Goal: Task Accomplishment & Management: Use online tool/utility

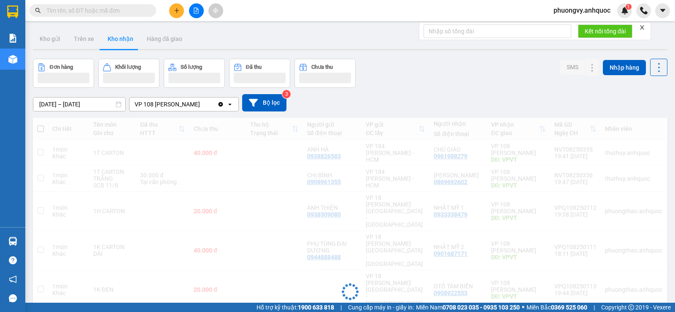
click at [179, 5] on button at bounding box center [176, 10] width 15 height 15
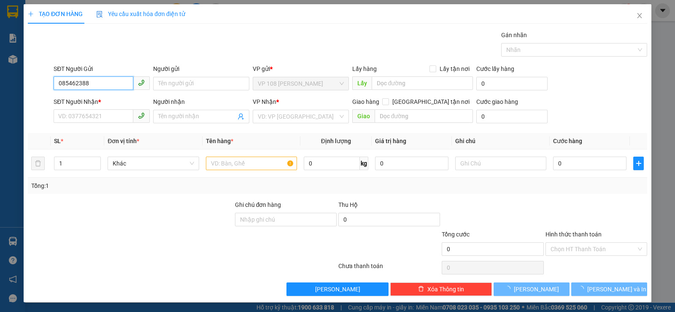
type input "0854623889"
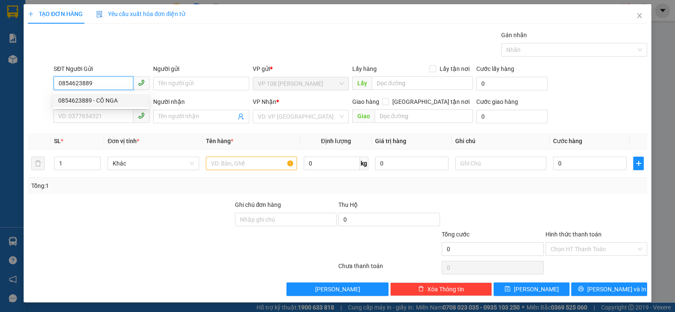
click at [115, 97] on div "0854623889 - CÔ NGA" at bounding box center [100, 100] width 85 height 9
type input "CÔ NGA"
type input "0908534977"
type input "A THÀNH"
type input "VP184"
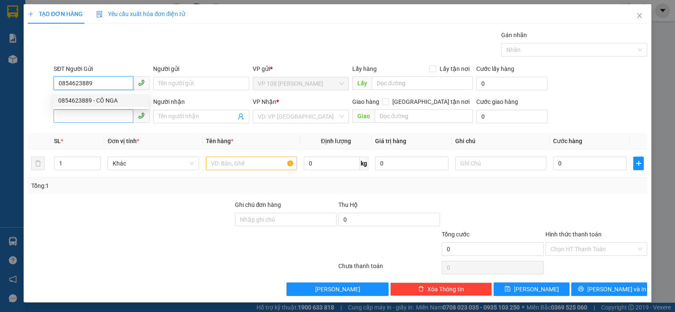
type input "TM 7/7 THỦY"
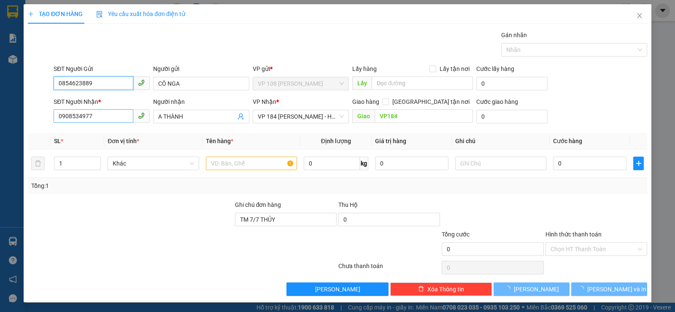
type input "30.000"
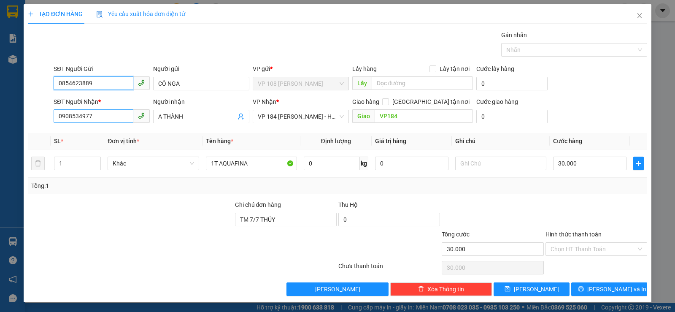
type input "0854623889"
click at [119, 119] on input "0908534977" at bounding box center [94, 116] width 80 height 14
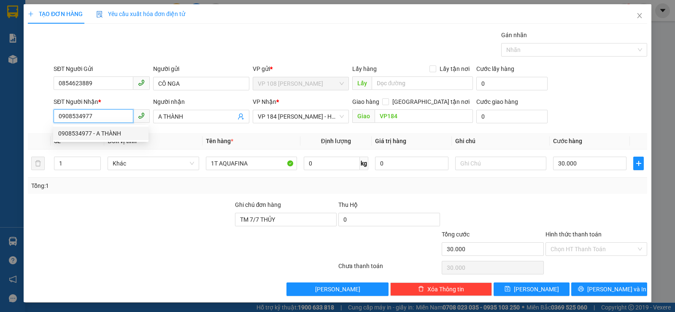
click at [105, 116] on input "0908534977" at bounding box center [94, 116] width 80 height 14
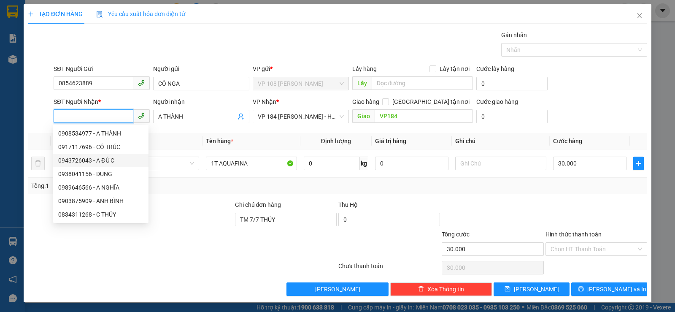
scroll to position [0, 0]
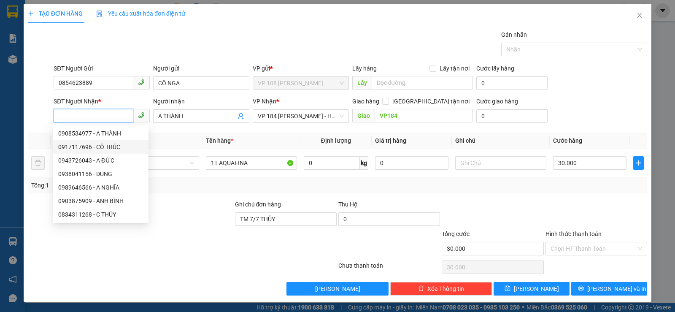
click at [108, 148] on div "0917117696 - CÔ TRÚC" at bounding box center [100, 146] width 85 height 9
type input "0917117696"
type input "CÔ TRÚC"
type input "VPSG"
type input "TM 7/5 VP184 VY"
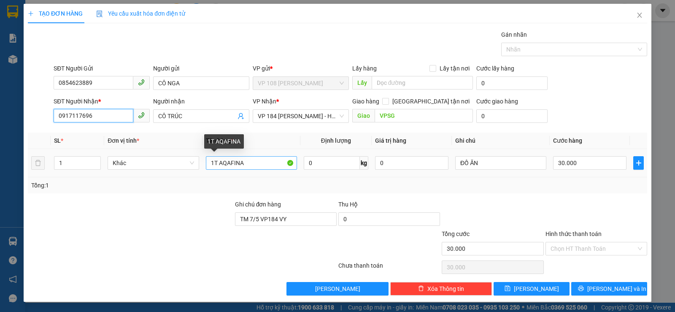
type input "0917117696"
drag, startPoint x: 244, startPoint y: 169, endPoint x: 215, endPoint y: 172, distance: 29.3
click at [215, 172] on td "1T AQAFINA" at bounding box center [252, 163] width 98 height 28
drag, startPoint x: 235, startPoint y: 162, endPoint x: 216, endPoint y: 162, distance: 18.1
click at [216, 162] on input "1T tiger" at bounding box center [251, 163] width 91 height 14
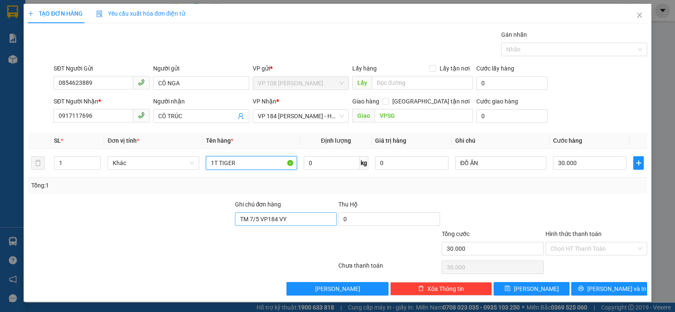
type input "1T TIGER"
click at [292, 214] on input "TM 7/5 VP184 VY" at bounding box center [286, 219] width 102 height 14
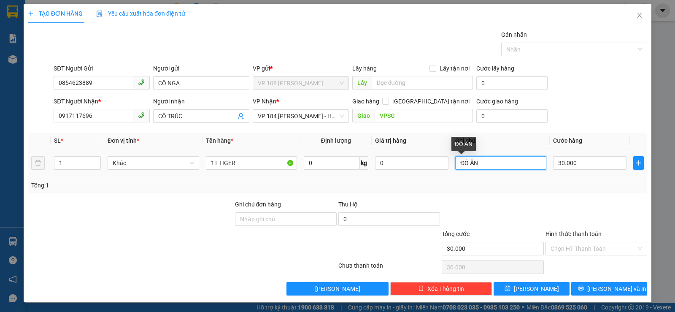
click at [493, 166] on input "ĐỒ ĂN" at bounding box center [500, 163] width 91 height 14
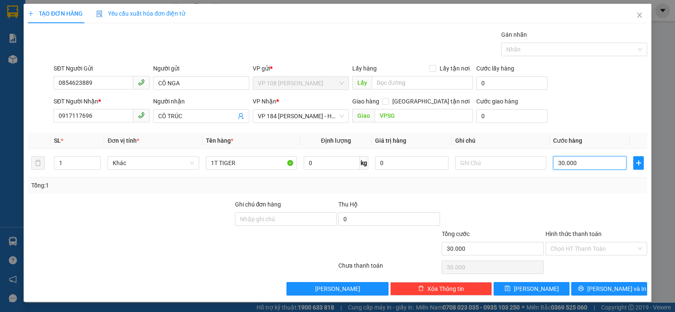
type input "4"
type input "40"
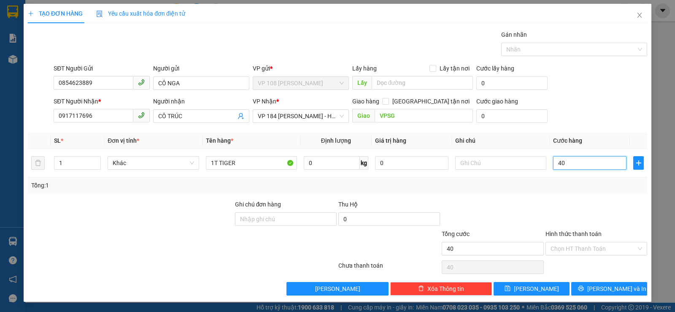
type input "400"
type input "4.000"
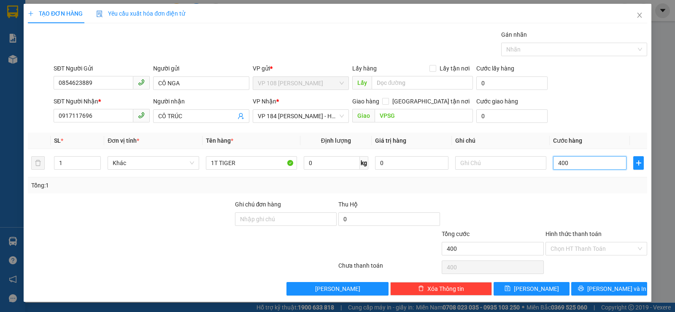
type input "4.000"
type input "40.000"
click at [585, 286] on button "[PERSON_NAME] và In" at bounding box center [609, 289] width 76 height 14
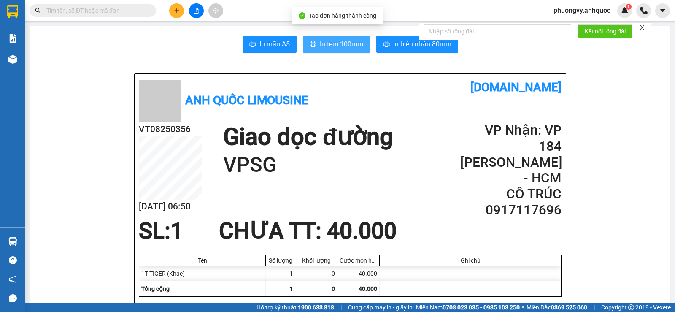
click at [339, 48] on span "In tem 100mm" at bounding box center [341, 44] width 43 height 11
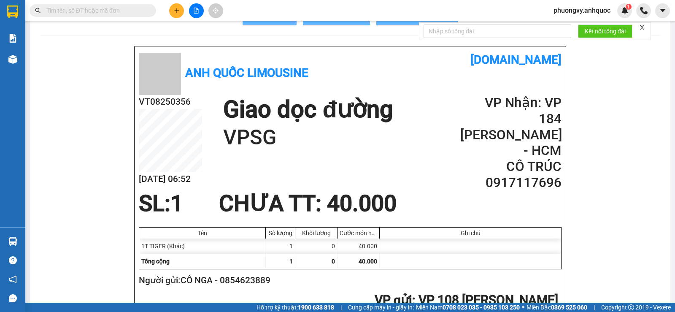
scroll to position [42, 0]
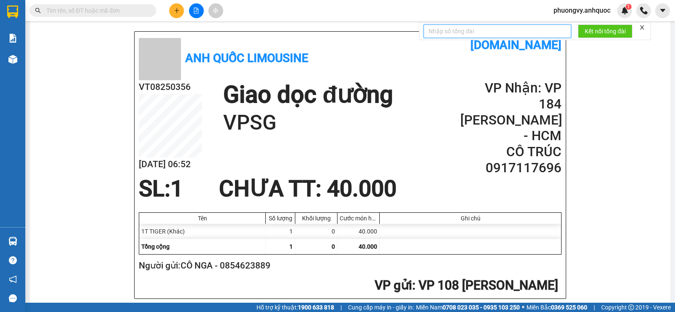
click at [468, 29] on input "text" at bounding box center [498, 31] width 148 height 14
type input "151"
click at [618, 30] on span "Kết nối tổng đài" at bounding box center [605, 31] width 41 height 9
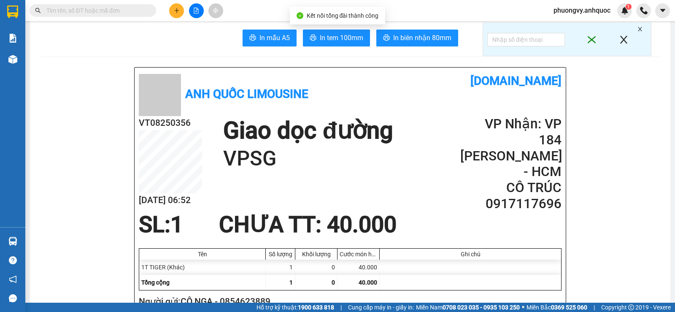
scroll to position [0, 0]
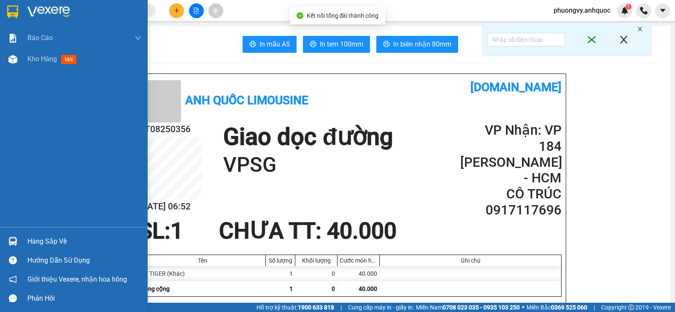
click at [11, 6] on img at bounding box center [12, 11] width 11 height 13
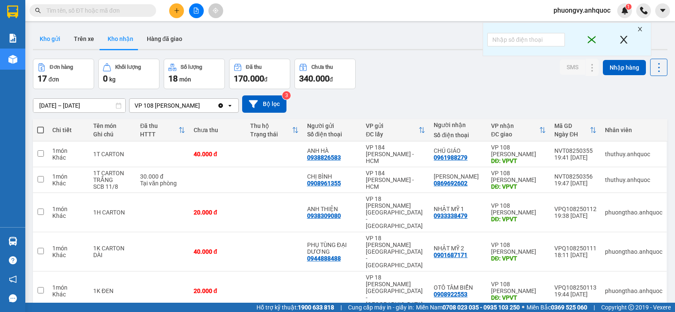
click at [49, 45] on button "Kho gửi" at bounding box center [50, 39] width 34 height 20
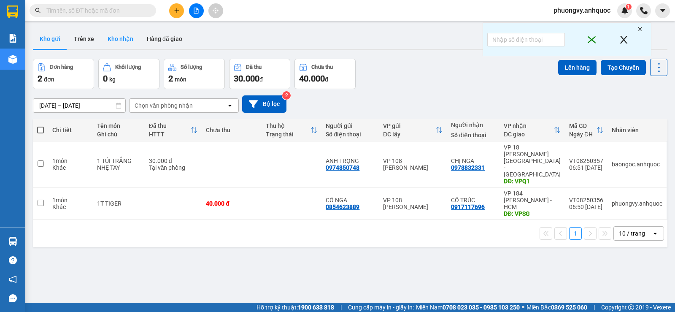
click at [128, 42] on button "Kho nhận" at bounding box center [120, 39] width 39 height 20
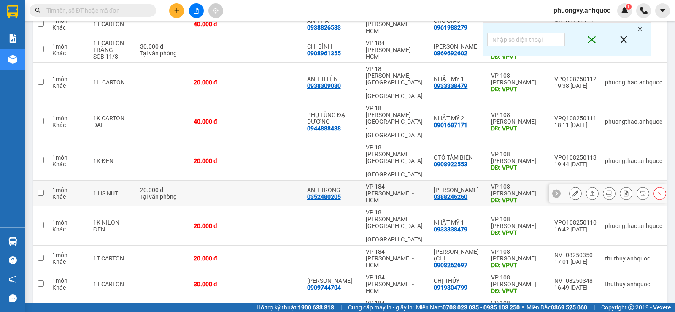
scroll to position [131, 0]
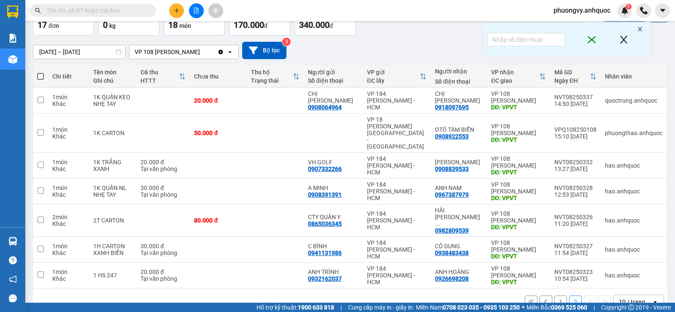
scroll to position [0, 0]
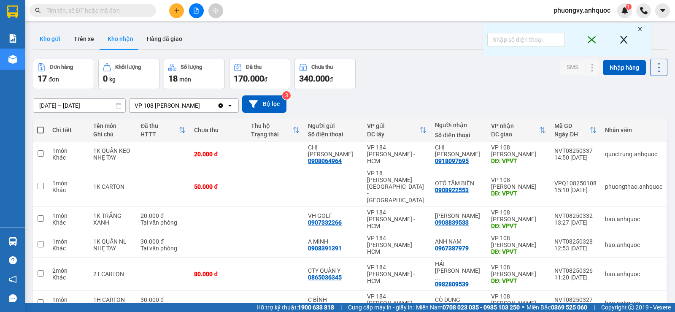
click at [46, 35] on button "Kho gửi" at bounding box center [50, 39] width 34 height 20
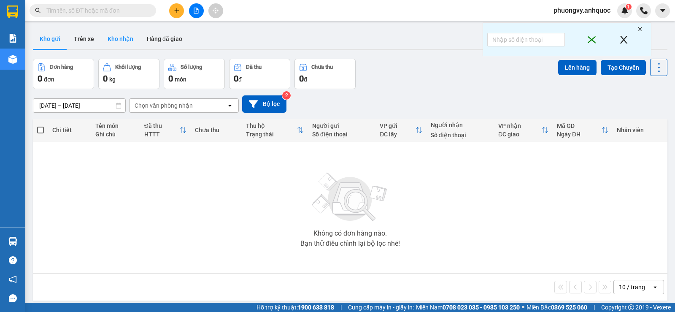
click at [114, 32] on button "Kho nhận" at bounding box center [120, 39] width 39 height 20
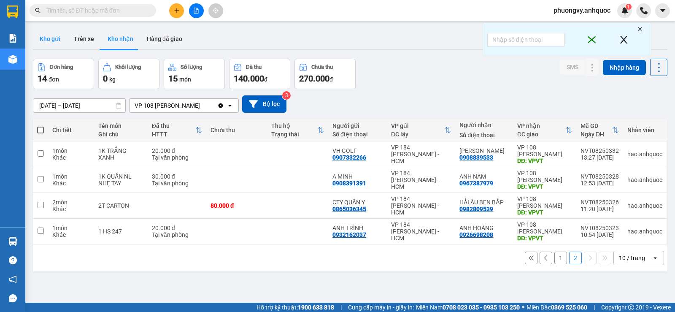
click at [54, 42] on button "Kho gửi" at bounding box center [50, 39] width 34 height 20
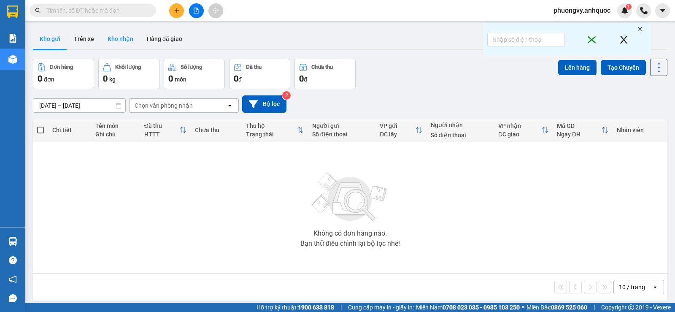
click at [131, 35] on button "Kho nhận" at bounding box center [120, 39] width 39 height 20
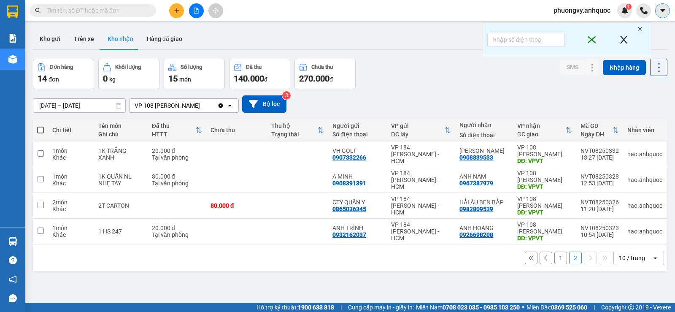
click at [659, 14] on icon "caret-down" at bounding box center [663, 11] width 8 height 8
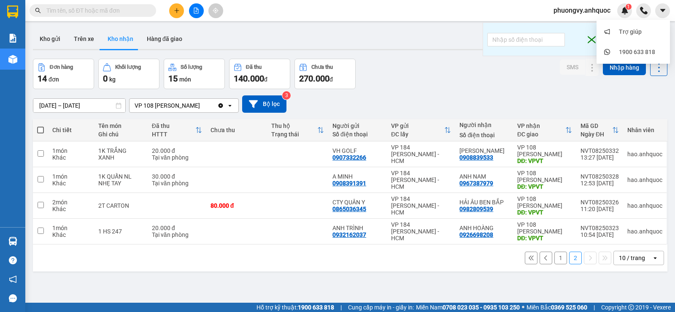
click at [572, 12] on span "phuongvy.anhquoc" at bounding box center [582, 10] width 70 height 11
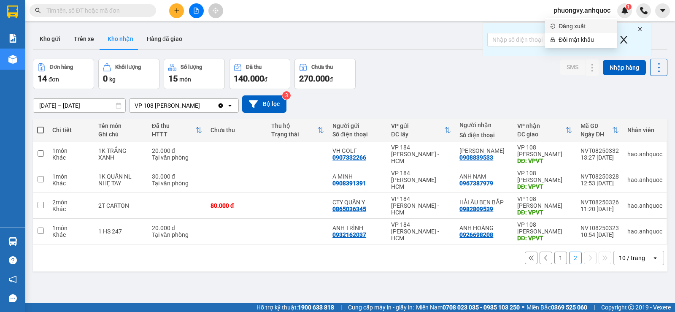
click at [565, 26] on span "Đăng xuất" at bounding box center [586, 26] width 54 height 9
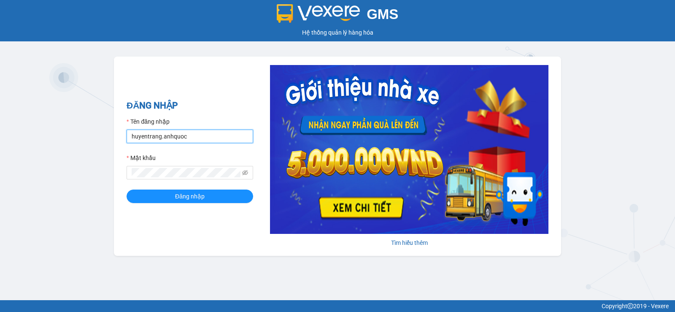
click at [183, 137] on input "huyentrang.anhquoc" at bounding box center [190, 137] width 127 height 14
type input "tutrinh.anhquoc"
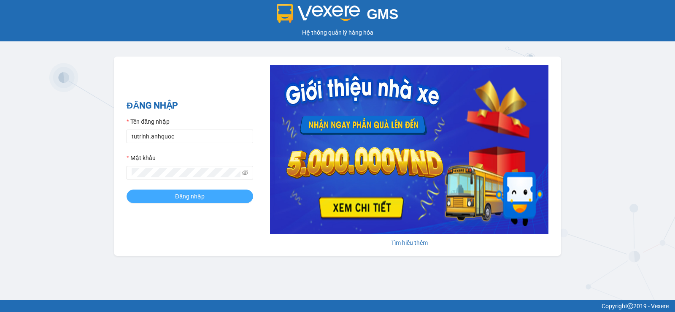
click at [186, 195] on span "Đăng nhập" at bounding box center [190, 196] width 30 height 9
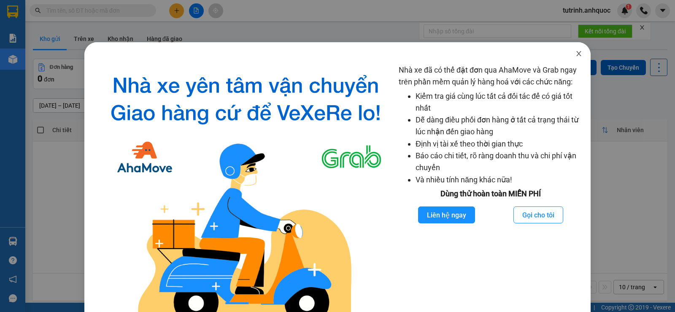
click at [575, 55] on icon "close" at bounding box center [578, 53] width 7 height 7
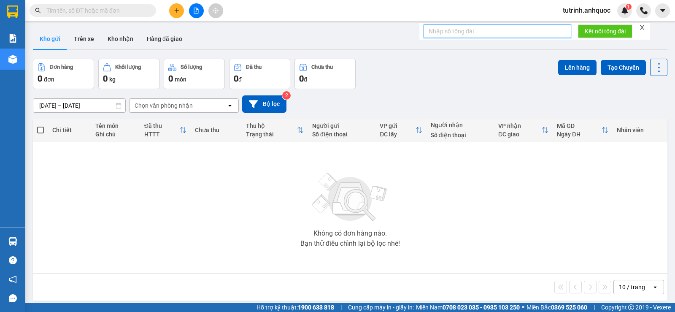
click at [504, 27] on input "text" at bounding box center [498, 31] width 148 height 14
type input "151"
click at [587, 35] on span "Kết nối tổng đài" at bounding box center [605, 31] width 41 height 9
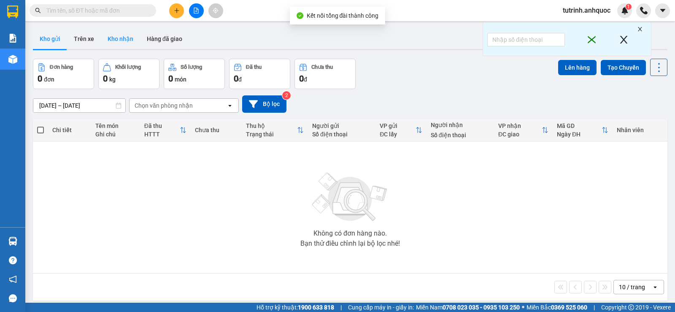
click at [120, 32] on button "Kho nhận" at bounding box center [120, 39] width 39 height 20
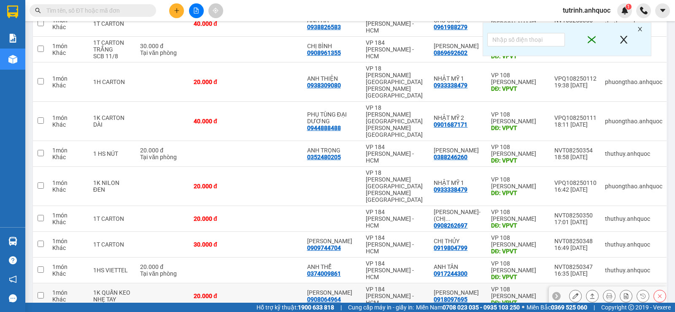
scroll to position [131, 0]
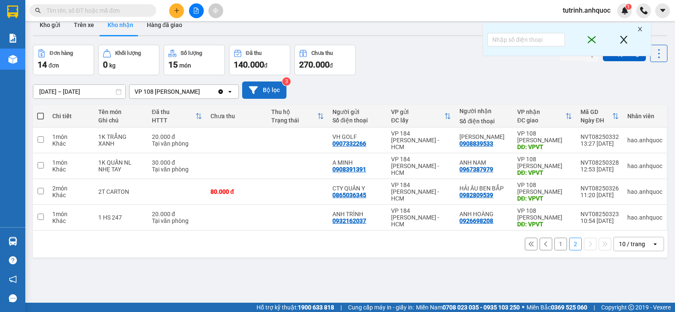
scroll to position [0, 0]
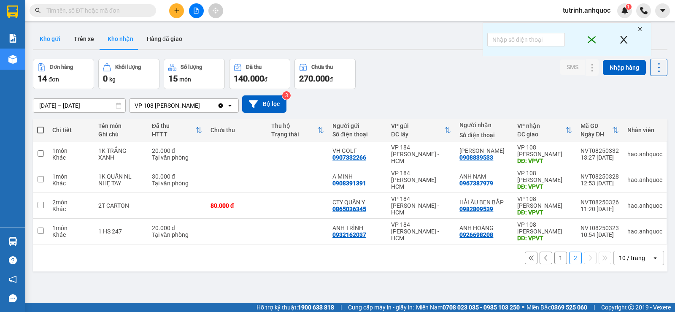
click at [44, 38] on button "Kho gửi" at bounding box center [50, 39] width 34 height 20
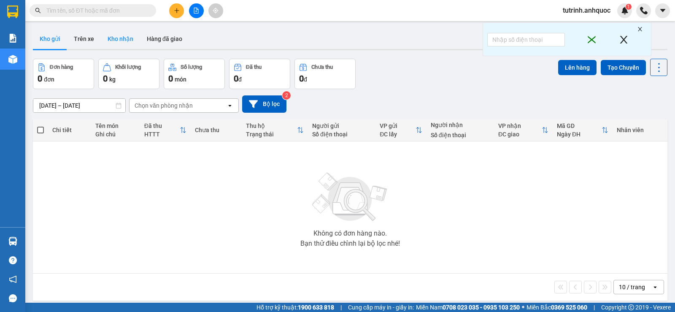
click at [117, 40] on button "Kho nhận" at bounding box center [120, 39] width 39 height 20
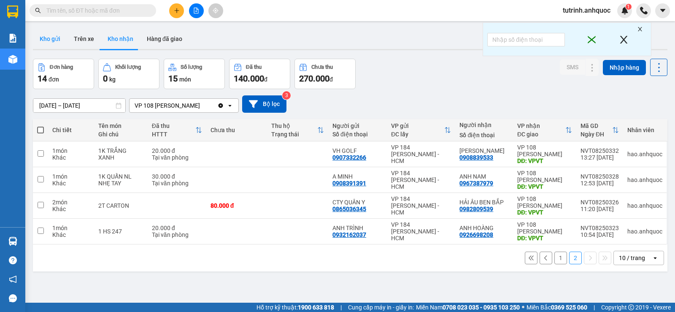
click at [61, 39] on button "Kho gửi" at bounding box center [50, 39] width 34 height 20
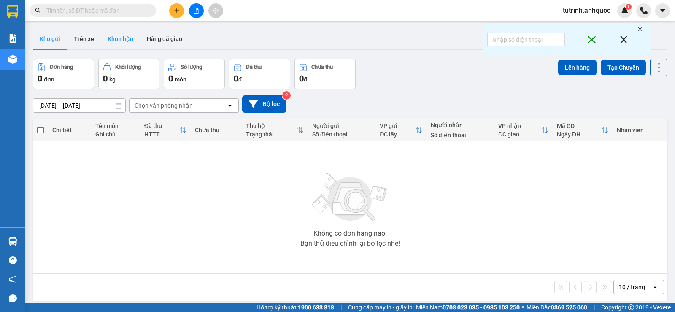
click at [125, 35] on button "Kho nhận" at bounding box center [120, 39] width 39 height 20
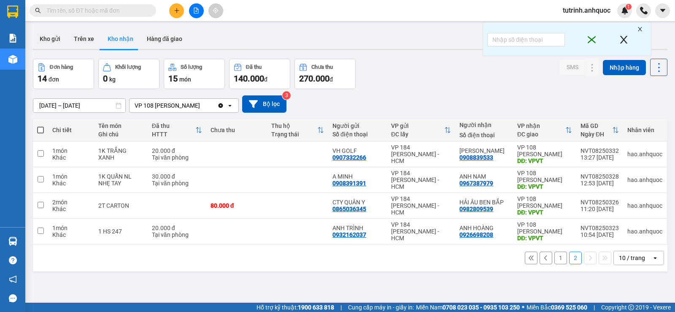
click at [556, 256] on button "1" at bounding box center [560, 257] width 13 height 13
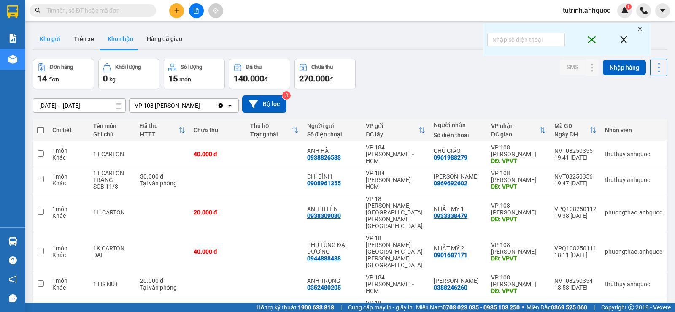
click at [62, 40] on button "Kho gửi" at bounding box center [50, 39] width 34 height 20
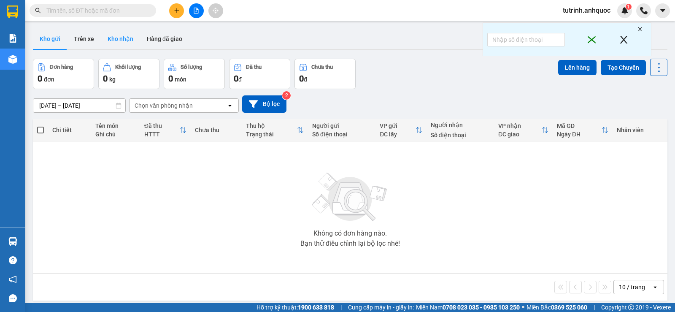
click at [115, 40] on button "Kho nhận" at bounding box center [120, 39] width 39 height 20
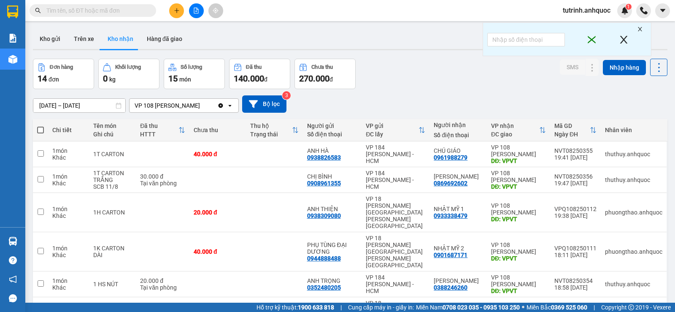
click at [170, 9] on button at bounding box center [176, 10] width 15 height 15
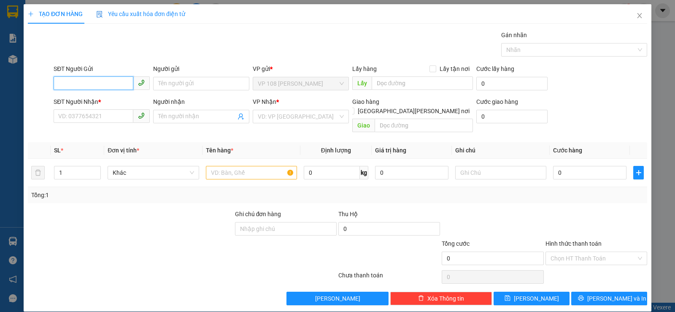
click at [99, 88] on input "SĐT Người Gửi" at bounding box center [94, 83] width 80 height 14
click at [92, 77] on input "0933927" at bounding box center [94, 83] width 80 height 14
click at [97, 103] on div "0967387979 - ANH NAM" at bounding box center [100, 100] width 85 height 9
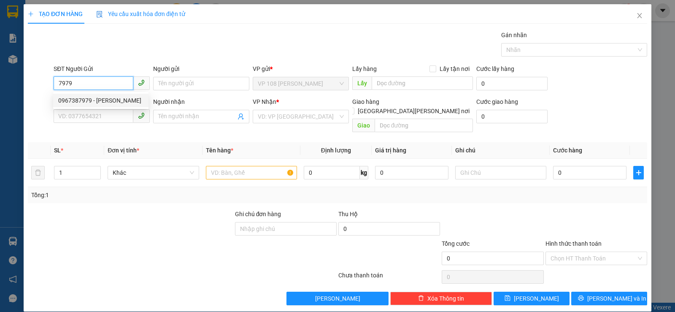
type input "0967387979"
type input "ANH NAM"
type input "0908391391"
type input "A MINH"
type input "VPNVT"
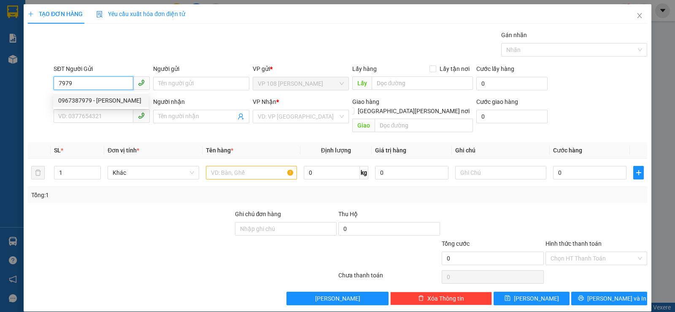
type input "TM 11/8 VP184 HẢO"
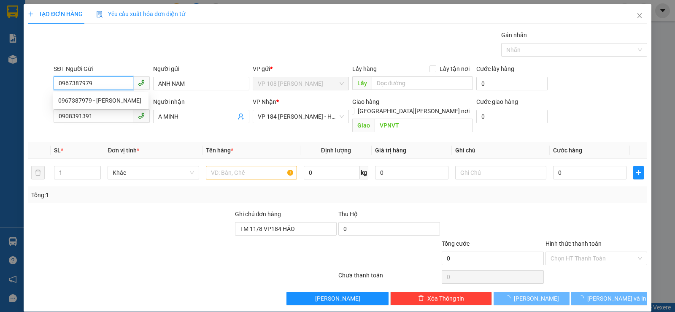
type input "30.000"
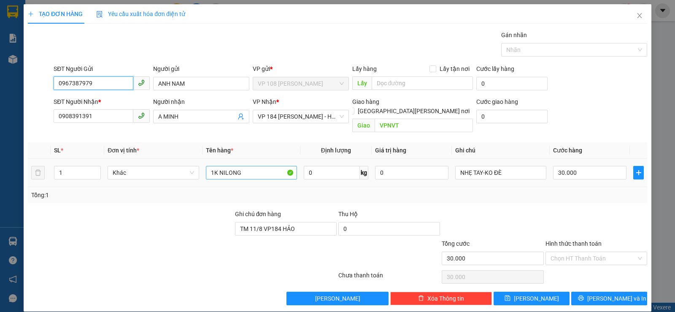
type input "0967387979"
click at [236, 166] on input "1K NILONG" at bounding box center [251, 173] width 91 height 14
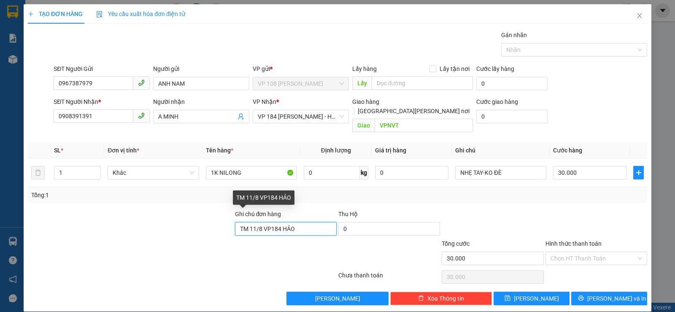
click at [276, 222] on input "TM 11/8 VP184 HẢO" at bounding box center [286, 229] width 102 height 14
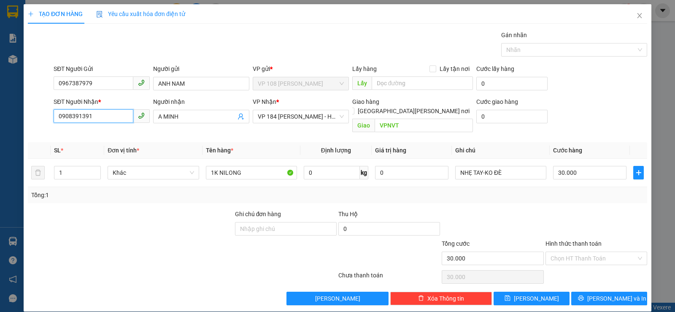
click at [105, 112] on input "0908391391" at bounding box center [94, 116] width 80 height 14
type input "0935500185"
click at [165, 116] on input "A MINH" at bounding box center [197, 116] width 78 height 9
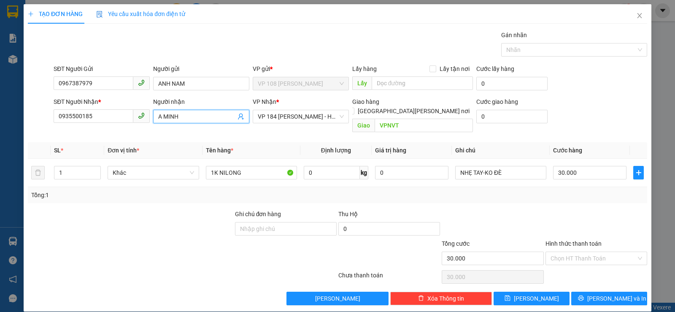
click at [165, 116] on input "A MINH" at bounding box center [197, 116] width 78 height 9
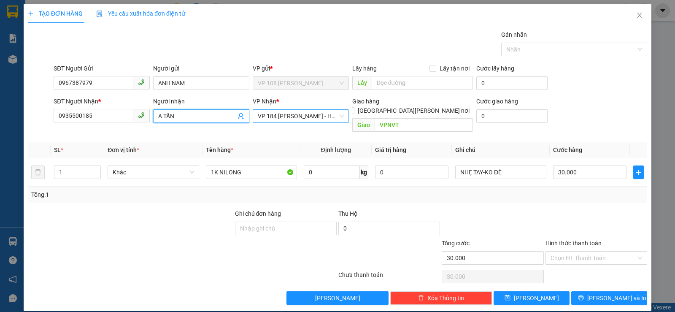
click at [320, 116] on span "VP 184 Nguyễn Văn Trỗi - HCM" at bounding box center [301, 116] width 86 height 13
type input "A TẤN"
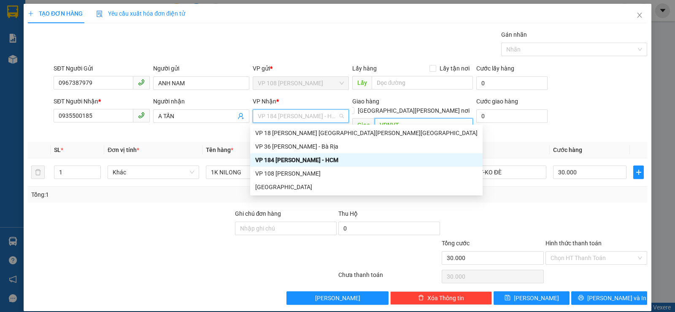
click at [387, 118] on input "VPNVT" at bounding box center [424, 125] width 99 height 14
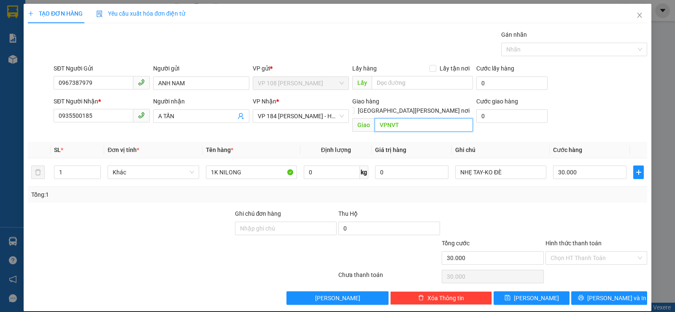
click at [387, 118] on input "VPNVT" at bounding box center [424, 125] width 99 height 14
click at [302, 120] on span "VP 184 Nguyễn Văn Trỗi - HCM" at bounding box center [301, 116] width 86 height 13
type input "VPBR"
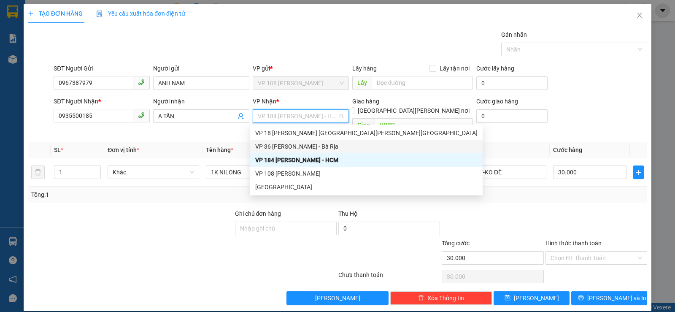
click at [297, 144] on div "VP 36 Lê Thành Duy - Bà Rịa" at bounding box center [366, 146] width 222 height 9
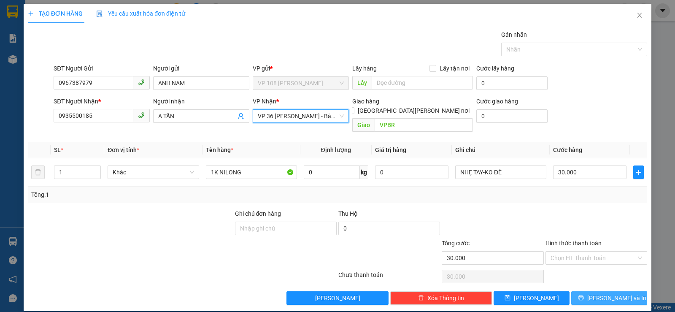
click at [582, 291] on button "Lưu và In" at bounding box center [609, 298] width 76 height 14
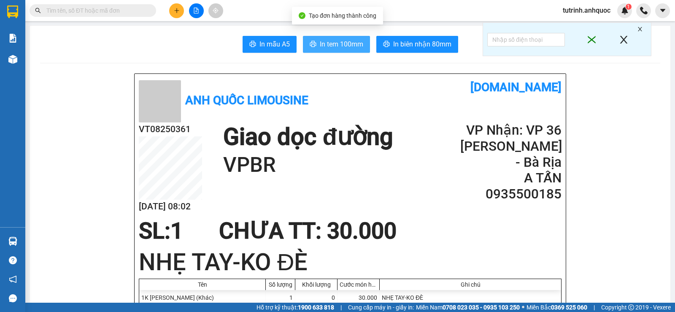
click at [322, 46] on span "In tem 100mm" at bounding box center [341, 44] width 43 height 11
click at [179, 11] on icon "plus" at bounding box center [177, 11] width 6 height 6
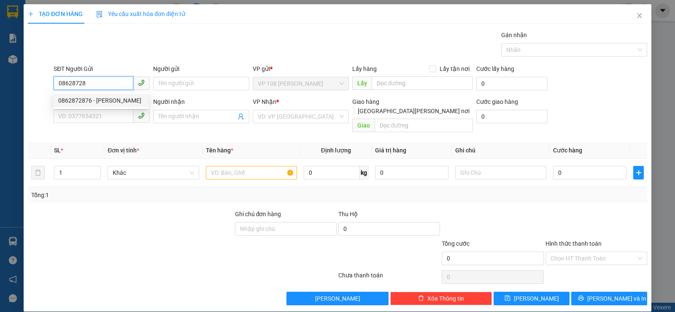
click at [105, 101] on div "0862872876 - QUỲNH" at bounding box center [100, 100] width 85 height 9
type input "0862872876"
type input "QUỲNH"
type input "0919052207"
type input "HỒ ĐIỆP"
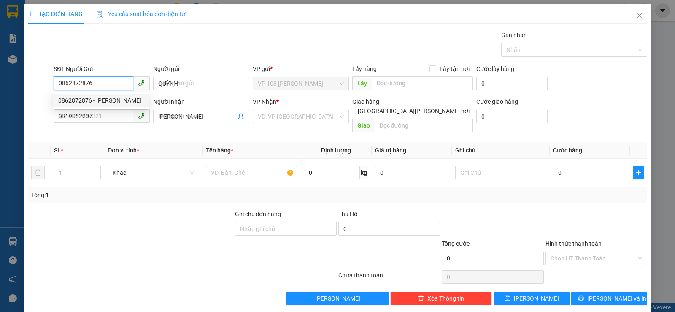
type input "VPBR"
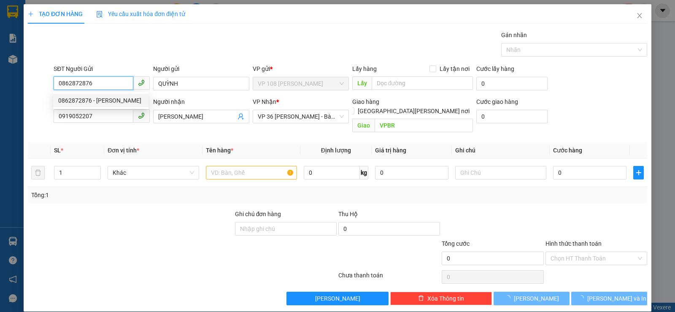
type input "30.000"
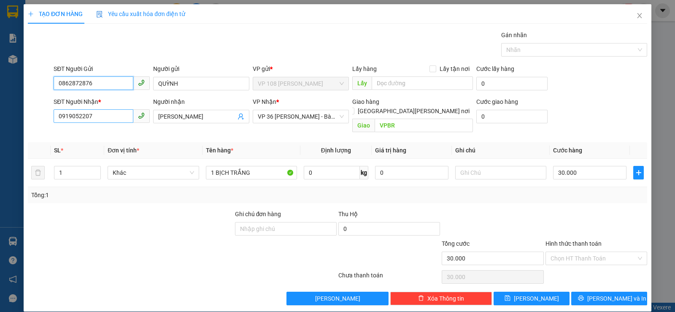
type input "0862872876"
click at [101, 117] on input "0919052207" at bounding box center [94, 116] width 80 height 14
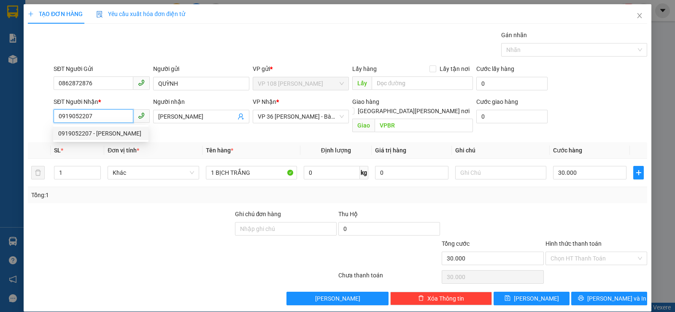
click at [101, 117] on input "0919052207" at bounding box center [94, 116] width 80 height 14
click at [260, 166] on input "1 BỊCH TRẮNG" at bounding box center [251, 173] width 91 height 14
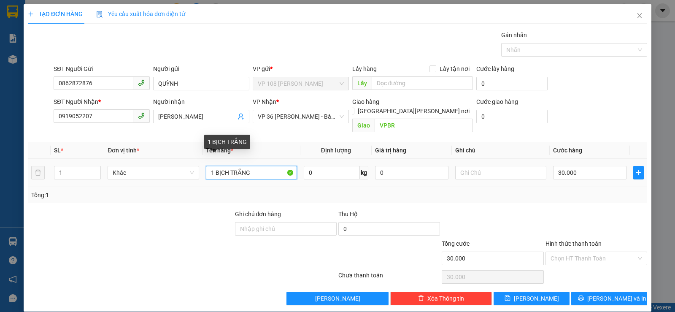
drag, startPoint x: 228, startPoint y: 164, endPoint x: 214, endPoint y: 162, distance: 13.6
click at [214, 166] on input "1 BỊCH TRẮNG" at bounding box center [251, 173] width 91 height 14
drag, startPoint x: 216, startPoint y: 161, endPoint x: 211, endPoint y: 161, distance: 5.9
click at [211, 166] on input "1 TCARTON TRẮNG" at bounding box center [251, 173] width 91 height 14
type input "1T CARTON TRẮNG"
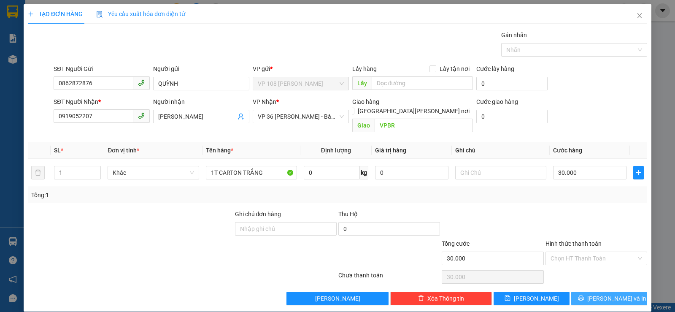
click at [585, 292] on button "Lưu và In" at bounding box center [609, 299] width 76 height 14
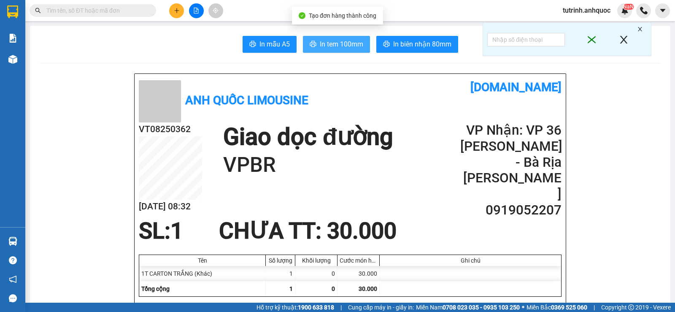
click at [342, 51] on button "In tem 100mm" at bounding box center [336, 44] width 67 height 17
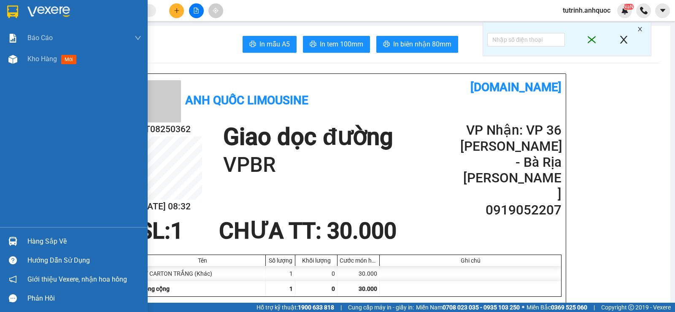
click at [19, 15] on div at bounding box center [12, 11] width 15 height 15
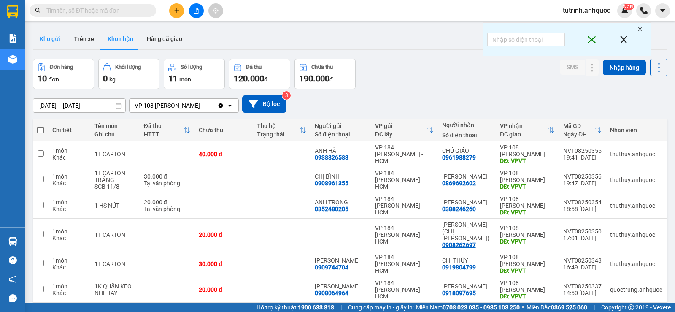
click at [56, 33] on button "Kho gửi" at bounding box center [50, 39] width 34 height 20
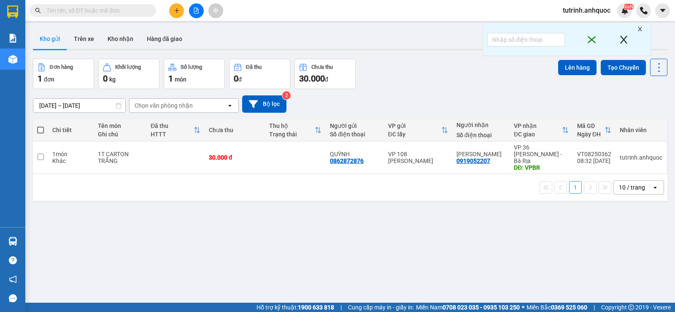
click at [41, 132] on span at bounding box center [40, 130] width 7 height 7
click at [41, 126] on input "checkbox" at bounding box center [41, 126] width 0 height 0
checkbox input "true"
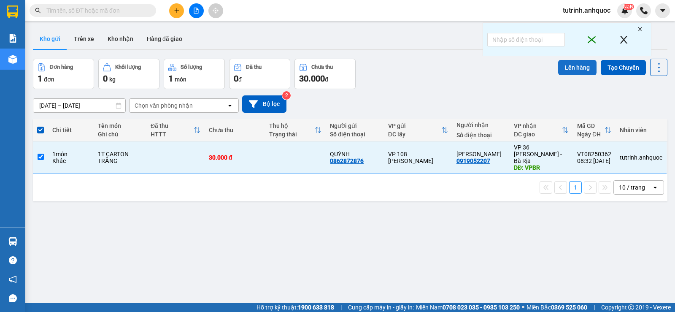
click at [575, 68] on button "Lên hàng" at bounding box center [577, 67] width 38 height 15
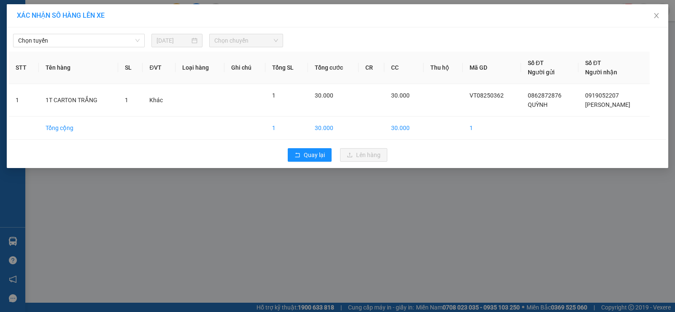
click at [90, 51] on div "Chọn tuyến 12/08/2025 Chọn chuyến STT Tên hàng SL ĐVT Loại hàng Ghi chú Tổng SL…" at bounding box center [338, 97] width 662 height 140
click at [90, 44] on span "Chọn tuyến" at bounding box center [79, 40] width 122 height 13
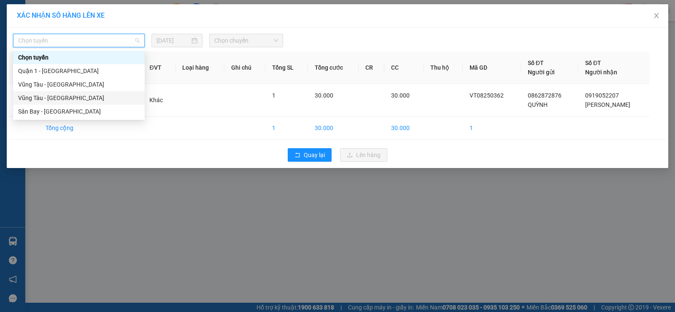
click at [65, 96] on div "Vũng Tàu - Sân Bay" at bounding box center [79, 97] width 122 height 9
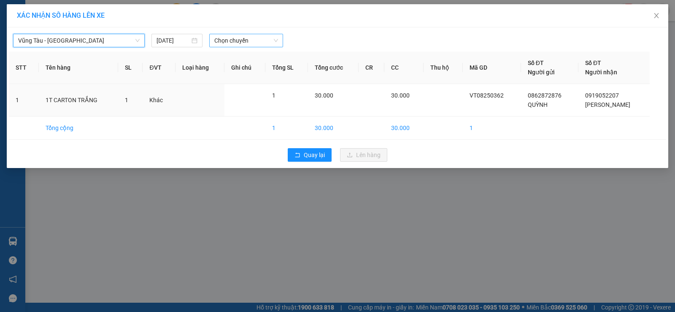
click at [247, 40] on span "Chọn chuyến" at bounding box center [246, 40] width 64 height 13
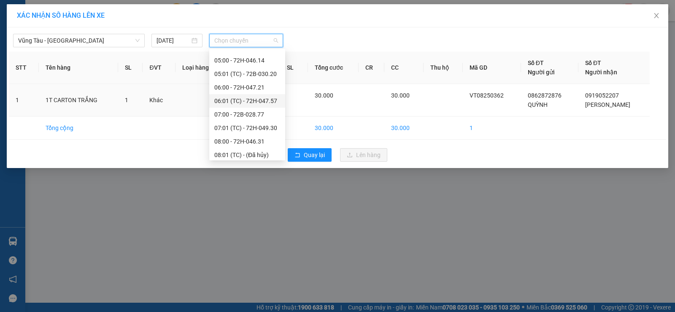
scroll to position [169, 0]
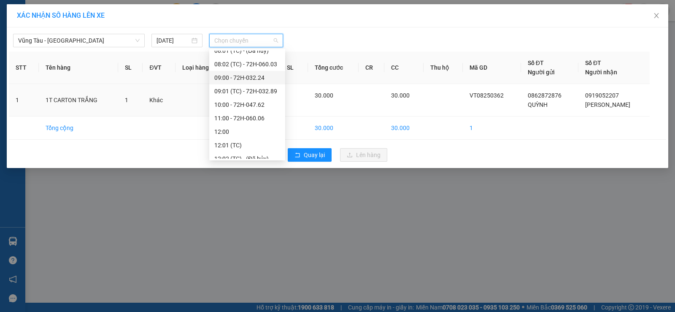
click at [252, 78] on div "09:00 - 72H-032.24" at bounding box center [247, 77] width 66 height 9
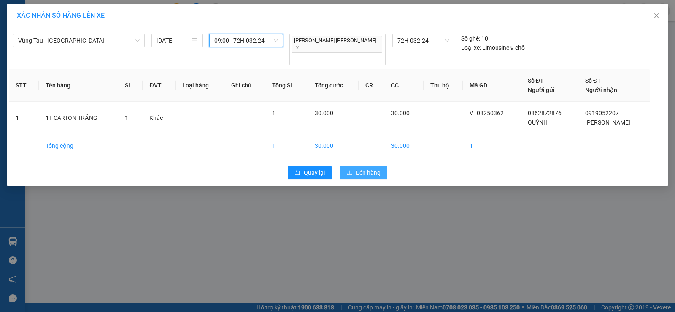
click at [381, 166] on button "Lên hàng" at bounding box center [363, 173] width 47 height 14
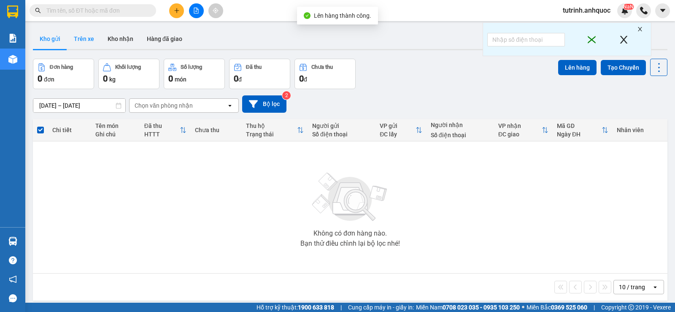
click at [90, 40] on button "Trên xe" at bounding box center [84, 39] width 34 height 20
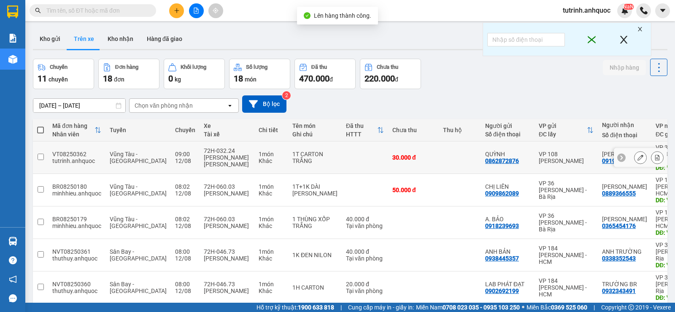
click at [655, 155] on icon at bounding box center [657, 157] width 5 height 6
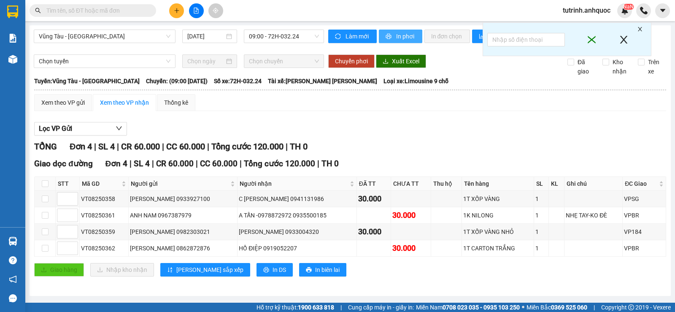
click at [403, 35] on span "In phơi" at bounding box center [405, 36] width 19 height 9
click at [176, 8] on icon "plus" at bounding box center [177, 11] width 6 height 6
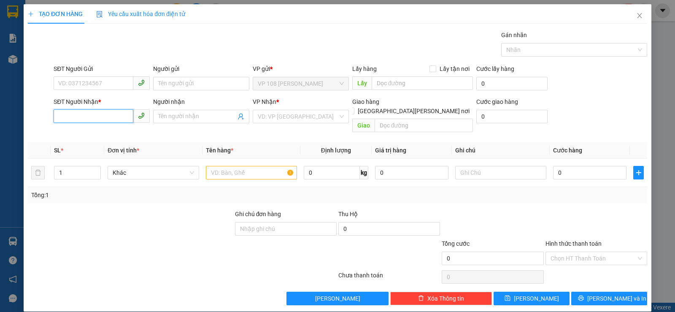
click at [92, 115] on input "SĐT Người Nhận *" at bounding box center [94, 116] width 80 height 14
click at [242, 166] on input "text" at bounding box center [251, 173] width 91 height 14
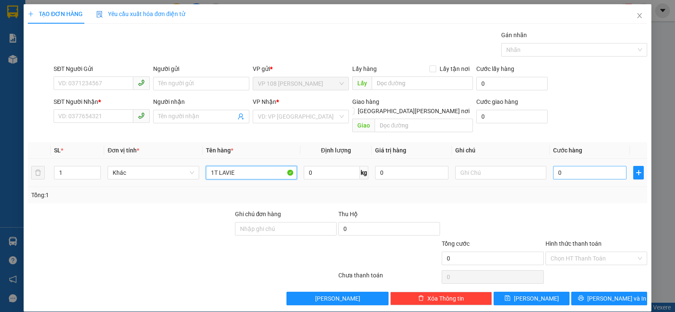
type input "1T LAVIE"
click at [553, 166] on input "0" at bounding box center [589, 173] width 73 height 14
type input "4"
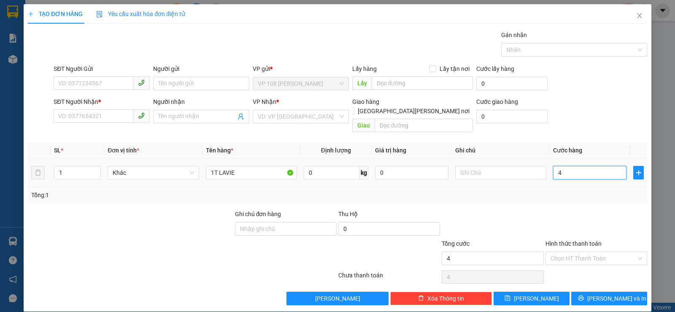
type input "40"
type input "400"
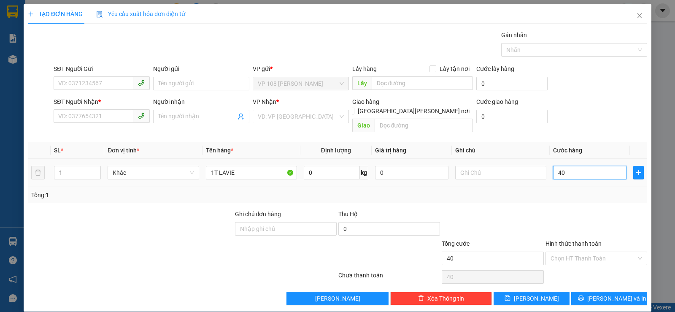
type input "400"
type input "4.000"
type input "40.000"
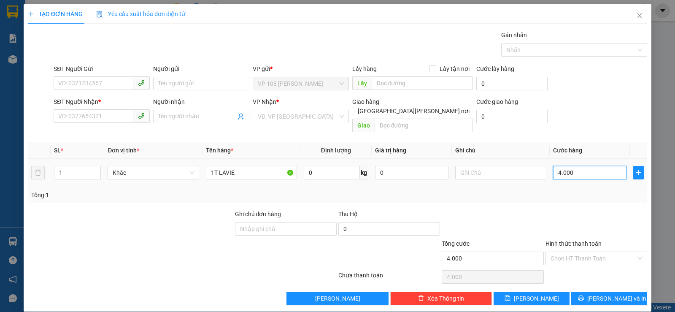
type input "40.000"
click at [183, 113] on input "Người nhận" at bounding box center [197, 116] width 78 height 9
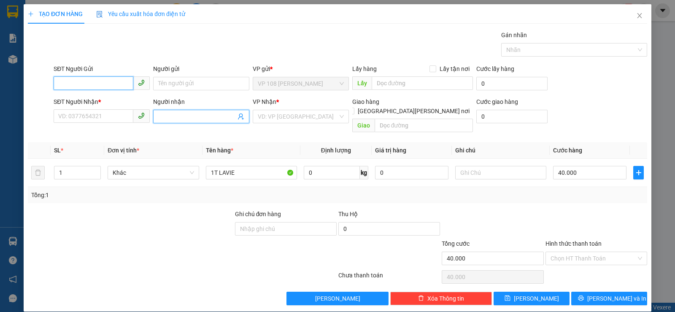
click at [85, 87] on input "SĐT Người Gửi" at bounding box center [94, 83] width 80 height 14
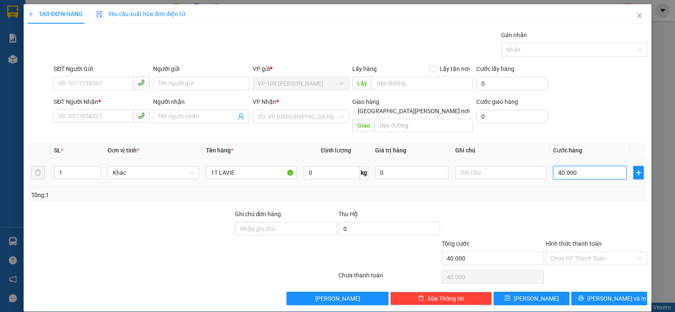
click at [554, 167] on input "40.000" at bounding box center [589, 173] width 73 height 14
type input "3"
type input "30"
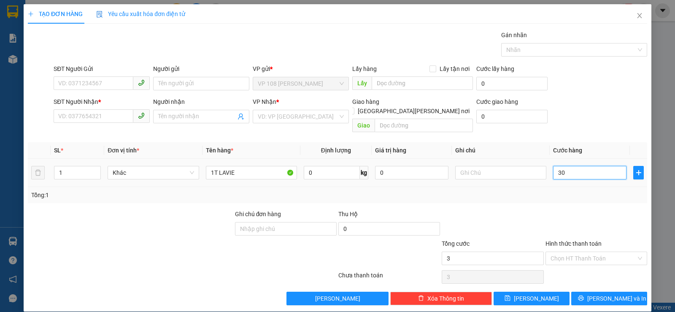
type input "30"
type input "300"
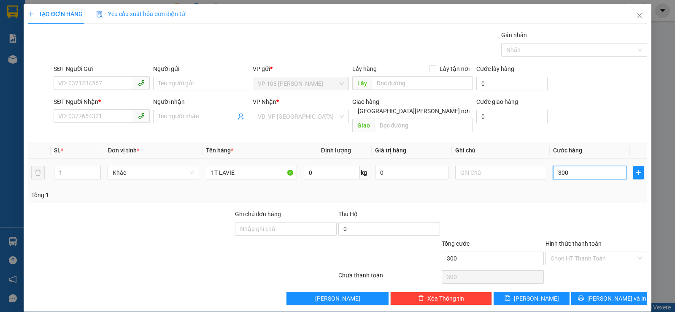
type input "3.000"
type input "30.000"
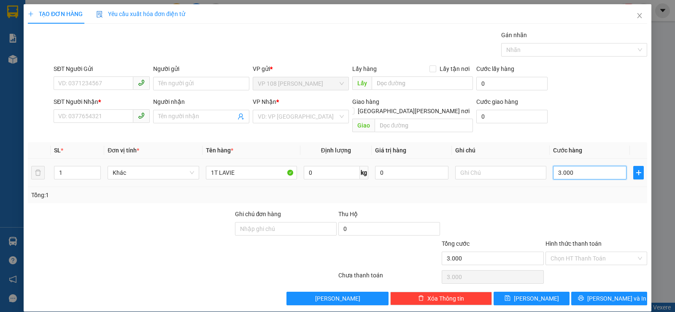
type input "30.000"
click at [94, 86] on input "SĐT Người Gửi" at bounding box center [94, 83] width 80 height 14
click at [92, 118] on input "SĐT Người Nhận *" at bounding box center [94, 116] width 80 height 14
click at [91, 79] on input "SĐT Người Gửi" at bounding box center [94, 83] width 80 height 14
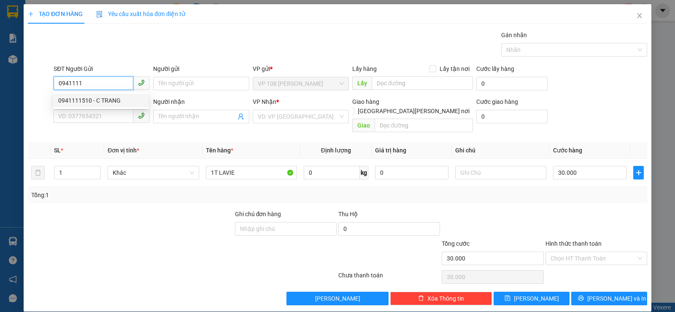
click at [104, 97] on div "0941111510 - C TRANG" at bounding box center [100, 100] width 85 height 9
type input "0941111510"
type input "C TRANG"
type input "0919662058"
type input "A.SƠN"
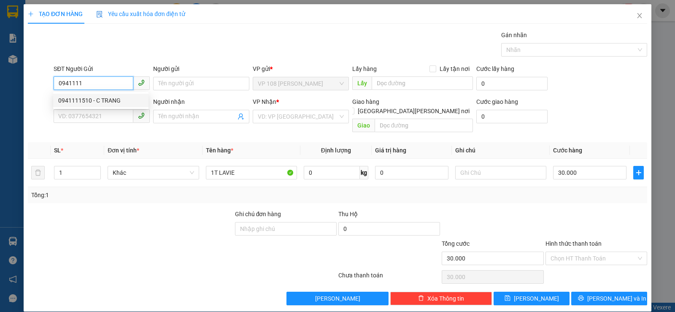
type input "VP184"
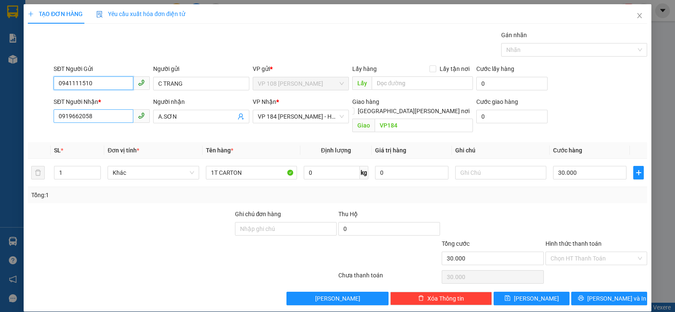
type input "0941111510"
click at [118, 115] on input "0919662058" at bounding box center [94, 116] width 80 height 14
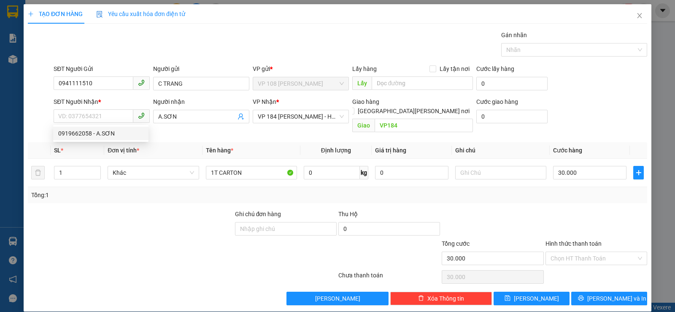
click at [109, 215] on div at bounding box center [130, 224] width 207 height 30
click at [99, 116] on input "SĐT Người Nhận *" at bounding box center [94, 116] width 80 height 14
type input "0"
click at [167, 112] on input "A.SƠN" at bounding box center [197, 116] width 78 height 9
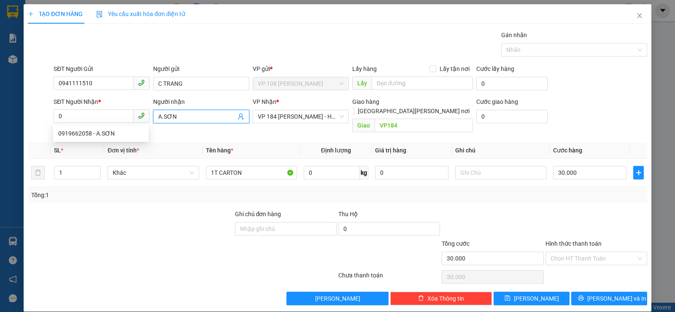
click at [167, 112] on input "A.SƠN" at bounding box center [197, 116] width 78 height 9
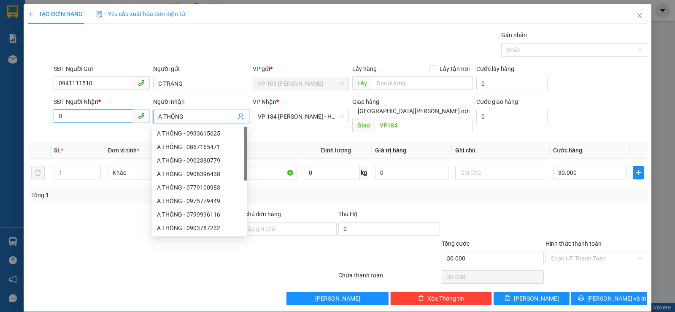
type input "A THÔNG"
click at [117, 112] on input "0" at bounding box center [94, 116] width 80 height 14
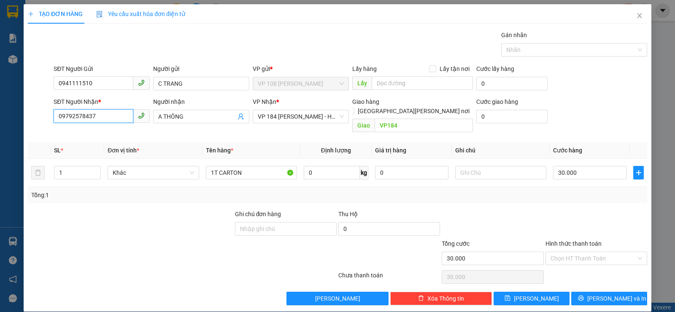
click at [70, 119] on input "09792578437" at bounding box center [94, 116] width 80 height 14
click at [80, 118] on input "09792578437" at bounding box center [94, 116] width 80 height 14
click at [66, 113] on input "09792578437" at bounding box center [94, 116] width 80 height 14
type input "0792578437"
click at [234, 166] on input "1T CARTON" at bounding box center [251, 173] width 91 height 14
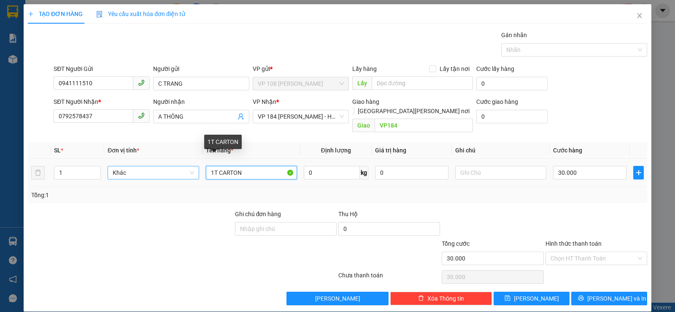
drag, startPoint x: 244, startPoint y: 158, endPoint x: 178, endPoint y: 157, distance: 66.7
click at [189, 159] on tr "1 Khác 1T CARTON 0 kg 0 30.000" at bounding box center [337, 173] width 619 height 28
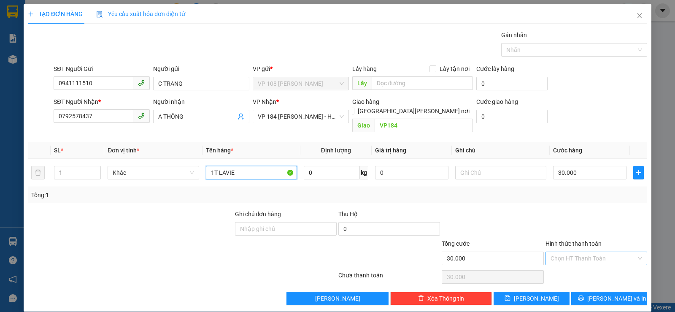
type input "1T LAVIE"
click at [579, 253] on input "Hình thức thanh toán" at bounding box center [594, 258] width 86 height 13
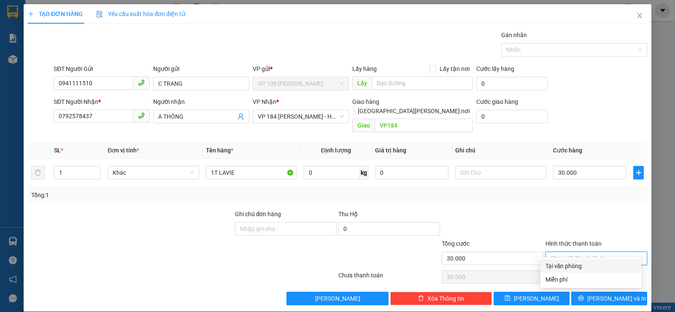
click at [575, 264] on div "Tại văn phòng" at bounding box center [591, 265] width 91 height 9
type input "0"
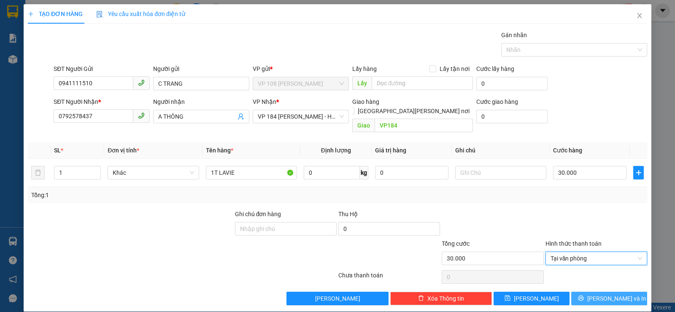
click at [584, 295] on icon "printer" at bounding box center [581, 298] width 6 height 6
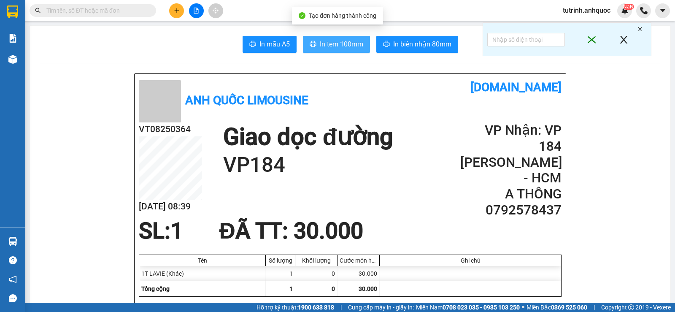
click at [336, 45] on span "In tem 100mm" at bounding box center [341, 44] width 43 height 11
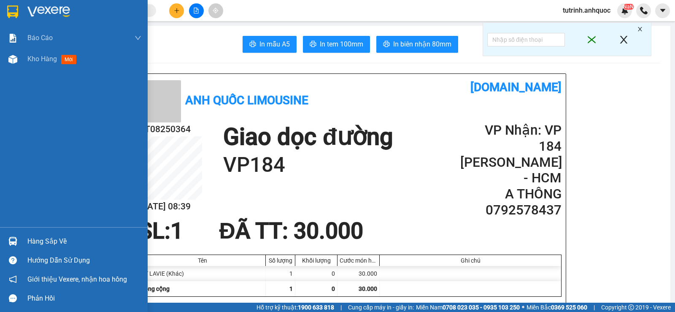
click at [5, 13] on div at bounding box center [74, 13] width 148 height 27
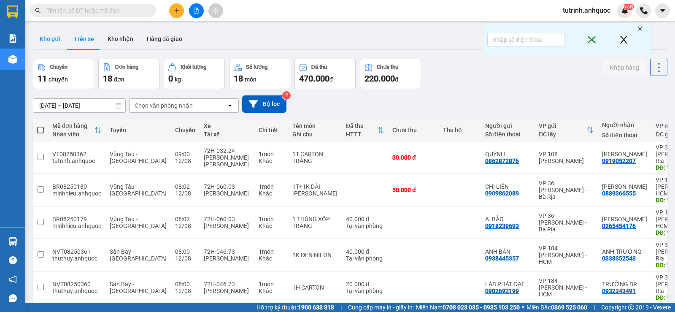
click at [54, 37] on button "Kho gửi" at bounding box center [50, 39] width 34 height 20
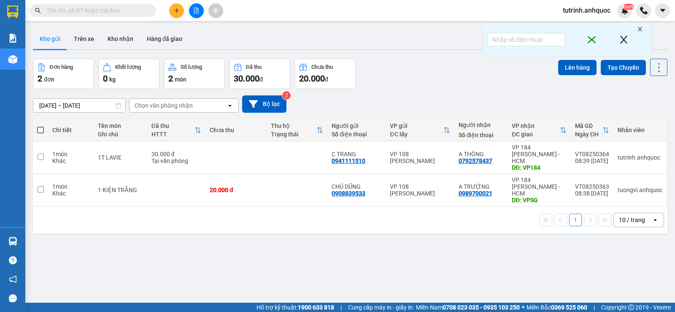
click at [39, 128] on span at bounding box center [40, 130] width 7 height 7
click at [41, 126] on input "checkbox" at bounding box center [41, 126] width 0 height 0
checkbox input "true"
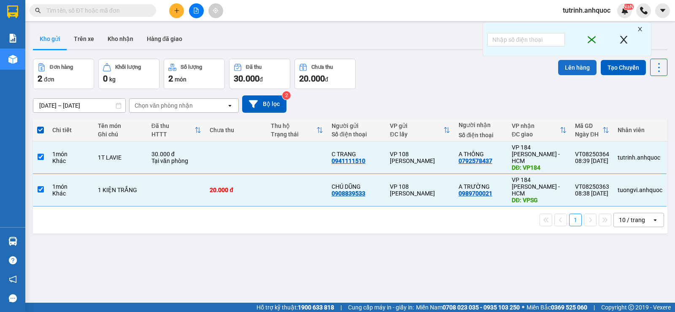
click at [585, 66] on button "Lên hàng" at bounding box center [577, 67] width 38 height 15
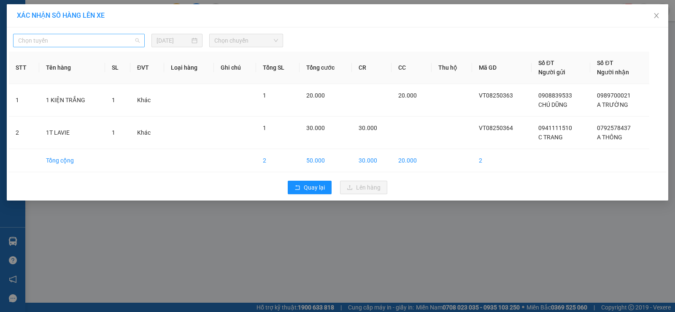
click at [113, 37] on span "Chọn tuyến" at bounding box center [79, 40] width 122 height 13
click at [659, 12] on span "Close" at bounding box center [657, 16] width 24 height 24
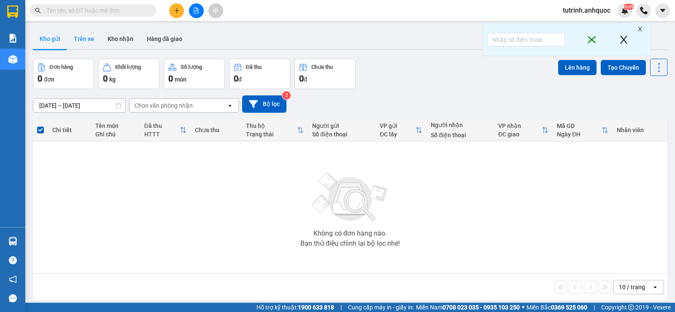
click at [94, 35] on button "Trên xe" at bounding box center [84, 39] width 34 height 20
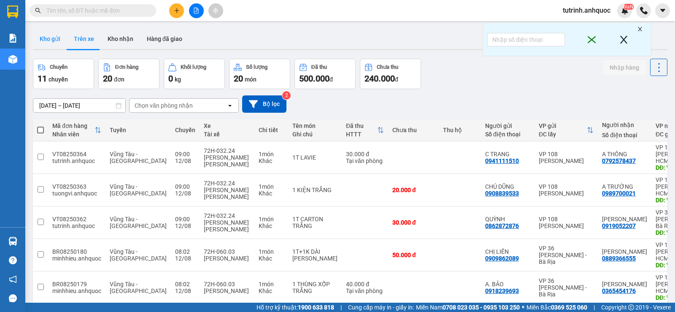
click at [57, 41] on button "Kho gửi" at bounding box center [50, 39] width 34 height 20
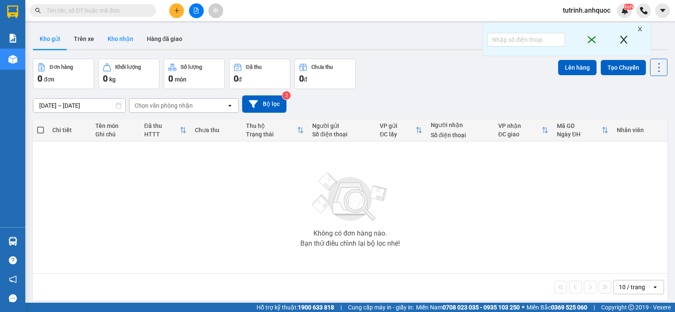
click at [113, 44] on button "Kho nhận" at bounding box center [120, 39] width 39 height 20
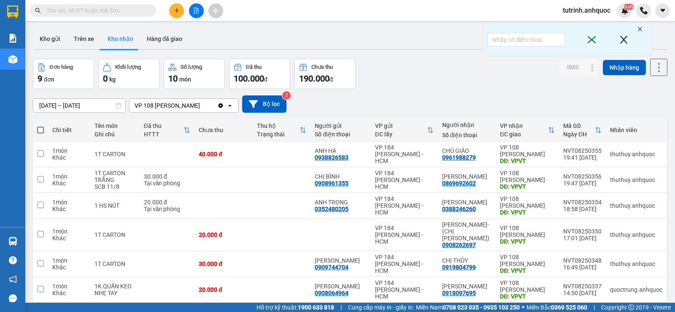
click at [32, 46] on div "ver 1.8.137 Kho gửi Trên xe Kho nhận Hàng đã giao Đơn hàng 9 đơn Khối lượng 0 k…" at bounding box center [350, 217] width 641 height 385
click at [45, 38] on button "Kho gửi" at bounding box center [50, 39] width 34 height 20
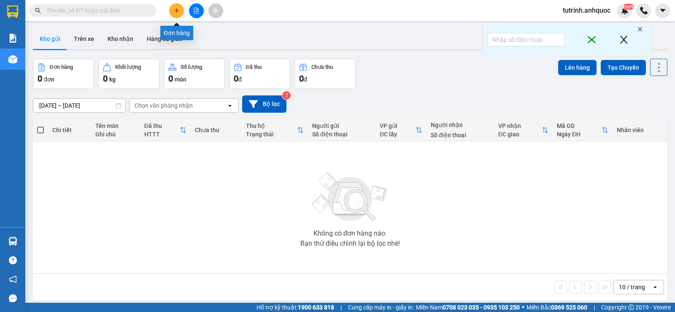
click at [172, 9] on button at bounding box center [176, 10] width 15 height 15
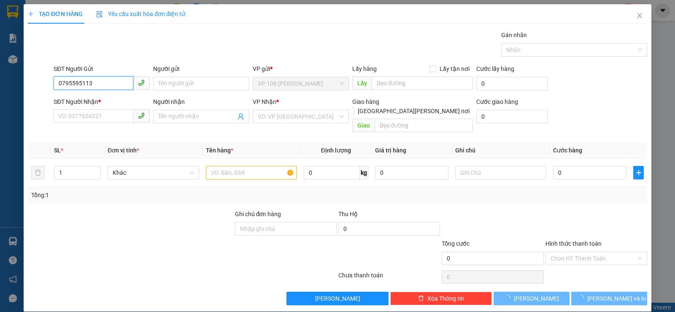
click at [91, 86] on input "0795595113" at bounding box center [94, 83] width 80 height 14
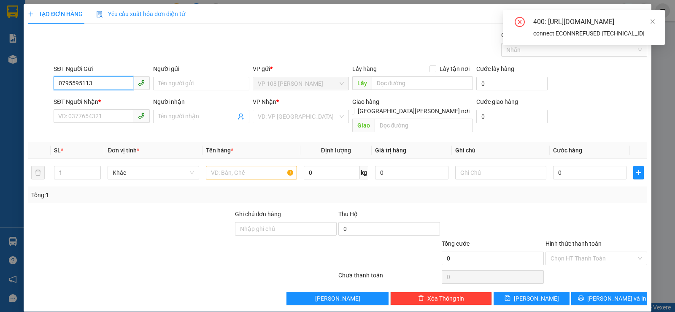
click at [91, 86] on input "0795595113" at bounding box center [94, 83] width 80 height 14
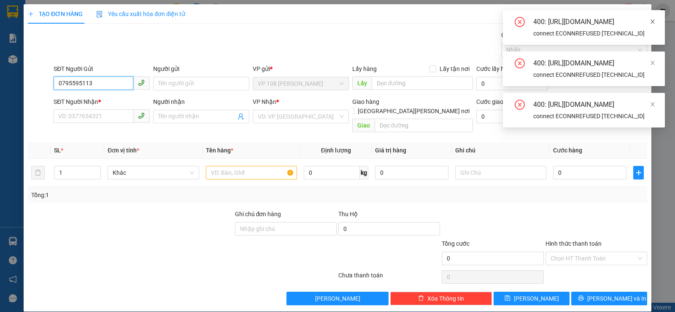
type input "0795595113"
click at [654, 20] on icon "close" at bounding box center [653, 21] width 4 height 4
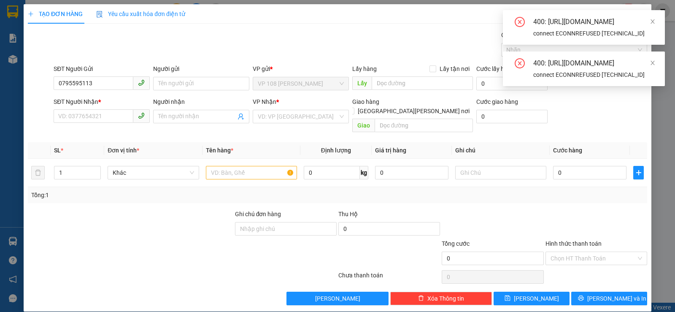
click at [640, 19] on div "400: https://gms-api.vexere.com/order/autocomplete?where%5Bfield%5D=sender_phon…" at bounding box center [594, 22] width 122 height 10
click at [643, 19] on div "400: https://gms-api.vexere.com/order/autocomplete?where%5Bfield%5D=sender_phon…" at bounding box center [594, 22] width 122 height 10
click at [651, 19] on icon "close" at bounding box center [653, 21] width 4 height 4
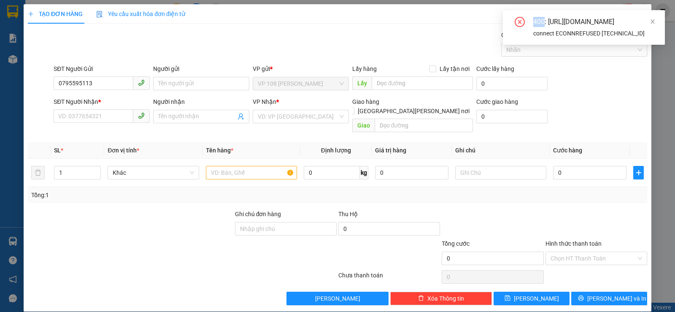
click at [651, 19] on div "400: https://gms-api.vexere.com/order/autocomplete?where%5Bfield%5D=sender_phon…" at bounding box center [584, 27] width 162 height 35
click at [651, 19] on icon "close" at bounding box center [653, 22] width 6 height 6
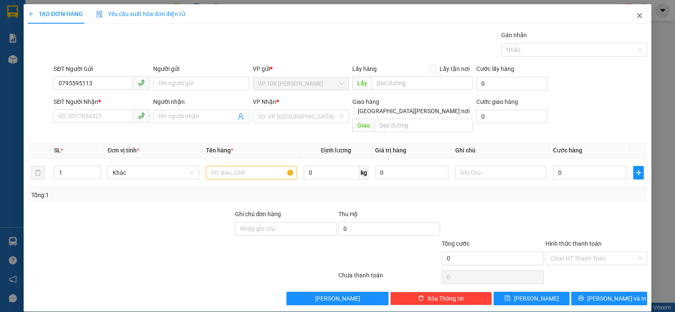
click at [636, 17] on icon "close" at bounding box center [639, 15] width 7 height 7
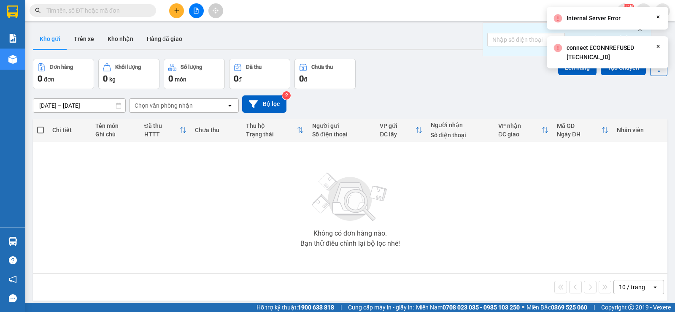
click at [656, 16] on icon "Close" at bounding box center [658, 17] width 7 height 7
drag, startPoint x: 659, startPoint y: 47, endPoint x: 623, endPoint y: 41, distance: 36.5
click at [659, 47] on icon "Close" at bounding box center [658, 46] width 7 height 7
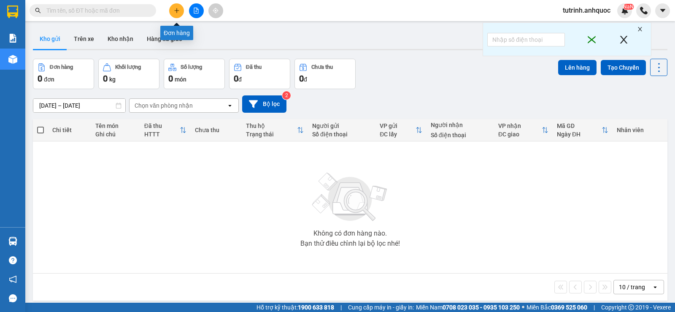
click at [178, 11] on icon "plus" at bounding box center [177, 11] width 6 height 6
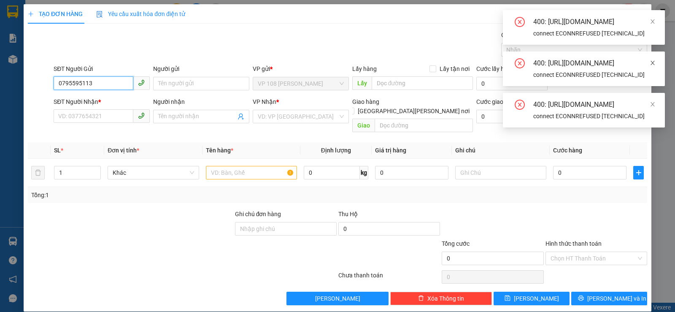
type input "0795595113"
click at [650, 66] on icon "close" at bounding box center [653, 63] width 6 height 6
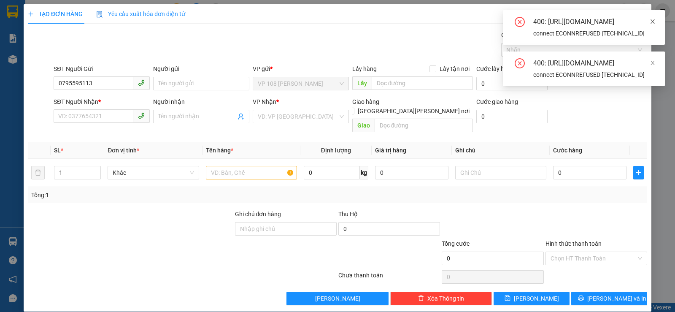
click at [653, 19] on icon "close" at bounding box center [653, 22] width 6 height 6
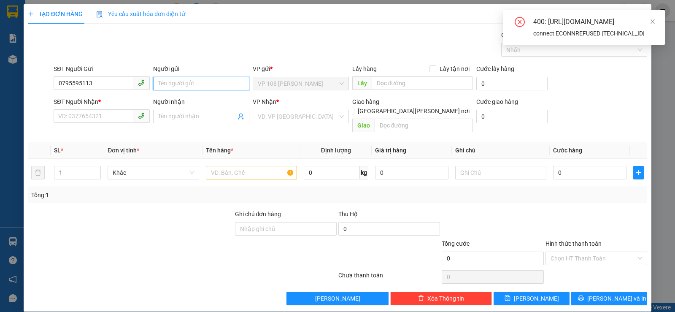
click at [172, 88] on input "Người gửi" at bounding box center [201, 84] width 96 height 14
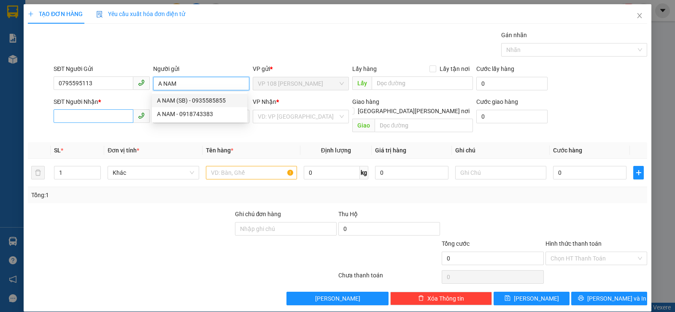
type input "A NAM"
click at [111, 110] on input "SĐT Người Nhận *" at bounding box center [94, 116] width 80 height 14
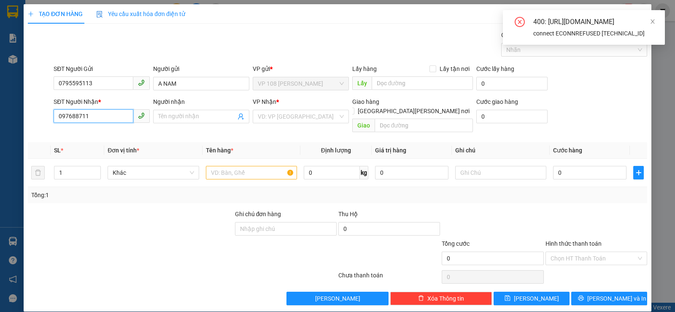
type input "0976887112"
click at [111, 132] on div "0976887112 - C TUYỀN" at bounding box center [102, 133] width 88 height 9
type input "C TUYỀN"
type input "VPBR"
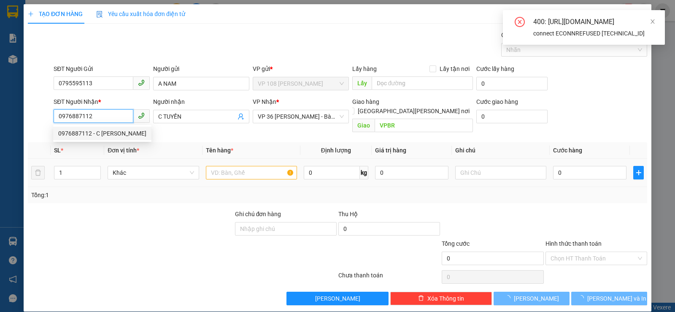
type input "20.000"
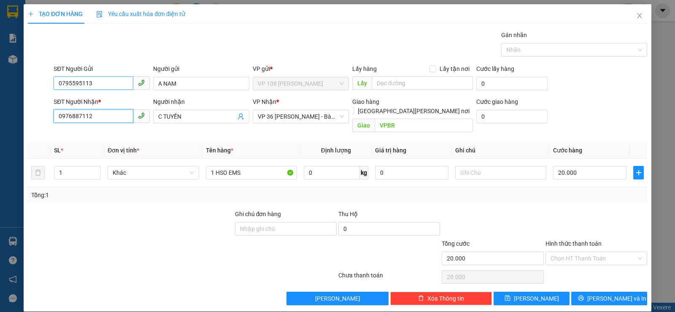
type input "0976887112"
click at [94, 79] on input "0795595113" at bounding box center [94, 83] width 80 height 14
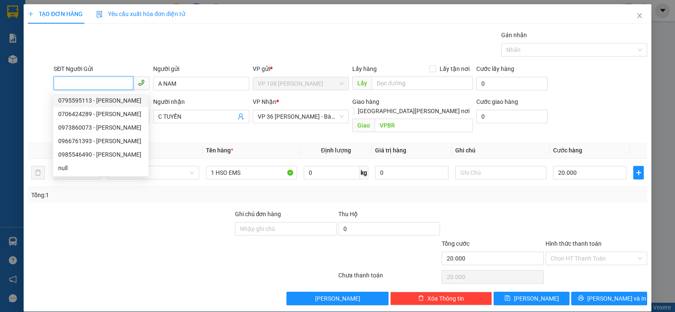
click at [96, 99] on div "0795595113 - ANH NAM" at bounding box center [100, 100] width 85 height 9
type input "0795595113"
type input "ANH NAM"
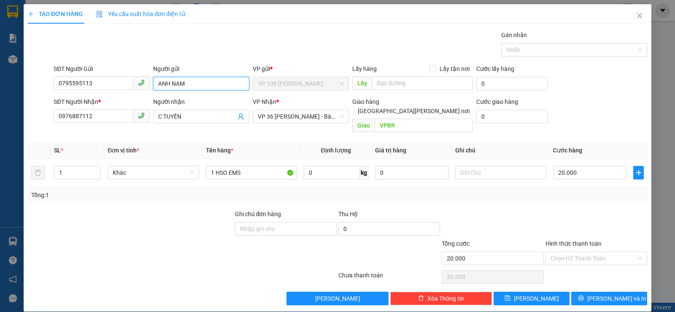
click at [192, 83] on input "ANH NAM" at bounding box center [201, 84] width 96 height 14
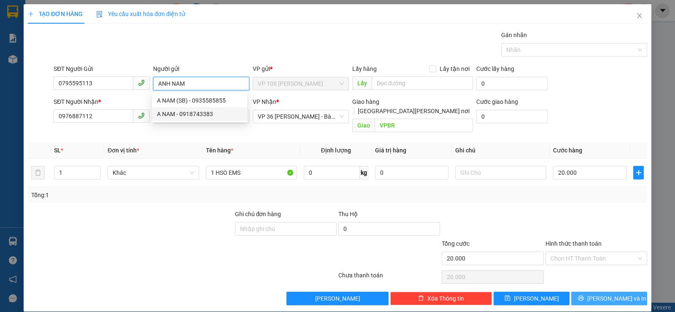
scroll to position [0, 0]
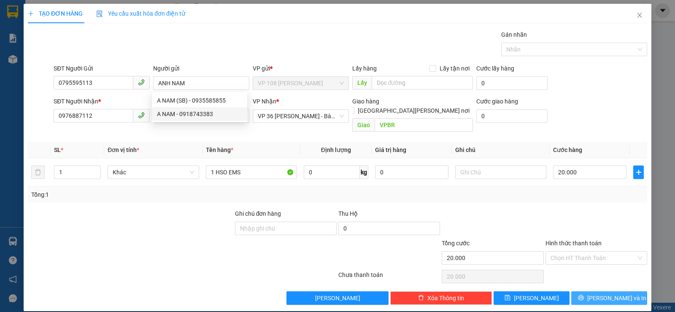
click at [607, 293] on span "Lưu và In" at bounding box center [616, 297] width 59 height 9
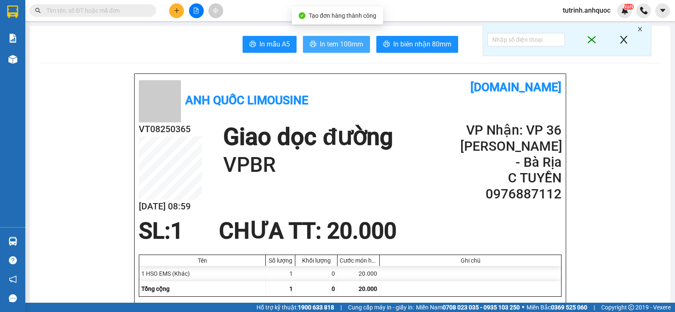
click at [348, 43] on span "In tem 100mm" at bounding box center [341, 44] width 43 height 11
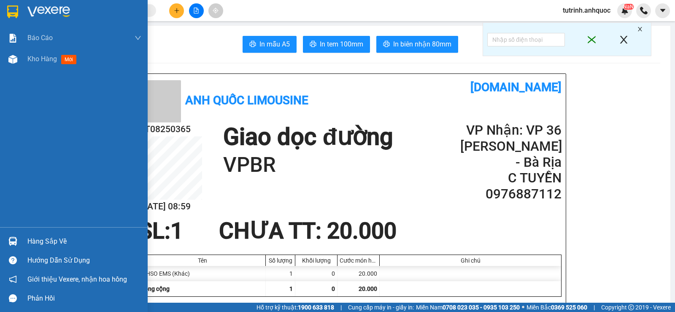
click at [7, 8] on img at bounding box center [12, 11] width 11 height 13
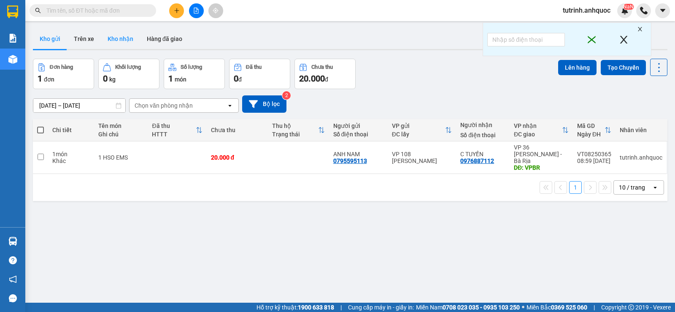
click at [124, 43] on button "Kho nhận" at bounding box center [120, 39] width 39 height 20
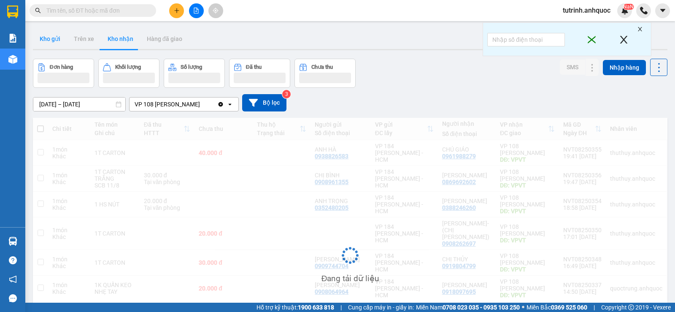
click at [53, 37] on button "Kho gửi" at bounding box center [50, 39] width 34 height 20
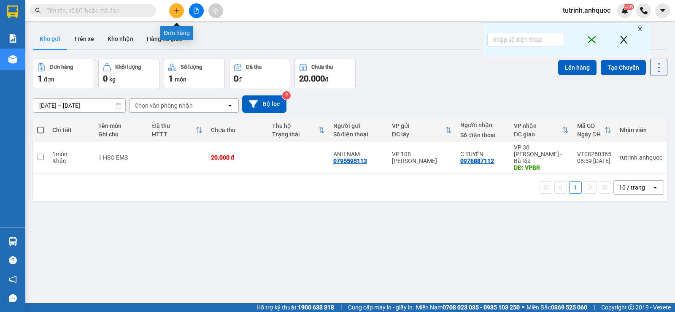
click at [174, 12] on icon "plus" at bounding box center [177, 11] width 6 height 6
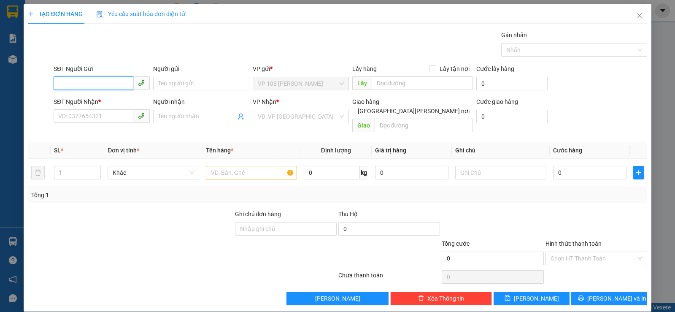
click at [107, 82] on input "SĐT Người Gửi" at bounding box center [94, 83] width 80 height 14
click at [98, 109] on div "SĐT Người Nhận *" at bounding box center [102, 103] width 96 height 13
click at [98, 113] on input "SĐT Người Nhận *" at bounding box center [94, 116] width 80 height 14
type input "0901865119"
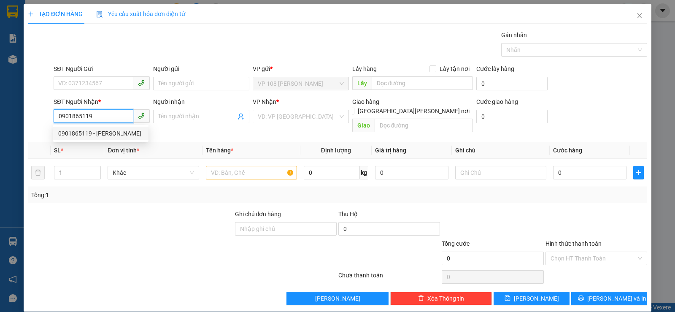
click at [97, 136] on div "0901865119 - ANH TÙNG" at bounding box center [100, 133] width 85 height 9
type input "ANH TÙNG"
type input "VPSG"
type input "30.000"
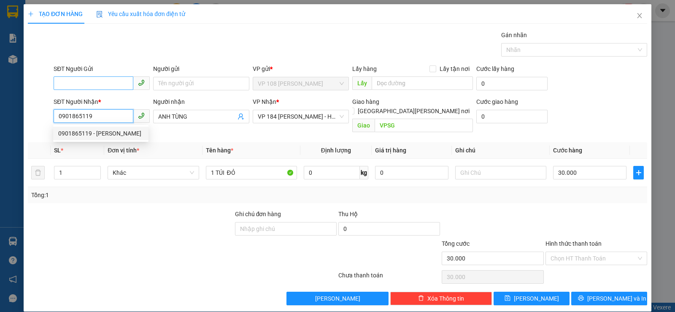
type input "0901865119"
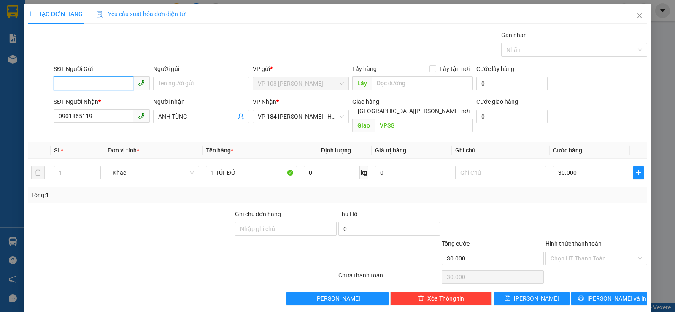
click at [102, 85] on input "SĐT Người Gửi" at bounding box center [94, 83] width 80 height 14
click at [106, 100] on div "0357196819 - CHỊ THẢO" at bounding box center [100, 100] width 85 height 9
type input "0357196819"
type input "CHỊ THẢO"
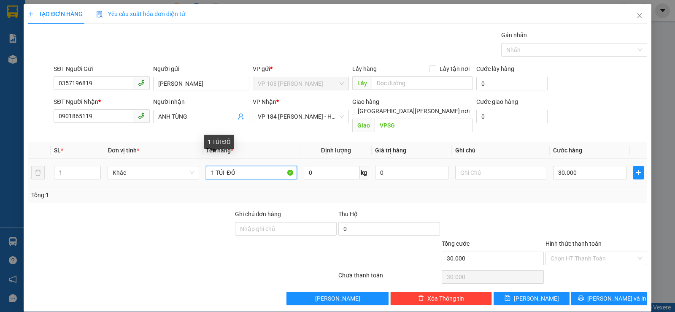
click at [246, 166] on input "1 TÚI ĐỎ" at bounding box center [251, 173] width 91 height 14
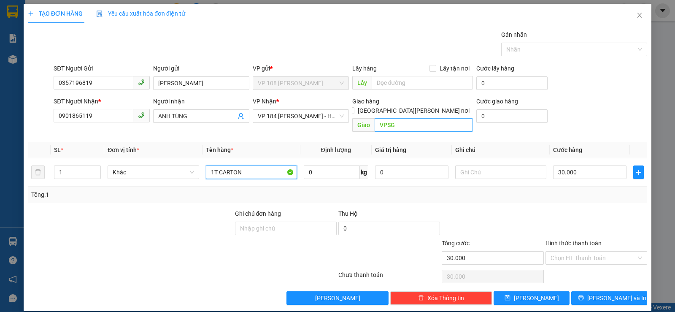
type input "1T CARTON"
click at [405, 118] on input "VPSG" at bounding box center [424, 125] width 99 height 14
type input "VPNVT"
click at [576, 251] on input "Hình thức thanh toán" at bounding box center [594, 257] width 86 height 13
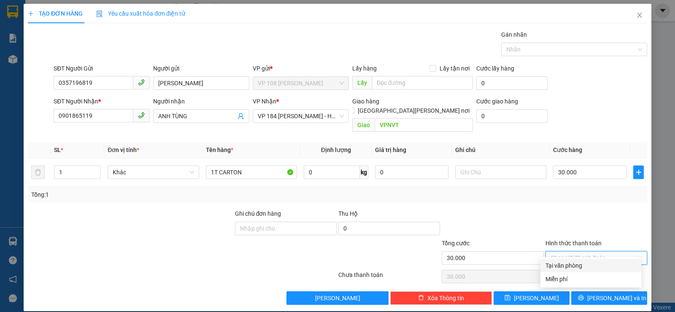
click at [567, 256] on div "Hình thức thanh toán Chọn HT Thanh Toán" at bounding box center [597, 253] width 102 height 30
click at [570, 268] on div "Chọn HT Thanh Toán" at bounding box center [596, 276] width 103 height 17
click at [575, 253] on input "Hình thức thanh toán" at bounding box center [594, 257] width 86 height 13
click at [565, 262] on div "Tại văn phòng" at bounding box center [591, 265] width 91 height 9
type input "0"
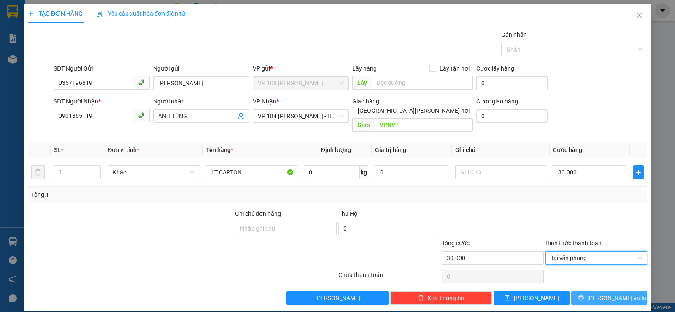
click at [607, 293] on span "Lưu và In" at bounding box center [616, 297] width 59 height 9
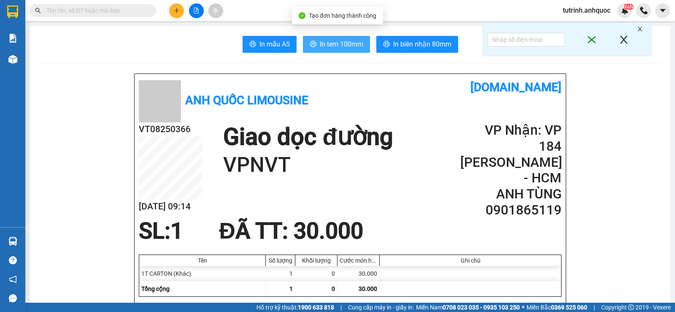
click at [322, 45] on span "In tem 100mm" at bounding box center [341, 44] width 43 height 11
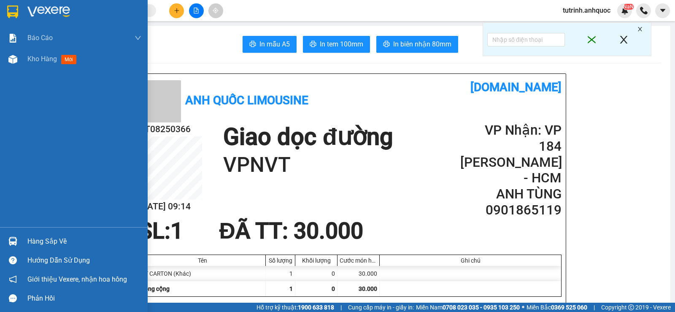
click at [3, 9] on div at bounding box center [74, 13] width 148 height 27
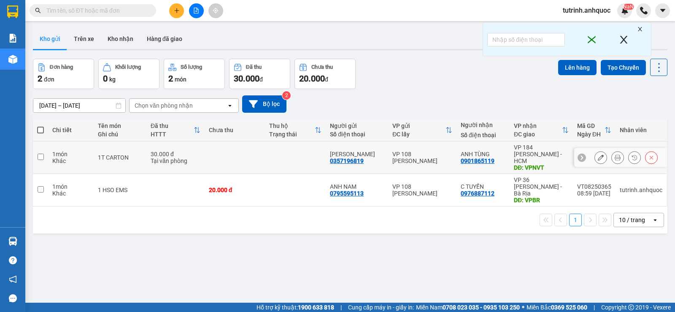
click at [598, 154] on icon at bounding box center [601, 157] width 6 height 6
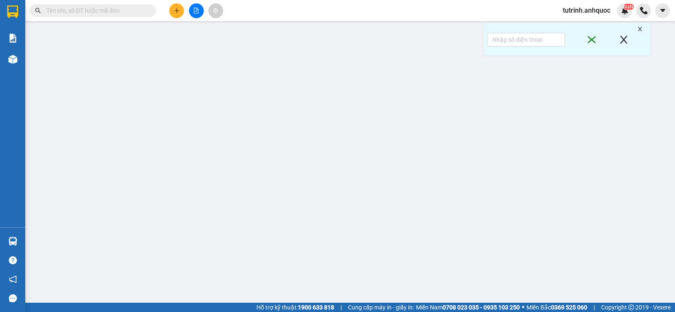
type input "0357196819"
type input "CHỊ THẢO"
type input "0901865119"
type input "ANH TÙNG"
type input "VPNVT"
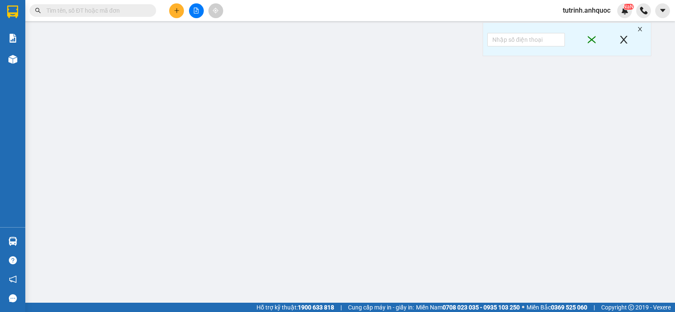
type input "30.000"
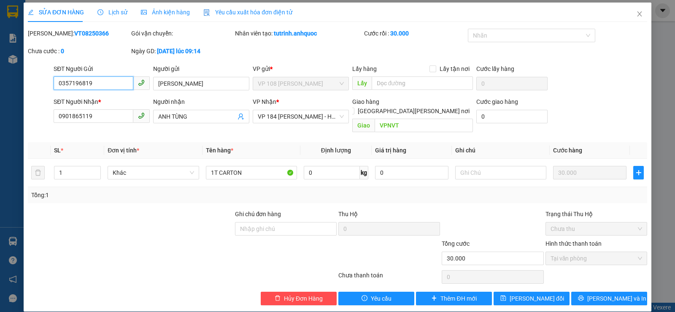
scroll to position [2, 0]
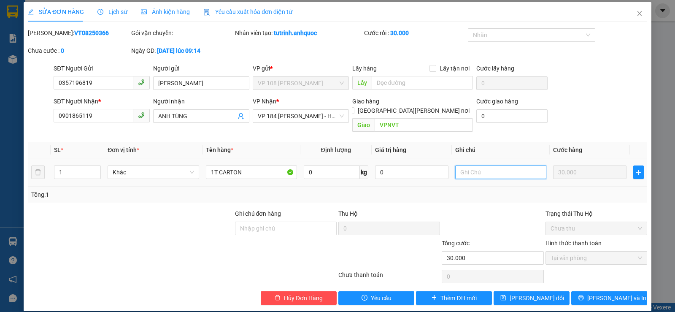
click at [472, 165] on input "text" at bounding box center [500, 172] width 91 height 14
type input "KO ĐÈ LÊN"
click at [608, 293] on span "Lưu và In" at bounding box center [616, 297] width 59 height 9
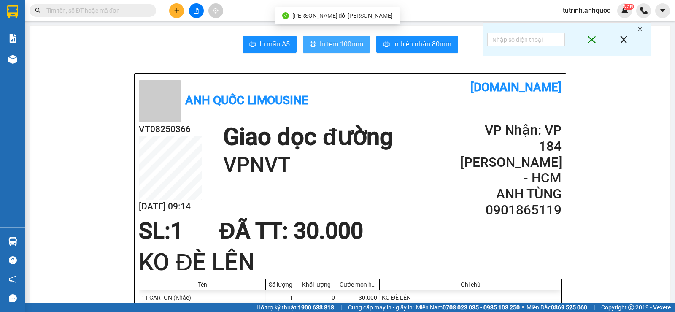
click at [344, 49] on span "In tem 100mm" at bounding box center [341, 44] width 43 height 11
click at [173, 10] on button at bounding box center [176, 10] width 15 height 15
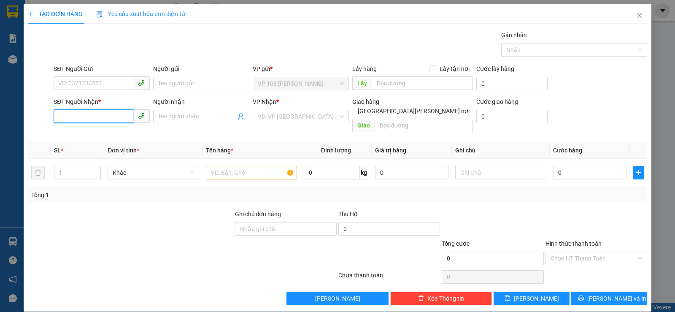
click at [97, 110] on input "SĐT Người Nhận *" at bounding box center [94, 116] width 80 height 14
click at [105, 134] on div "0774147830 - A NHÂN" at bounding box center [102, 133] width 88 height 9
type input "0774147830"
type input "A NHÂN"
type input "VPNVT"
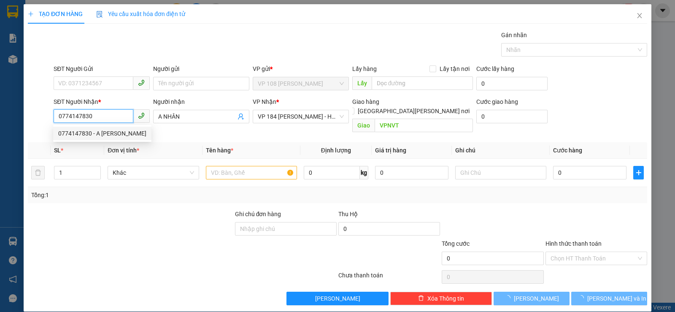
type input "20.000"
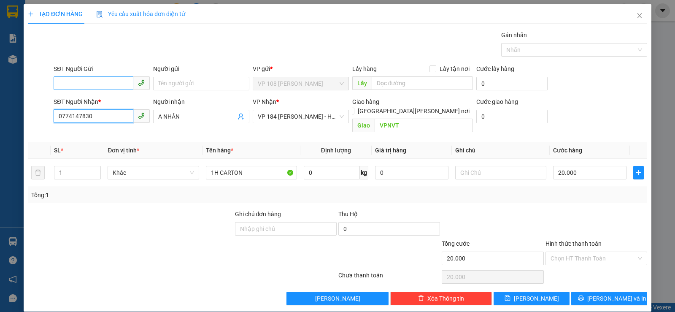
type input "0774147830"
click at [108, 87] on input "SĐT Người Gửi" at bounding box center [94, 83] width 80 height 14
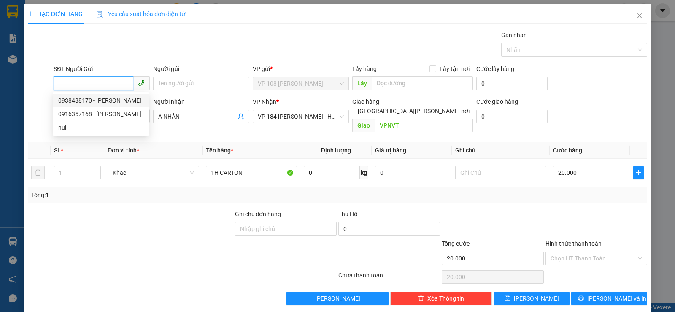
click at [103, 102] on div "0938488170 - cô linh" at bounding box center [100, 100] width 85 height 9
type input "0938488170"
type input "cô linh"
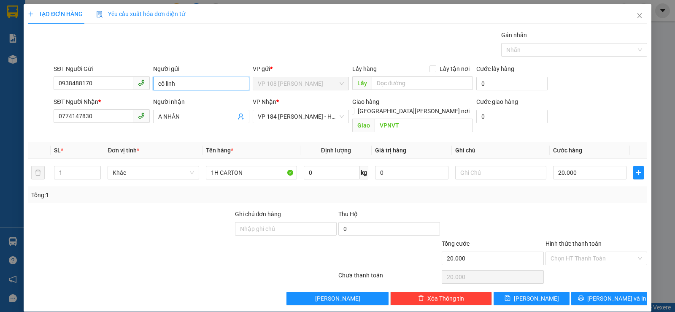
click at [181, 85] on input "cô linh" at bounding box center [201, 84] width 96 height 14
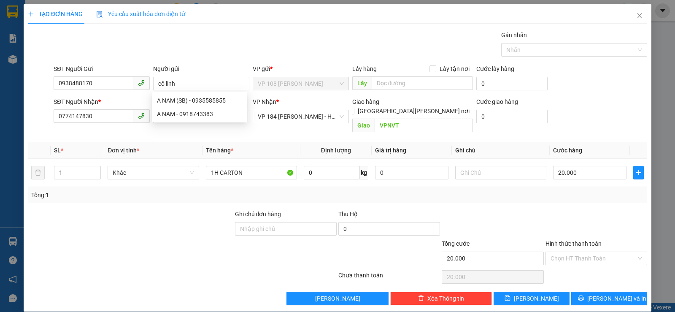
click at [222, 58] on div "Gán nhãn Nhãn" at bounding box center [350, 45] width 597 height 30
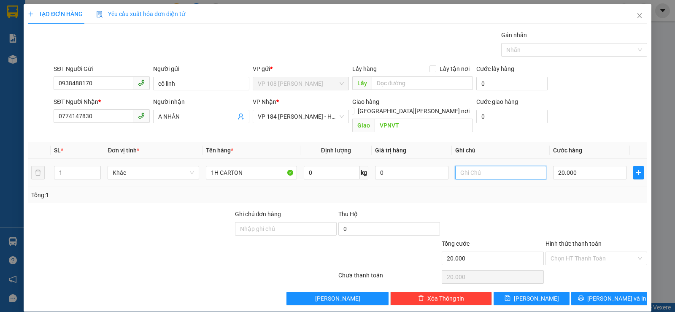
click at [495, 167] on input "text" at bounding box center [500, 173] width 91 height 14
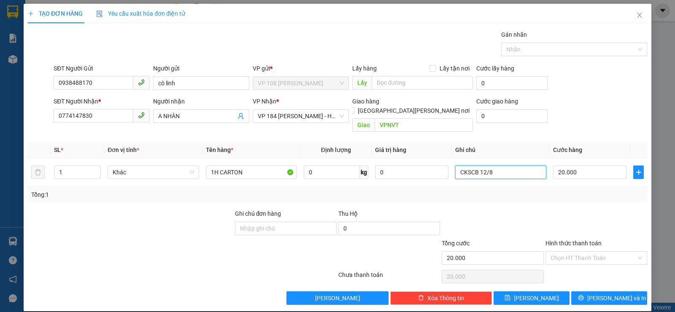
type input "CKSCB 12/8"
click at [487, 190] on div "Tổng: 1" at bounding box center [337, 194] width 613 height 9
click at [605, 251] on input "Hình thức thanh toán" at bounding box center [594, 257] width 86 height 13
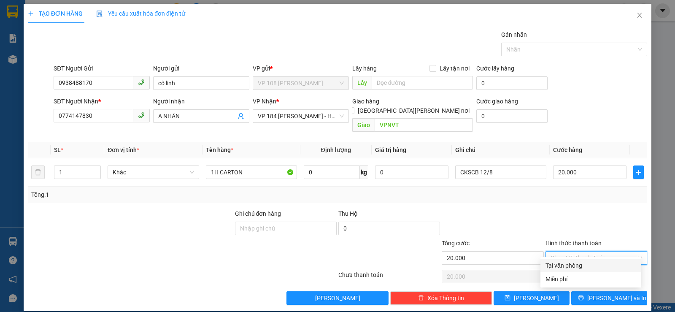
click at [581, 262] on div "Tại văn phòng" at bounding box center [591, 265] width 91 height 9
type input "0"
click at [567, 260] on div "Tại văn phòng" at bounding box center [590, 266] width 101 height 14
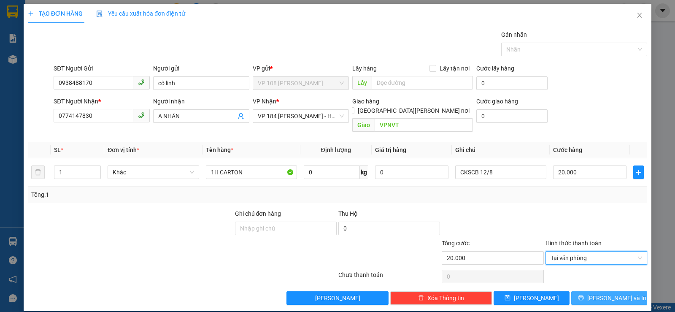
click at [584, 295] on icon "printer" at bounding box center [580, 297] width 5 height 5
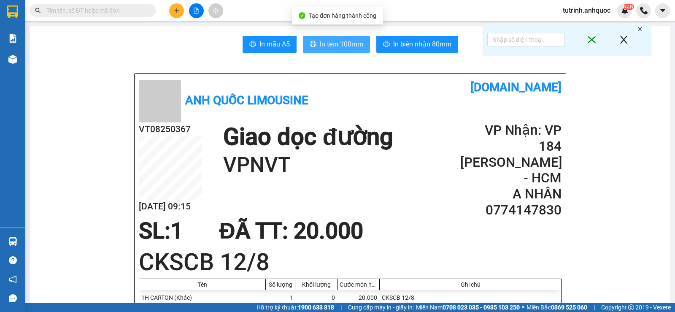
click at [345, 47] on span "In tem 100mm" at bounding box center [341, 44] width 43 height 11
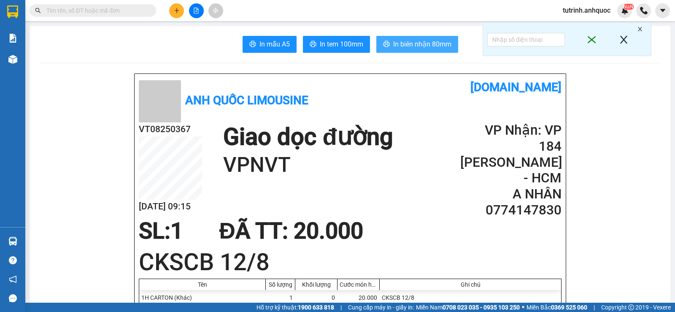
click at [388, 49] on button "In biên nhận 80mm" at bounding box center [417, 44] width 82 height 17
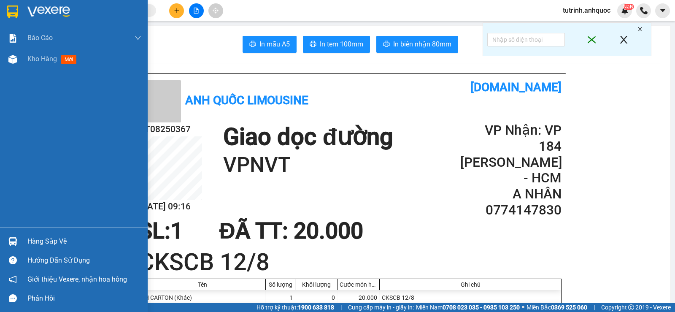
click at [19, 10] on div at bounding box center [12, 11] width 15 height 15
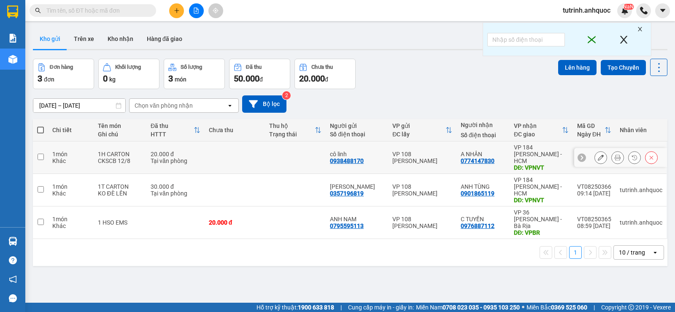
click at [598, 154] on icon at bounding box center [601, 157] width 6 height 6
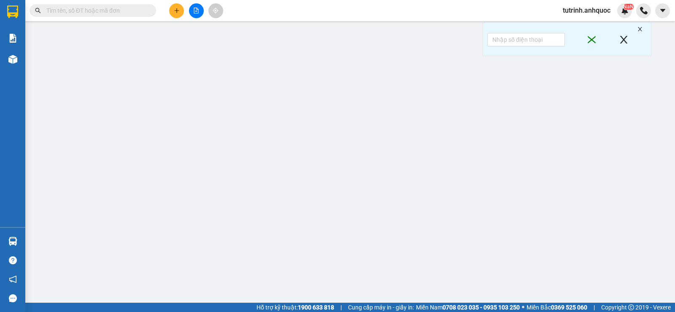
type input "0938488170"
type input "cô linh"
type input "0774147830"
type input "A NHÂN"
type input "VPNVT"
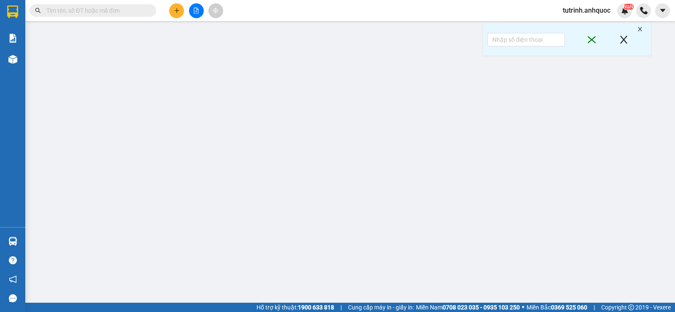
type input "20.000"
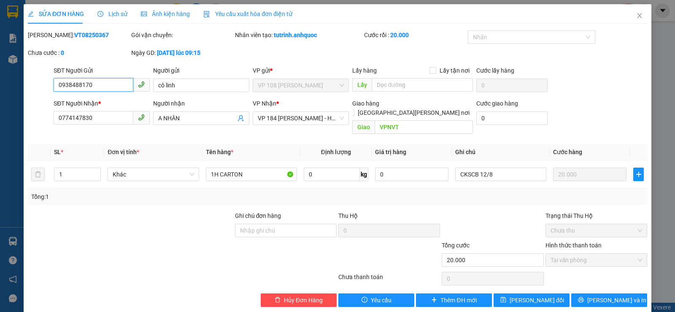
click at [102, 89] on input "0938488170" at bounding box center [94, 85] width 80 height 14
click at [74, 37] on b "VT08250367" at bounding box center [91, 35] width 35 height 7
copy b "VT08250367"
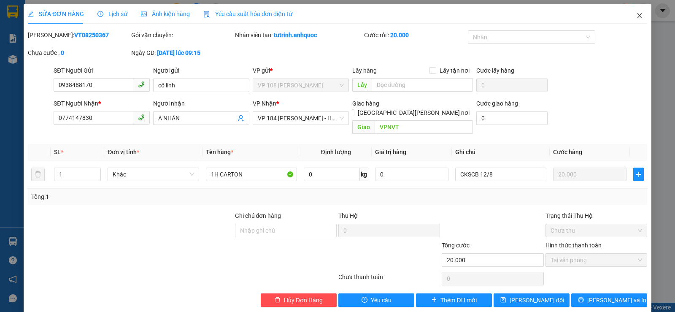
click at [638, 16] on span "Close" at bounding box center [640, 16] width 24 height 24
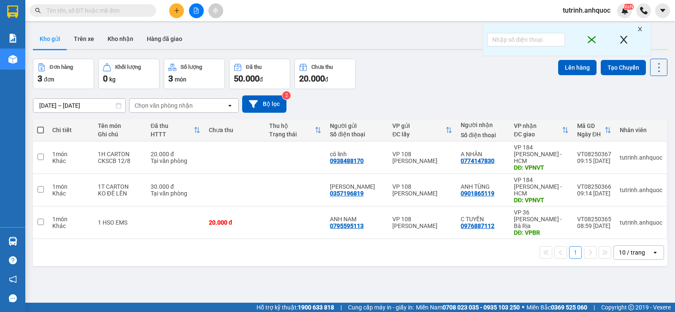
click at [39, 127] on span at bounding box center [40, 130] width 7 height 7
click at [41, 126] on input "checkbox" at bounding box center [41, 126] width 0 height 0
checkbox input "true"
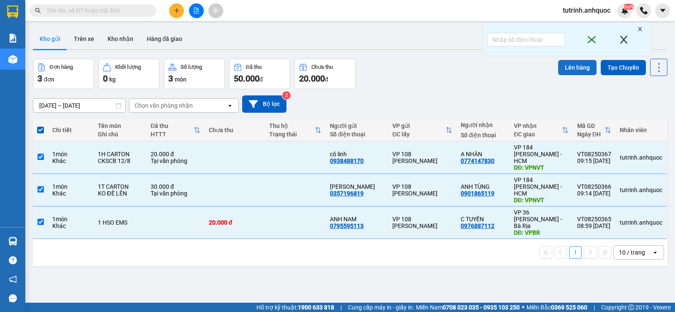
click at [570, 70] on button "Lên hàng" at bounding box center [577, 67] width 38 height 15
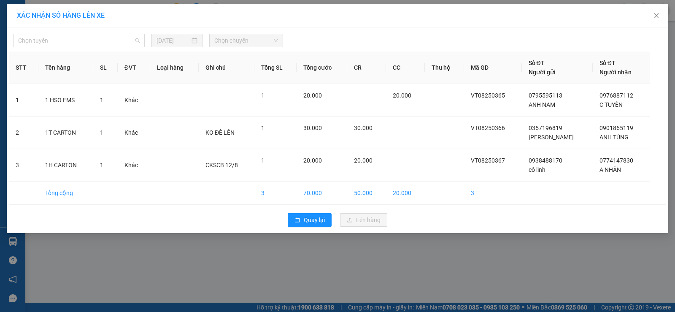
drag, startPoint x: 105, startPoint y: 43, endPoint x: 80, endPoint y: 68, distance: 35.5
click at [105, 43] on span "Chọn tuyến" at bounding box center [79, 40] width 122 height 13
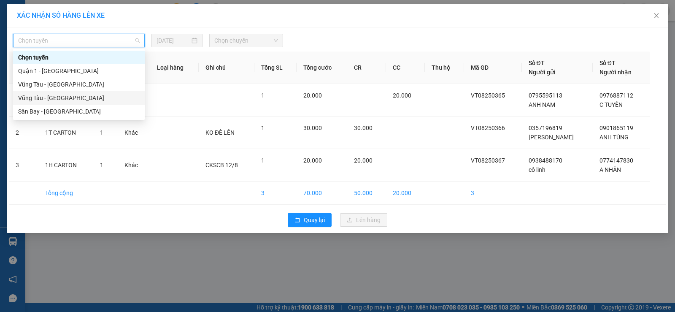
click at [65, 100] on div "Vũng Tàu - Sân Bay" at bounding box center [79, 97] width 122 height 9
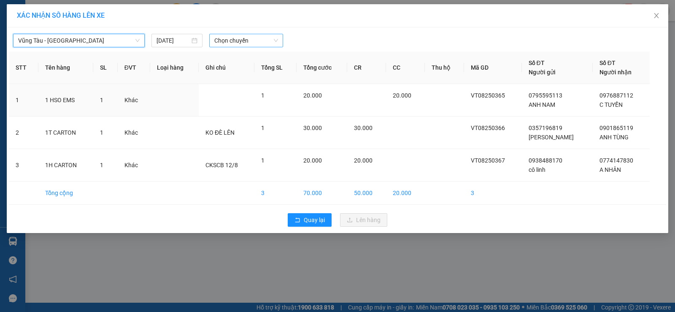
click at [224, 45] on span "Chọn chuyến" at bounding box center [246, 40] width 64 height 13
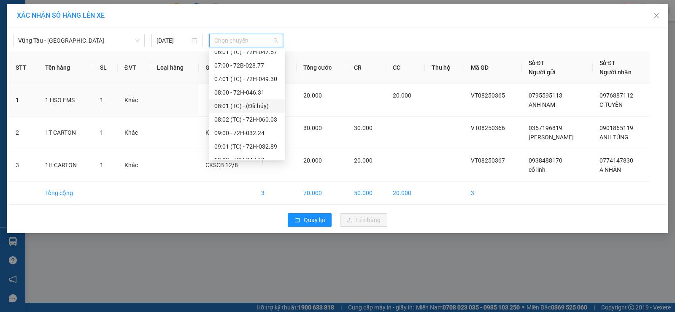
scroll to position [134, 0]
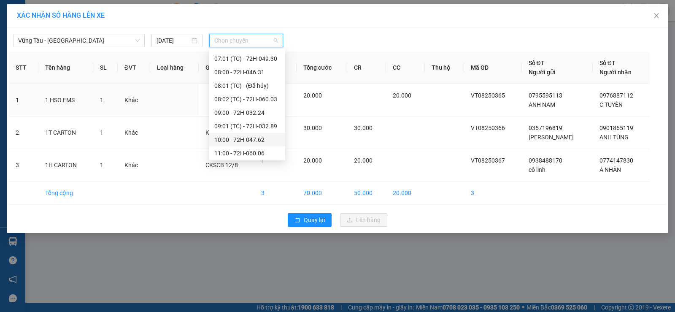
click at [251, 136] on div "10:00 - 72H-047.62" at bounding box center [247, 139] width 66 height 9
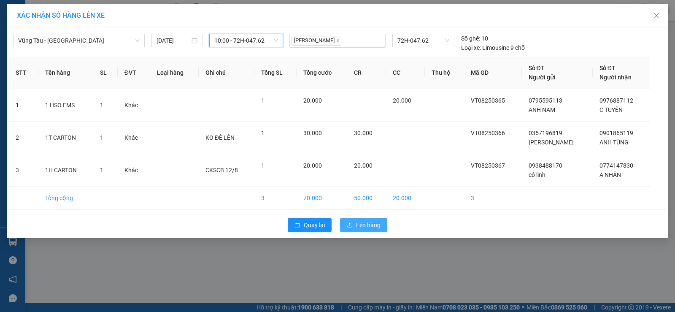
click at [366, 221] on span "Lên hàng" at bounding box center [368, 224] width 24 height 9
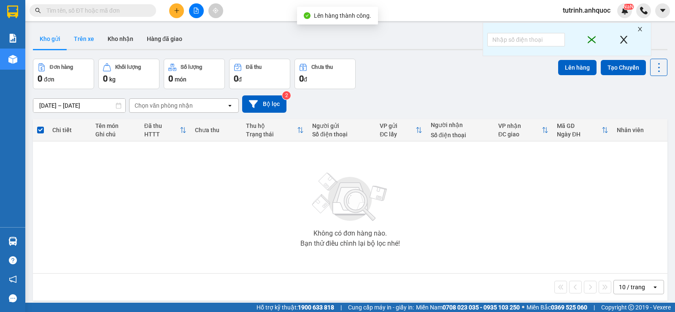
click at [94, 39] on button "Trên xe" at bounding box center [84, 39] width 34 height 20
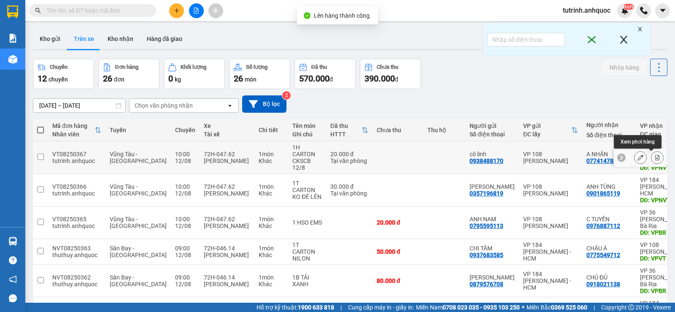
click at [651, 158] on button at bounding box center [657, 157] width 12 height 15
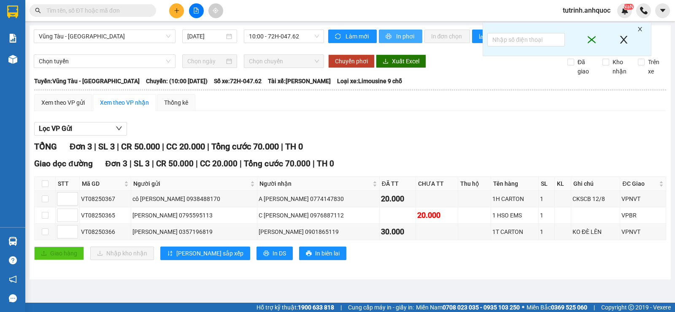
click at [393, 35] on button "In phơi" at bounding box center [400, 37] width 43 height 14
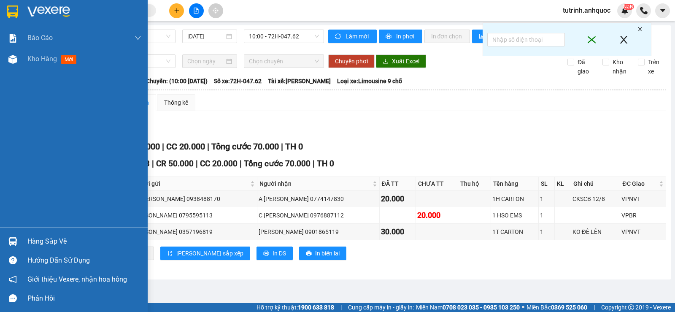
click at [12, 17] on img at bounding box center [12, 11] width 11 height 13
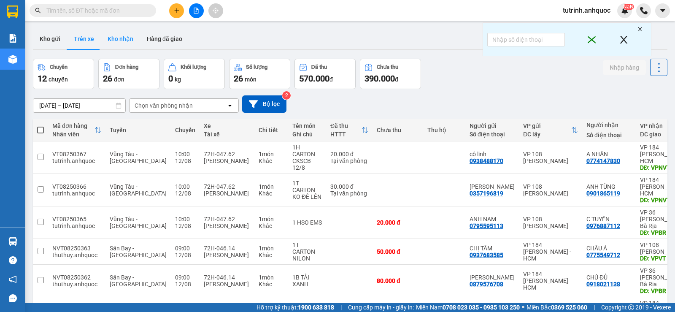
click at [122, 42] on button "Kho nhận" at bounding box center [120, 39] width 39 height 20
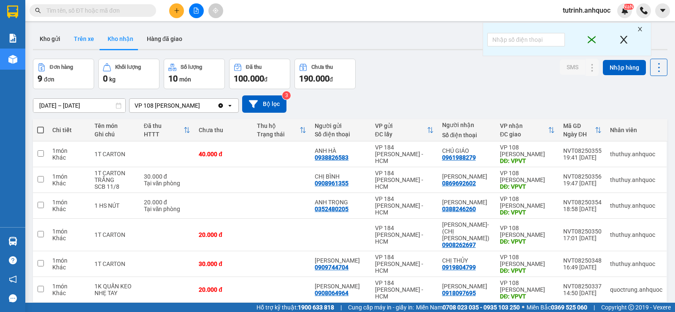
click at [94, 43] on button "Trên xe" at bounding box center [84, 39] width 34 height 20
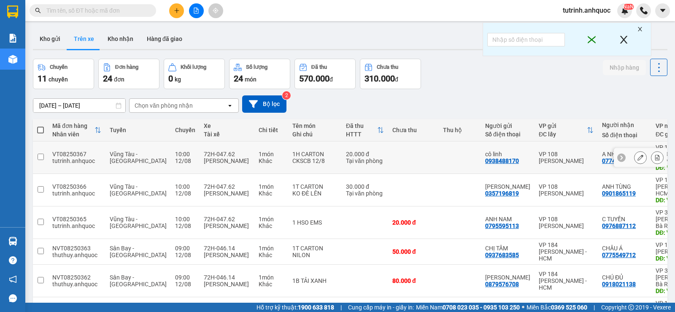
click at [651, 156] on button at bounding box center [657, 157] width 12 height 15
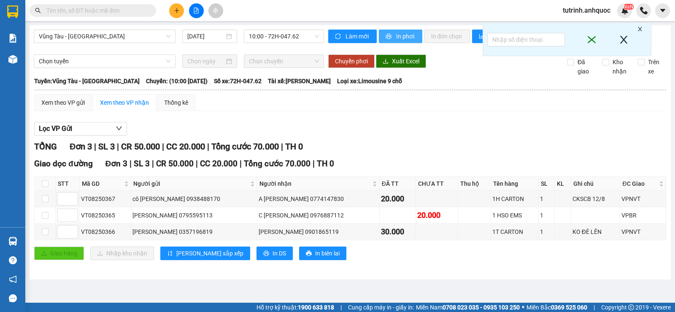
click at [392, 31] on button "In phơi" at bounding box center [400, 37] width 43 height 14
click at [394, 31] on button "In phơi" at bounding box center [400, 37] width 43 height 14
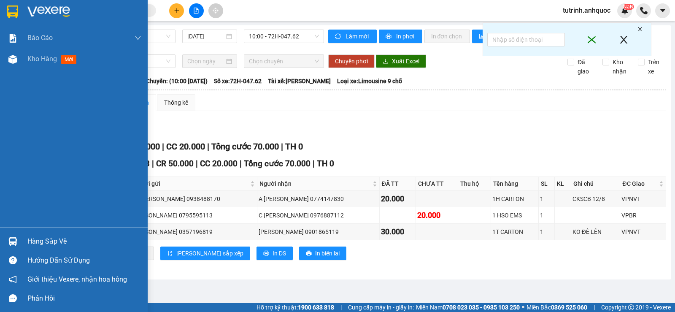
click at [11, 15] on img at bounding box center [12, 11] width 11 height 13
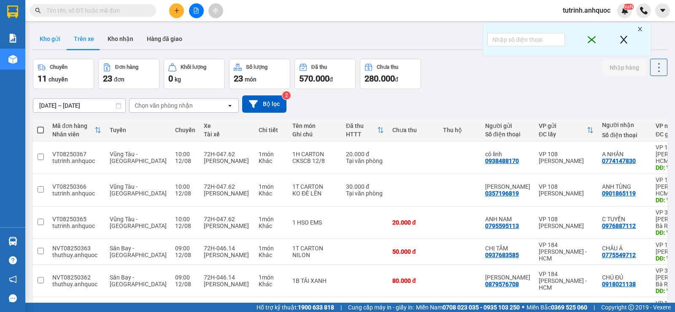
click at [53, 34] on button "Kho gửi" at bounding box center [50, 39] width 34 height 20
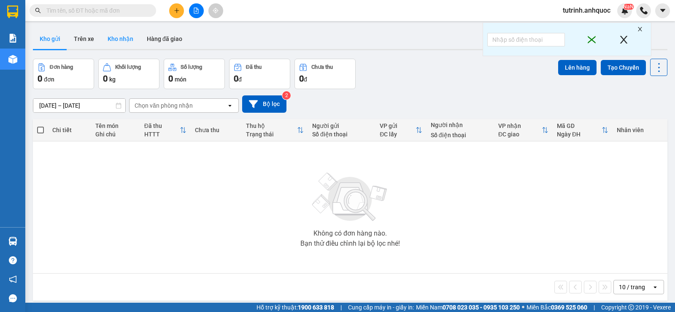
click at [113, 41] on button "Kho nhận" at bounding box center [120, 39] width 39 height 20
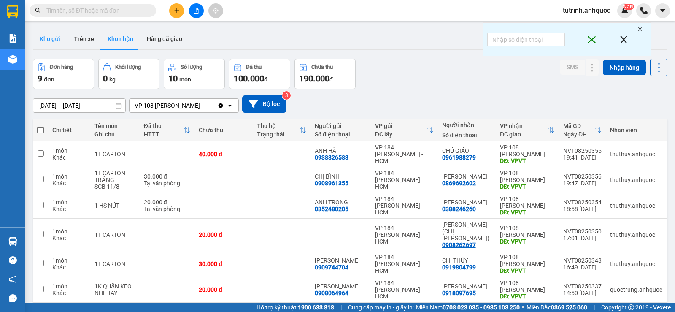
click at [62, 35] on button "Kho gửi" at bounding box center [50, 39] width 34 height 20
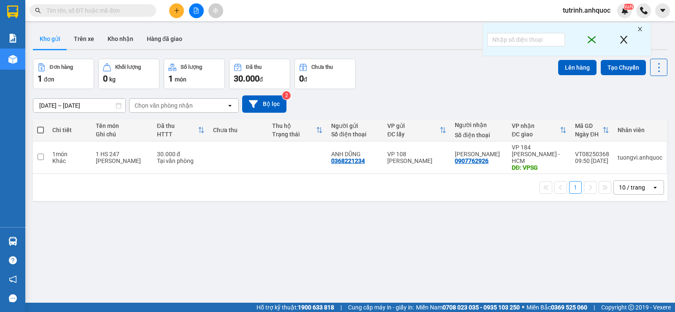
click at [33, 29] on button "Kho gửi" at bounding box center [50, 39] width 34 height 20
click at [600, 151] on button at bounding box center [601, 157] width 12 height 15
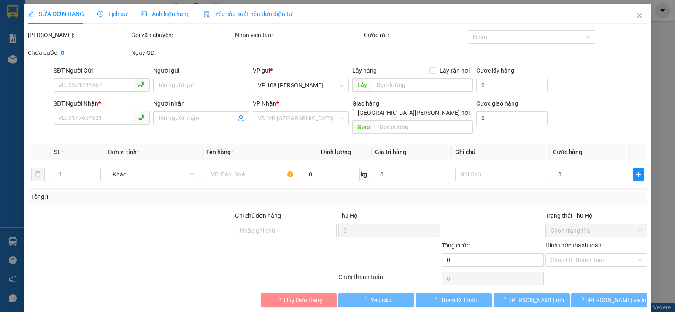
type input "0368221234"
type input "ANH DŨNG"
type input "0907762926"
type input "MỘNG THẢO"
type input "VPSG"
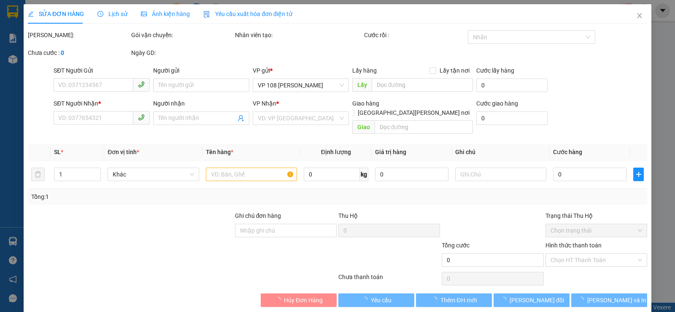
type input "30.000"
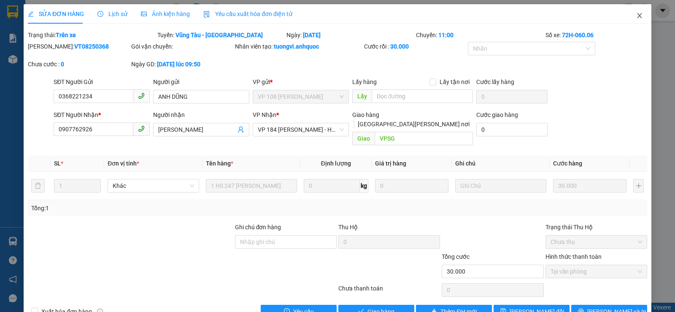
click at [634, 12] on span "Close" at bounding box center [640, 16] width 24 height 24
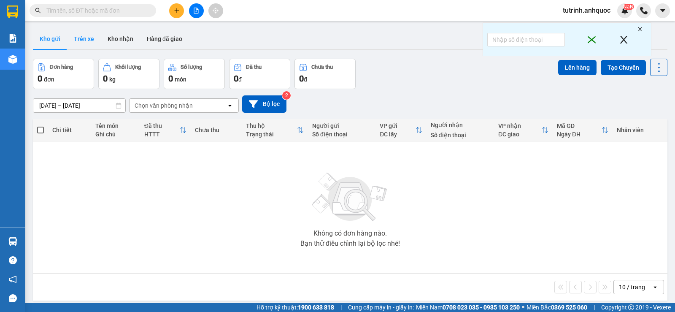
click at [84, 31] on button "Trên xe" at bounding box center [84, 39] width 34 height 20
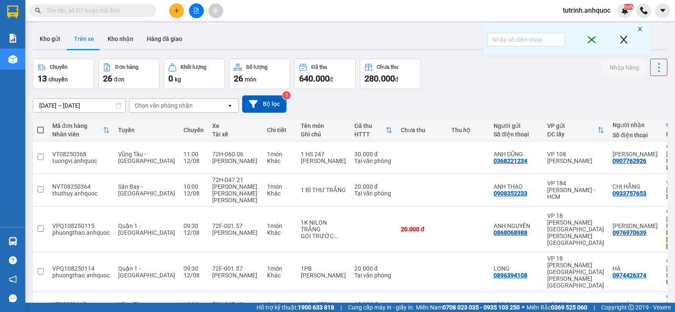
click at [178, 12] on icon "plus" at bounding box center [177, 11] width 6 height 6
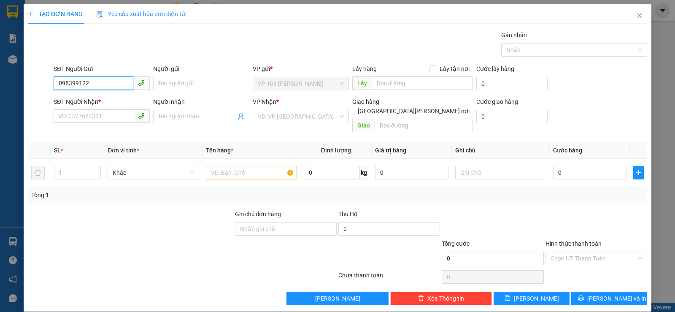
type input "0983991224"
click at [109, 105] on div "0983991224 - C THỦY" at bounding box center [102, 101] width 98 height 14
type input "C THỦY"
type input "0867651688"
type input "CÔ HÒA"
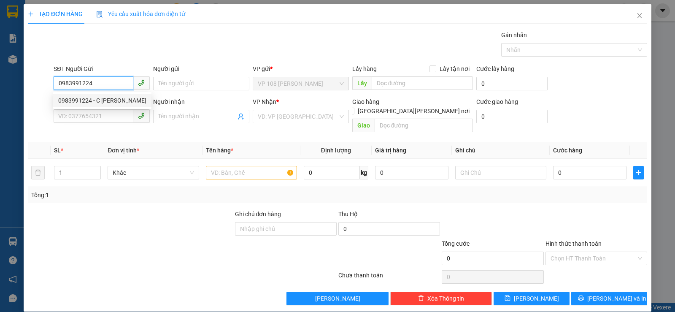
type input "VPNVT"
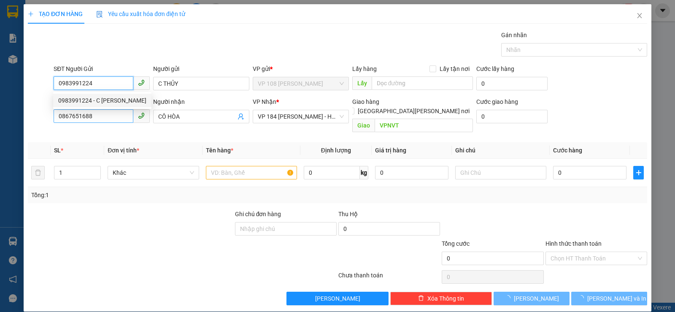
type input "40.000"
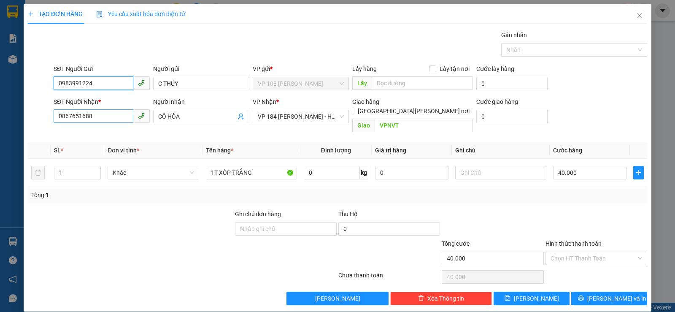
type input "0983991224"
click at [103, 122] on input "0867651688" at bounding box center [94, 116] width 80 height 14
type input "0982829990"
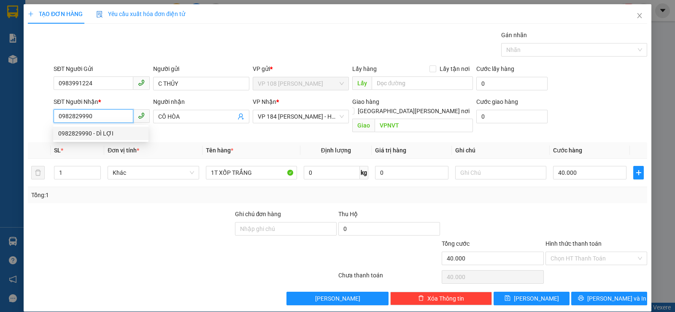
click at [102, 131] on div "0982829990 - DÌ LỢI" at bounding box center [100, 133] width 85 height 9
type input "DÌ LỢI"
type input "VPSG"
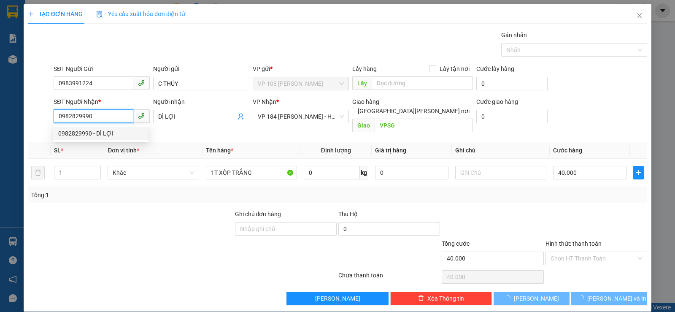
type input "50.000"
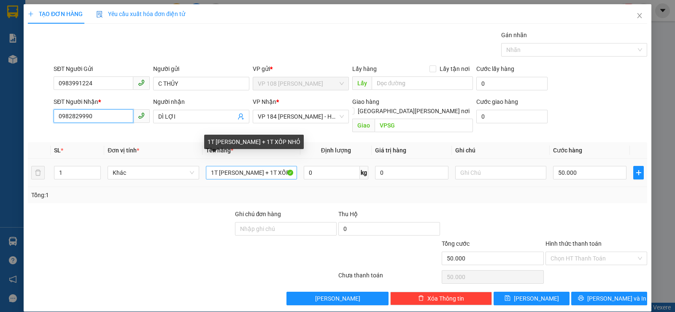
type input "0982829990"
click at [240, 166] on input "1T CATON + 1T XỐP NHỎ" at bounding box center [251, 173] width 91 height 14
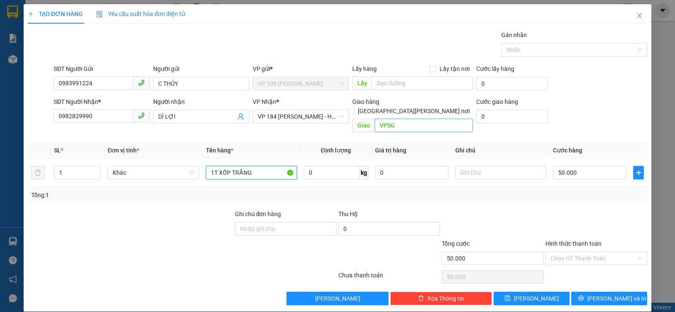
type input "1T XỐP TRẮNG"
click at [410, 119] on input "VPSG" at bounding box center [424, 126] width 99 height 14
type input "VPNVT"
click at [569, 166] on input "50.000" at bounding box center [589, 173] width 73 height 14
type input "3"
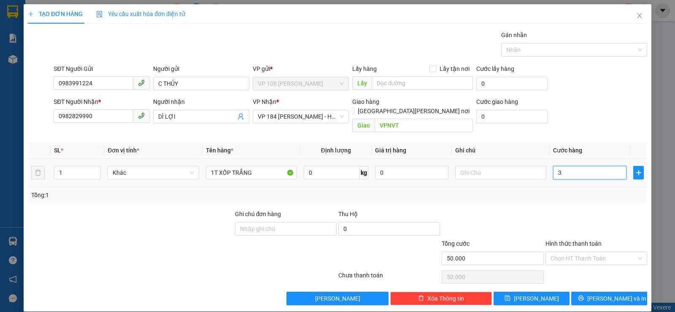
type input "3"
type input "30"
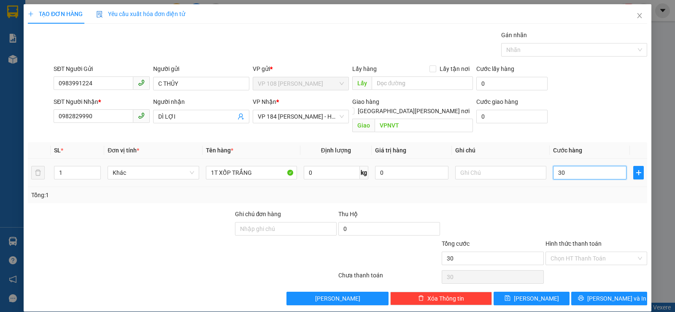
type input "300"
type input "3.000"
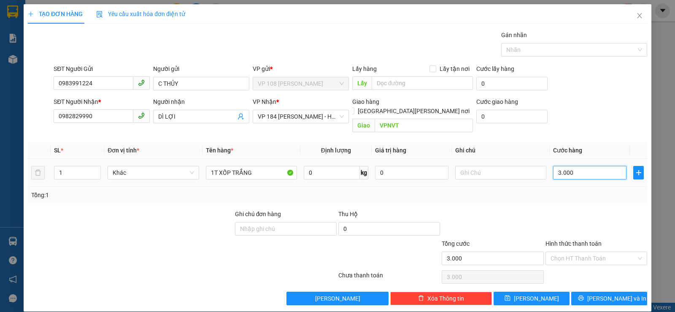
type input "30.000"
click at [576, 240] on div "Hình thức thanh toán" at bounding box center [597, 245] width 102 height 13
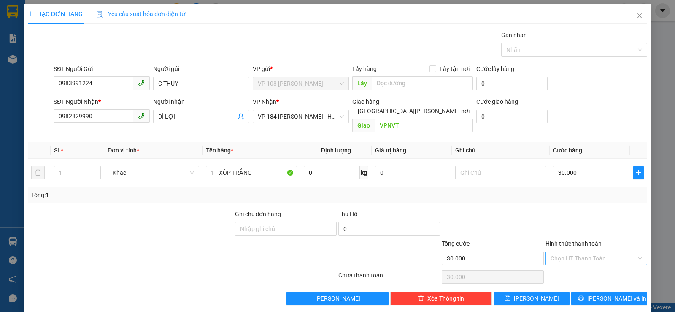
click at [573, 252] on input "Hình thức thanh toán" at bounding box center [594, 258] width 86 height 13
click at [563, 257] on div "Hình thức thanh toán Chọn HT Thanh Toán" at bounding box center [597, 254] width 102 height 30
click at [562, 268] on div "Chọn HT Thanh Toán" at bounding box center [596, 276] width 103 height 17
click at [568, 252] on input "Hình thức thanh toán" at bounding box center [594, 258] width 86 height 13
click at [565, 262] on div "Tại văn phòng" at bounding box center [591, 265] width 91 height 9
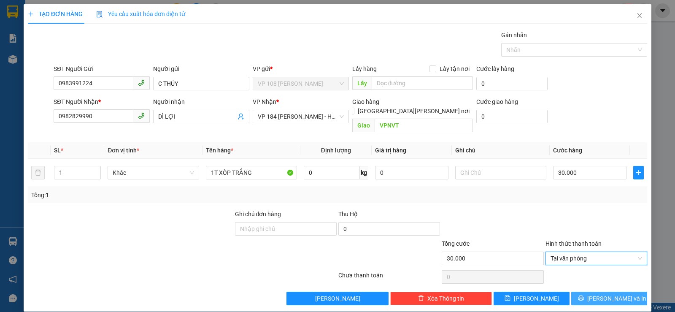
click at [598, 294] on span "Lưu và In" at bounding box center [616, 298] width 59 height 9
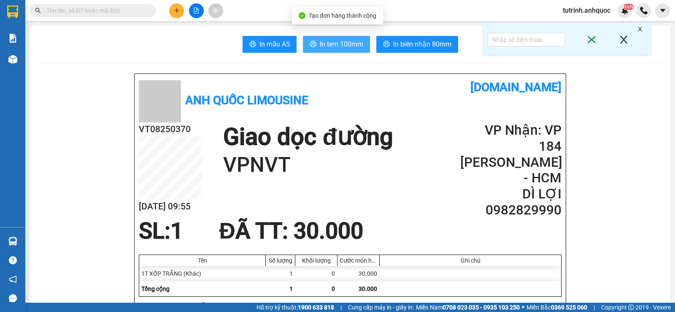
click at [335, 46] on span "In tem 100mm" at bounding box center [341, 44] width 43 height 11
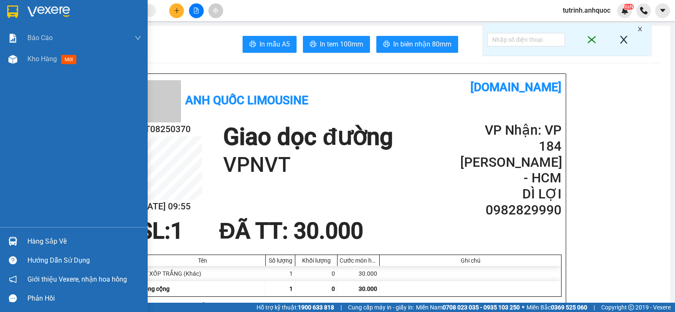
click at [0, 6] on div at bounding box center [74, 13] width 148 height 27
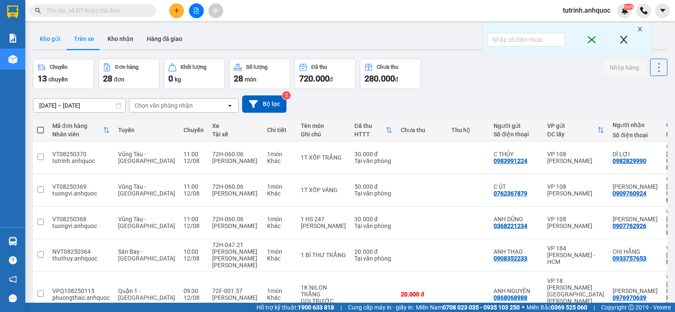
click at [56, 38] on button "Kho gửi" at bounding box center [50, 39] width 34 height 20
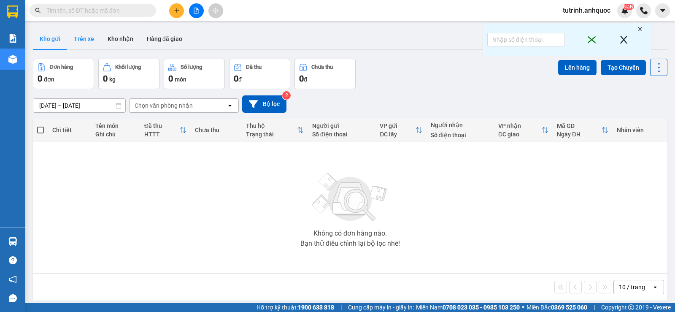
click at [85, 31] on button "Trên xe" at bounding box center [84, 39] width 34 height 20
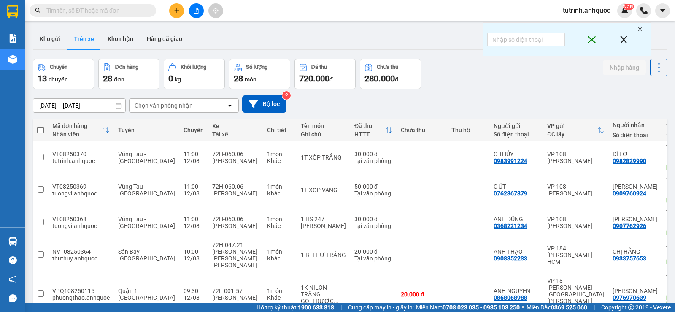
drag, startPoint x: 47, startPoint y: 43, endPoint x: 64, endPoint y: 84, distance: 44.7
click at [64, 84] on div "ver 1.8.137 Kho gửi Trên xe Kho nhận Hàng đã giao Chuyến 13 chuyến Đơn hàng 28 …" at bounding box center [350, 267] width 641 height 485
click at [59, 44] on button "Kho gửi" at bounding box center [50, 39] width 34 height 20
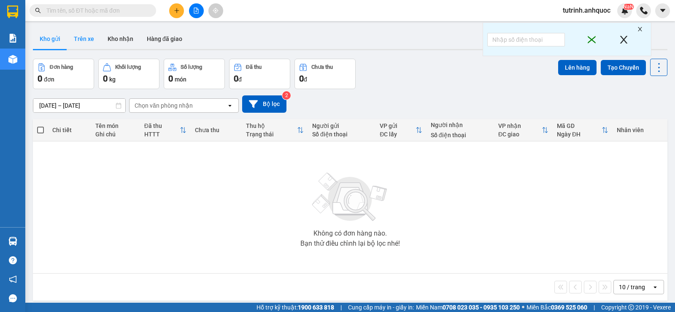
click at [90, 38] on button "Trên xe" at bounding box center [84, 39] width 34 height 20
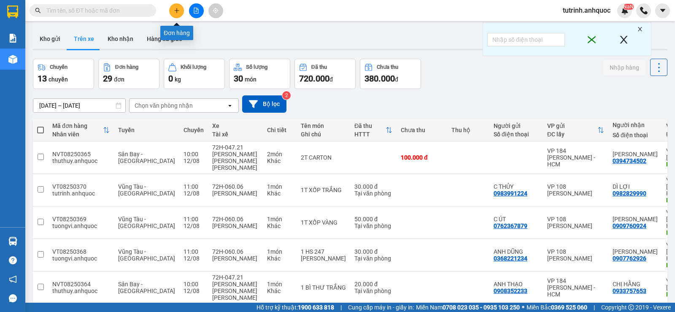
click at [176, 9] on icon "plus" at bounding box center [177, 11] width 6 height 6
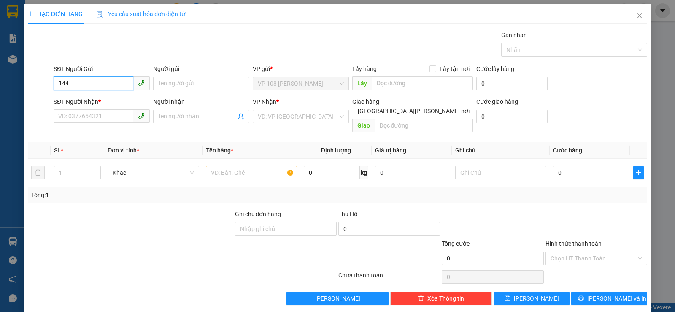
click at [95, 84] on input "144" at bounding box center [94, 83] width 80 height 14
click at [95, 98] on div "0949131144 - C DIỄM" at bounding box center [100, 100] width 85 height 9
type input "0949131144"
type input "C DIỄM"
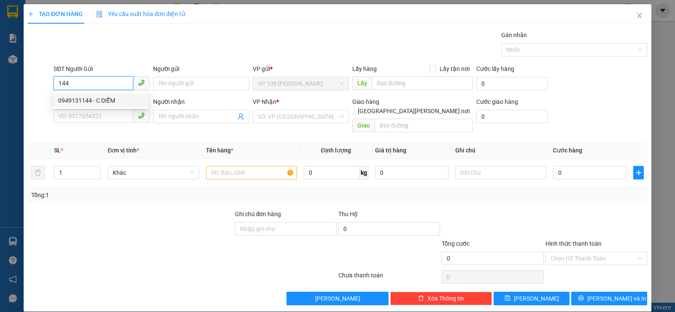
type input "0939788086"
type input "A SƠN"
type input "VPQ1"
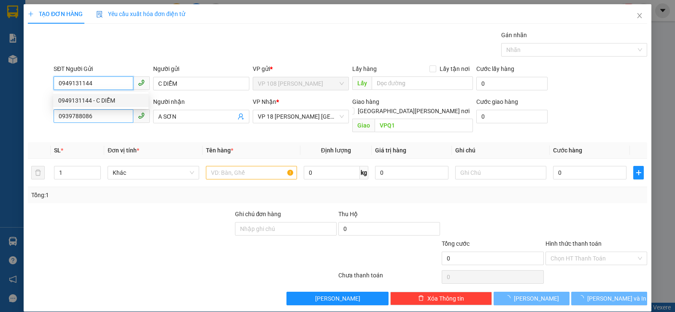
type input "30.000"
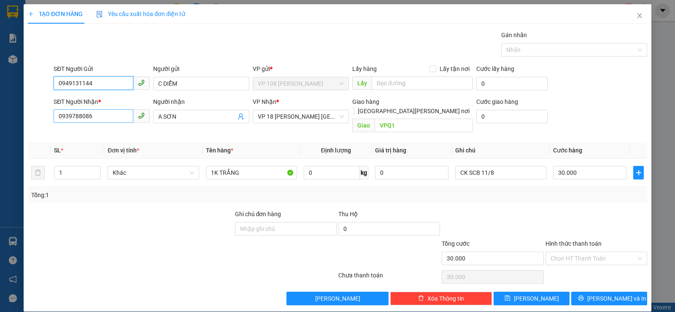
type input "0949131144"
click at [97, 118] on input "0939788086" at bounding box center [94, 116] width 80 height 14
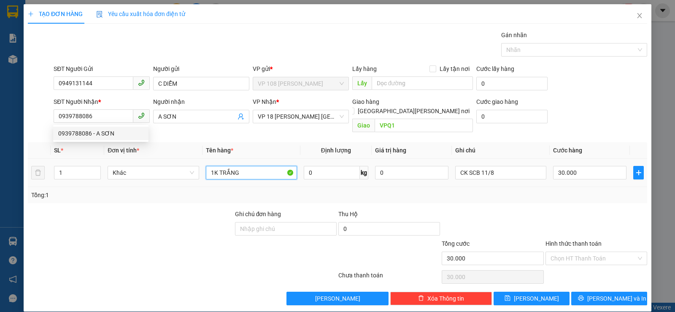
click at [251, 166] on input "1K TRẮNG" at bounding box center [251, 173] width 91 height 14
type input "1 HS"
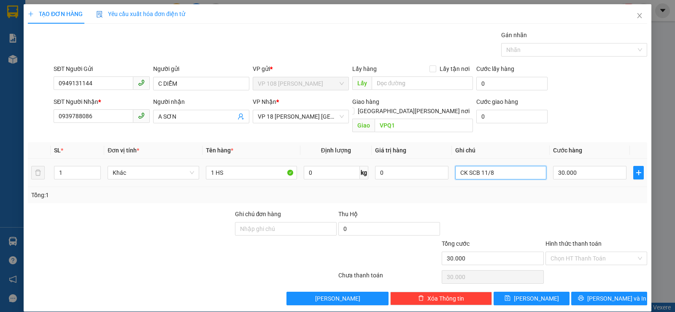
click at [470, 166] on input "CK SCB 11/8" at bounding box center [500, 173] width 91 height 14
click at [569, 164] on div "30.000" at bounding box center [589, 172] width 73 height 17
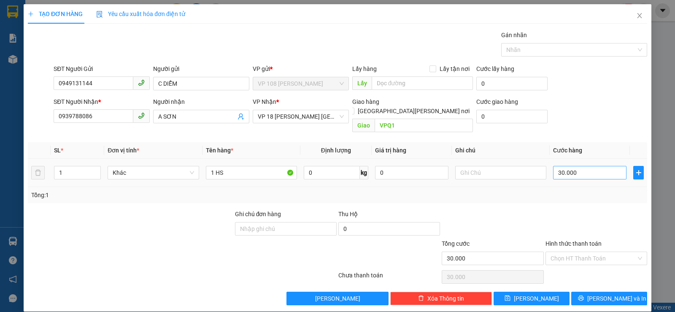
click at [567, 166] on input "30.000" at bounding box center [589, 173] width 73 height 14
click at [561, 252] on input "Hình thức thanh toán" at bounding box center [594, 258] width 86 height 13
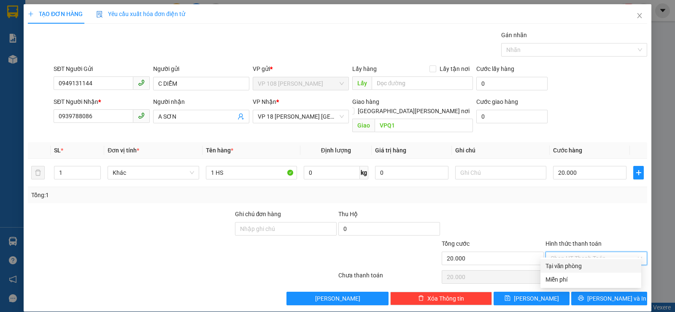
click at [555, 261] on div "Tại văn phòng" at bounding box center [591, 265] width 91 height 9
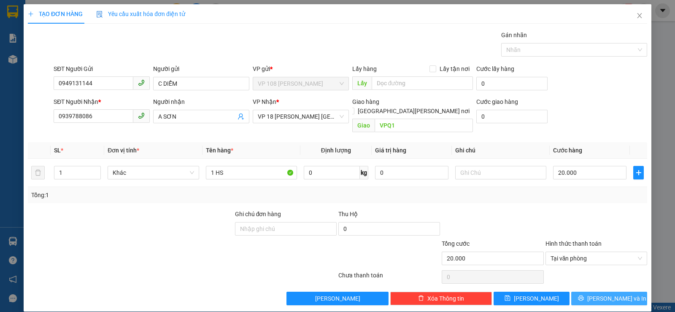
click at [604, 294] on button "Lưu và In" at bounding box center [609, 299] width 76 height 14
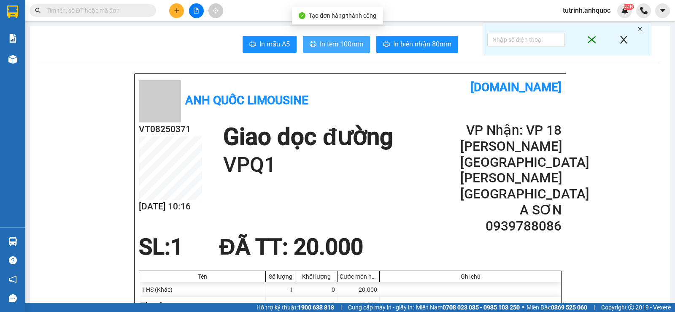
click at [311, 49] on button "In tem 100mm" at bounding box center [336, 44] width 67 height 17
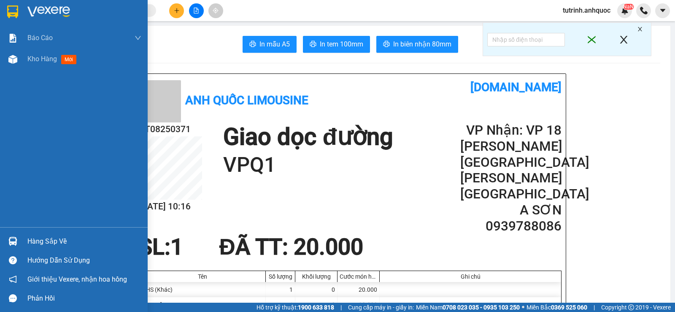
click at [19, 5] on div at bounding box center [12, 11] width 15 height 15
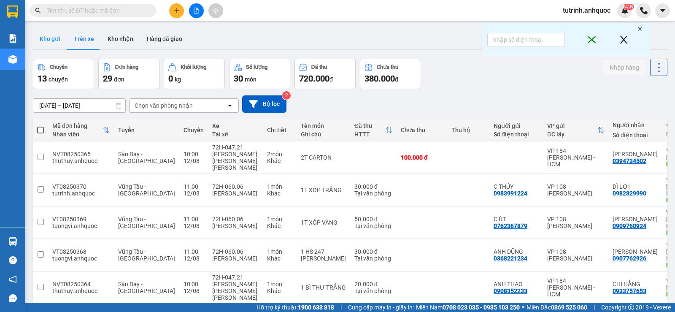
click at [44, 41] on button "Kho gửi" at bounding box center [50, 39] width 34 height 20
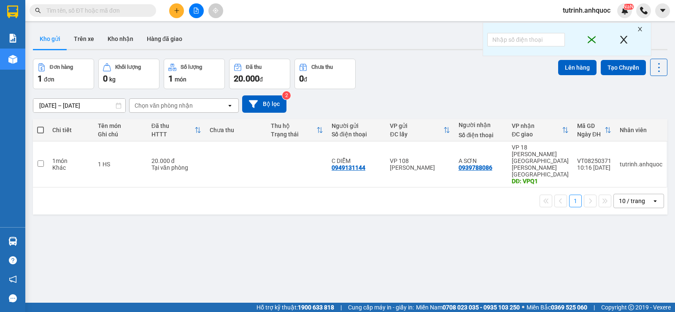
click at [42, 130] on span at bounding box center [40, 130] width 7 height 7
click at [41, 126] on input "checkbox" at bounding box center [41, 126] width 0 height 0
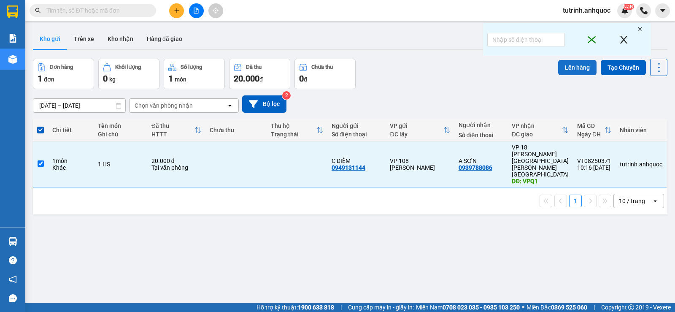
click at [564, 71] on button "Lên hàng" at bounding box center [577, 67] width 38 height 15
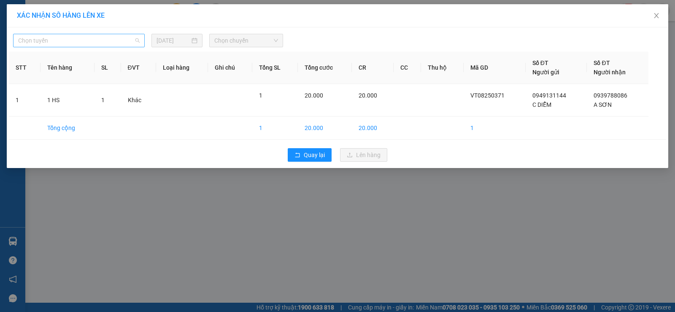
drag, startPoint x: 87, startPoint y: 36, endPoint x: 57, endPoint y: 98, distance: 69.1
click at [86, 36] on span "Chọn tuyến" at bounding box center [79, 40] width 122 height 13
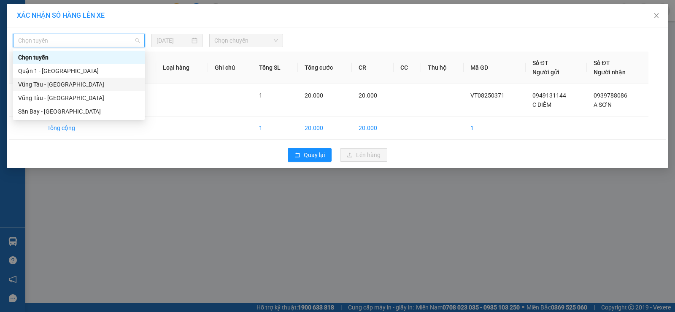
click at [66, 83] on div "Vũng Tàu - Quận 1" at bounding box center [79, 84] width 122 height 9
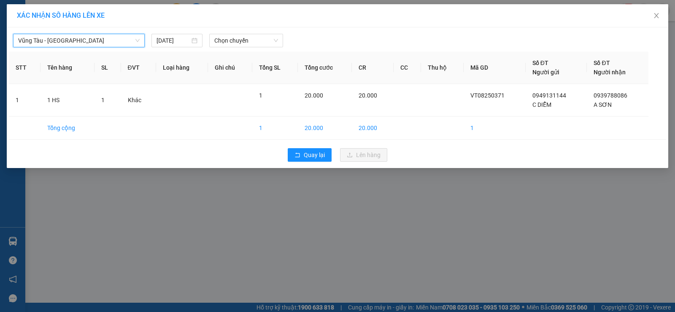
click at [249, 49] on div "Vũng Tàu - Quận 1 Vũng Tàu - Quận 1 12/08/2025 Chọn chuyến STT Tên hàng SL ĐVT …" at bounding box center [338, 97] width 662 height 140
click at [247, 43] on span "Chọn chuyến" at bounding box center [246, 40] width 64 height 13
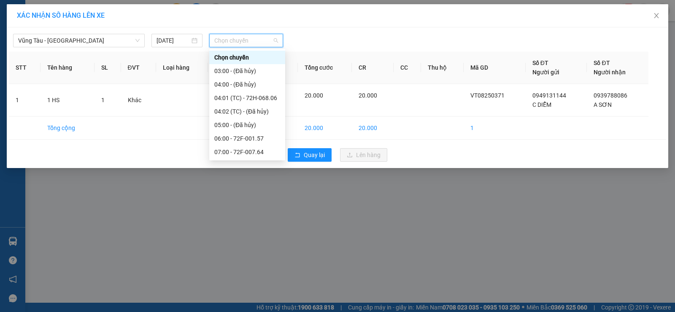
click at [254, 201] on div "11:00 - 72F-008.73" at bounding box center [247, 205] width 66 height 9
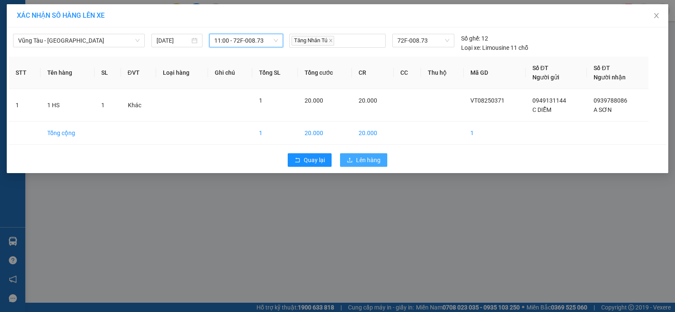
click at [372, 157] on span "Lên hàng" at bounding box center [368, 159] width 24 height 9
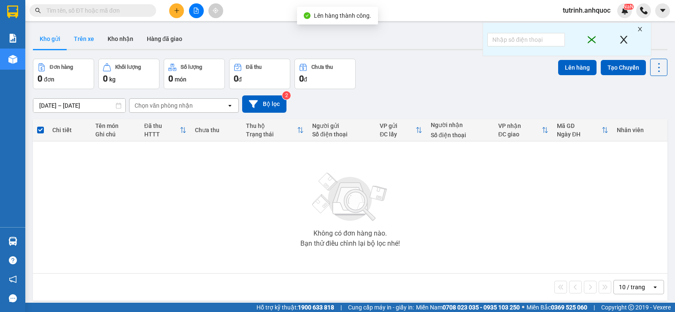
click at [82, 41] on button "Trên xe" at bounding box center [84, 39] width 34 height 20
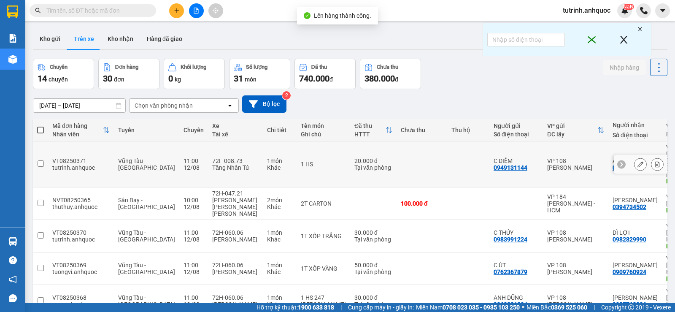
click at [653, 157] on button at bounding box center [657, 164] width 12 height 15
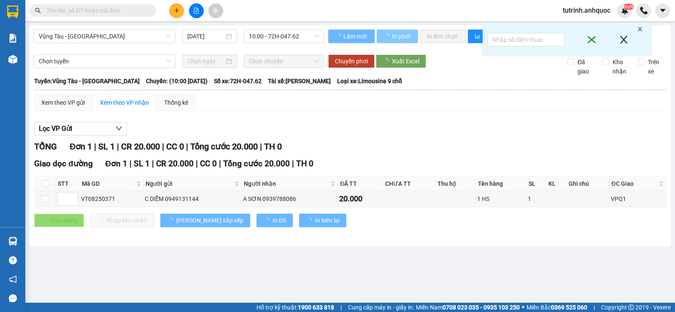
click at [396, 34] on span "In phơi" at bounding box center [401, 36] width 19 height 9
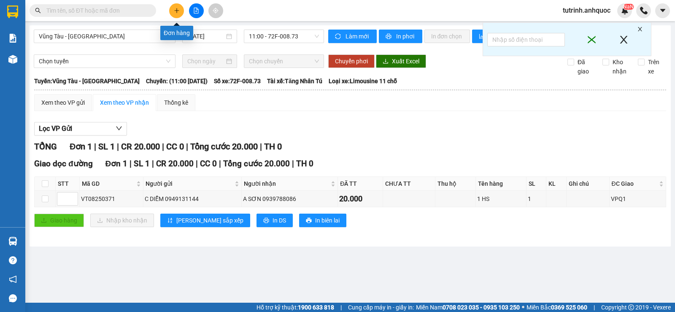
click at [176, 13] on icon "plus" at bounding box center [177, 11] width 6 height 6
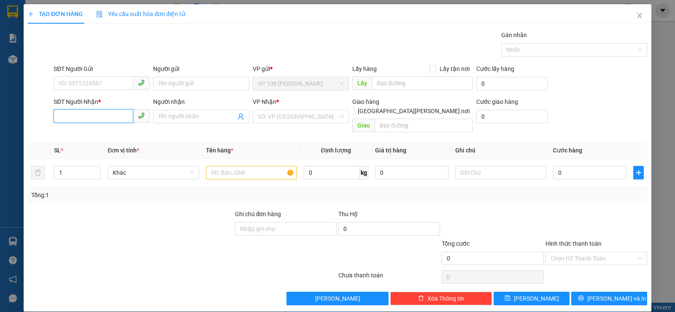
click at [69, 121] on input "SĐT Người Nhận *" at bounding box center [94, 116] width 80 height 14
click at [86, 132] on div "0908825771 - A ĐIỀN" at bounding box center [100, 133] width 85 height 9
type input "0908825771"
type input "A ĐIỀN"
type input "VPQ1"
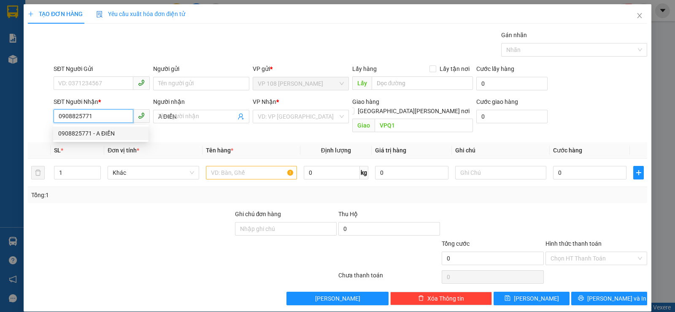
type input "30.000"
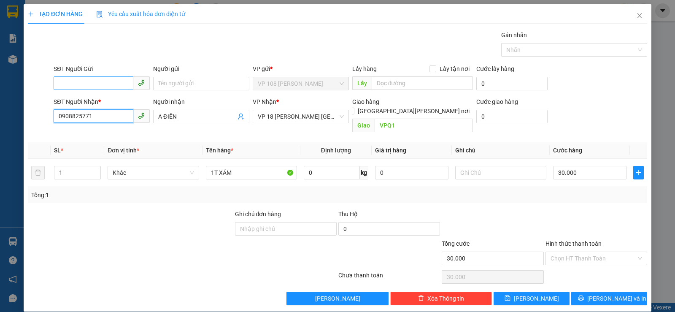
type input "0908825771"
click at [93, 84] on input "SĐT Người Gửi" at bounding box center [94, 83] width 80 height 14
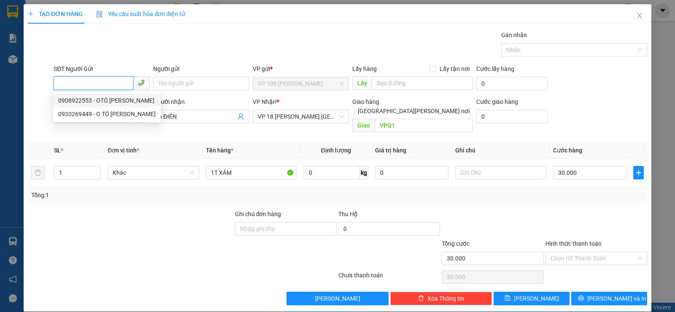
click at [119, 100] on div "0908922553 - OTÔ TÂM BIỂN" at bounding box center [106, 100] width 97 height 9
type input "0908922553"
type input "OTÔ TÂM BIỂN"
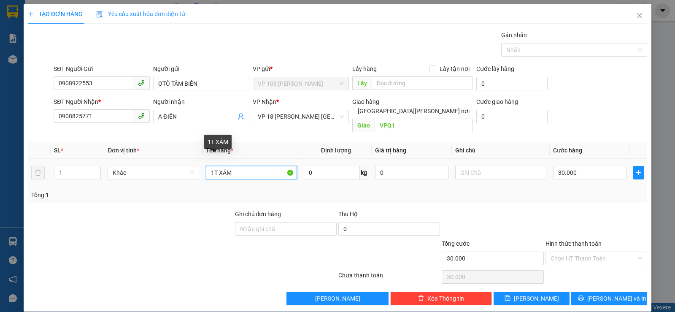
click at [244, 166] on input "1T XÁM" at bounding box center [251, 173] width 91 height 14
type input "1K QUẤN"
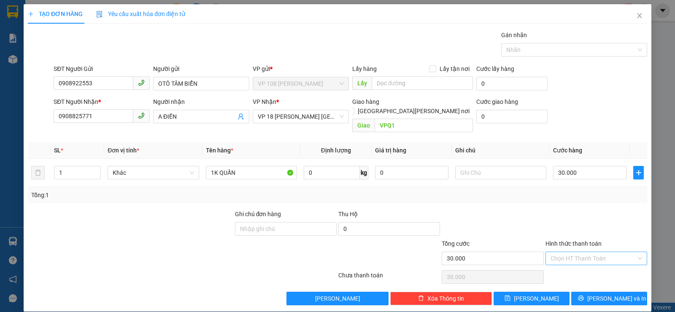
click at [567, 252] on input "Hình thức thanh toán" at bounding box center [594, 258] width 86 height 13
click at [575, 267] on div "Tại văn phòng" at bounding box center [591, 265] width 91 height 9
click at [596, 294] on span "Lưu và In" at bounding box center [616, 298] width 59 height 9
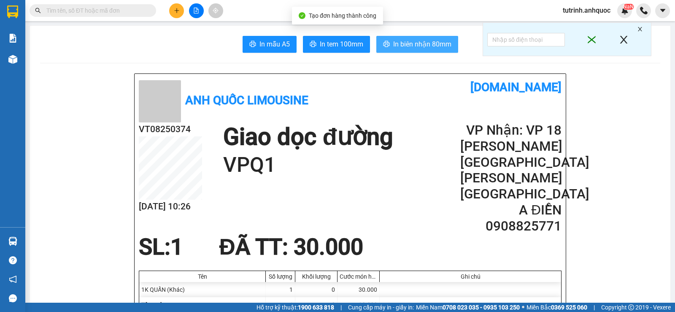
click at [387, 44] on button "In biên nhận 80mm" at bounding box center [417, 44] width 82 height 17
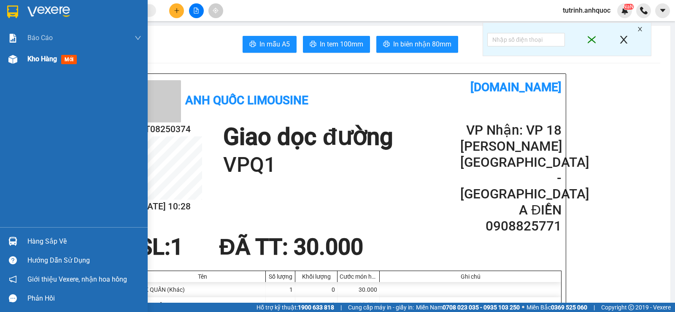
click at [26, 63] on div "Kho hàng mới" at bounding box center [74, 59] width 148 height 21
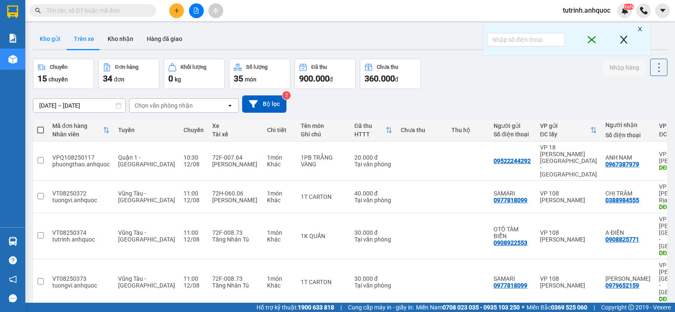
click at [51, 41] on button "Kho gửi" at bounding box center [50, 39] width 34 height 20
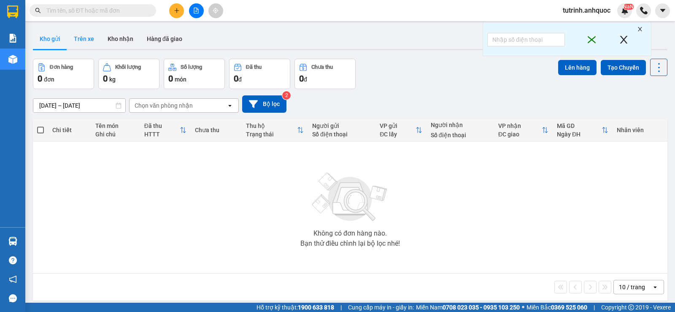
click at [69, 41] on button "Trên xe" at bounding box center [84, 39] width 34 height 20
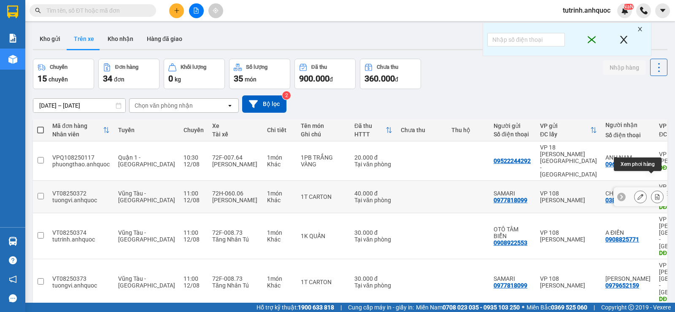
click at [654, 194] on icon at bounding box center [657, 197] width 6 height 6
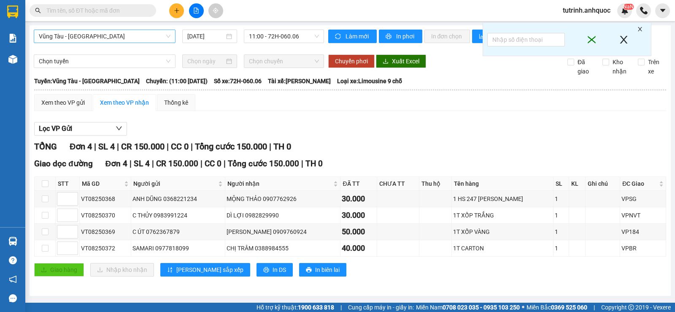
click at [132, 36] on span "Vũng Tàu - [GEOGRAPHIC_DATA]" at bounding box center [105, 36] width 132 height 13
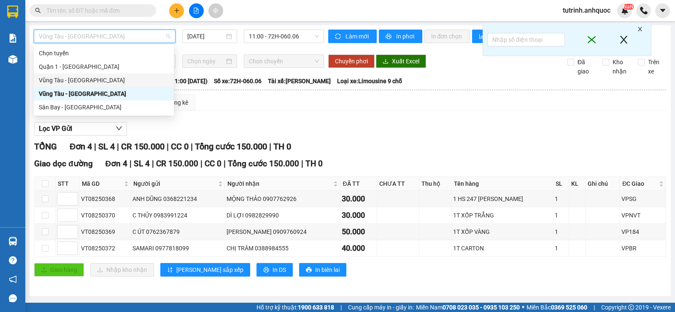
click at [106, 81] on div "Vũng Tàu - [GEOGRAPHIC_DATA]" at bounding box center [104, 80] width 130 height 9
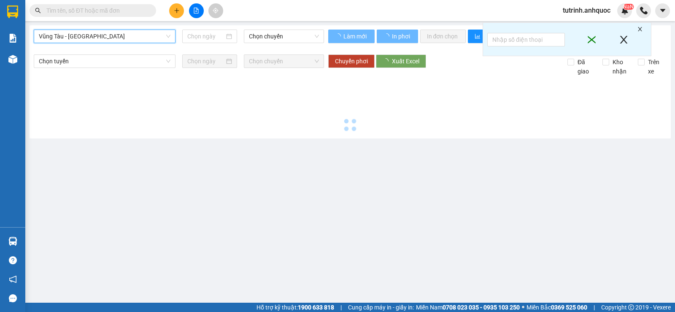
type input "[DATE]"
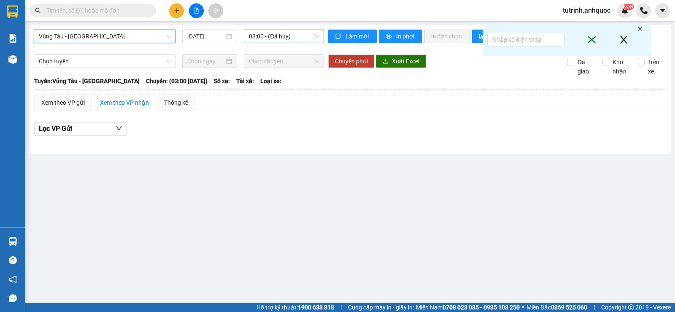
click at [263, 39] on span "03:00 - (Đã hủy)" at bounding box center [284, 36] width 70 height 13
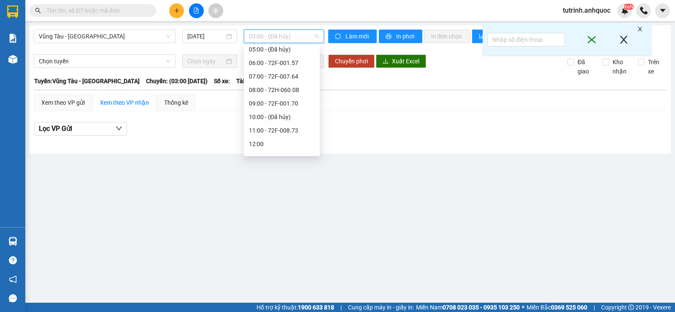
scroll to position [84, 0]
click at [283, 115] on div "11:00 - 72F-008.73" at bounding box center [282, 117] width 66 height 9
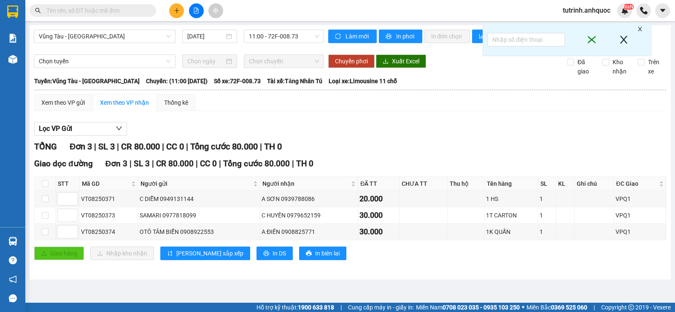
click at [112, 11] on input "text" at bounding box center [96, 10] width 100 height 9
paste input "0868068988"
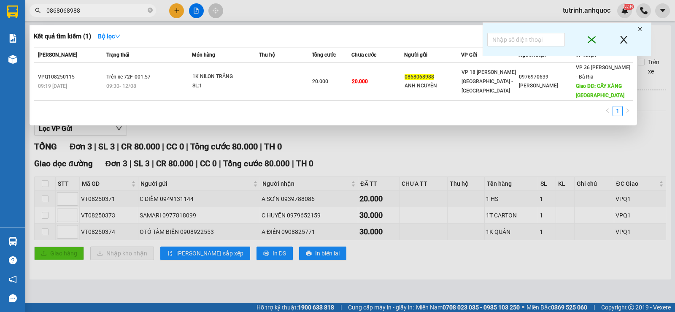
type input "0868068988"
click at [149, 10] on icon "close-circle" at bounding box center [150, 10] width 5 height 5
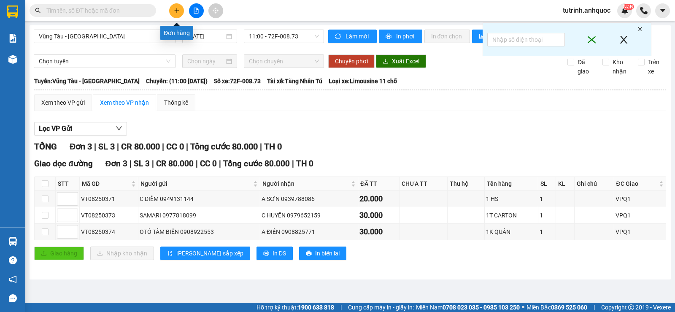
click at [178, 8] on icon "plus" at bounding box center [177, 11] width 6 height 6
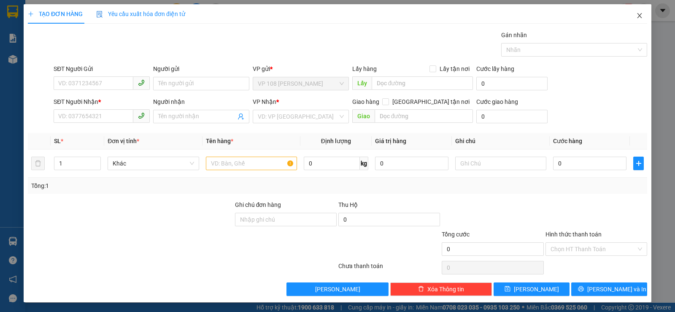
click at [636, 19] on icon "close" at bounding box center [639, 15] width 7 height 7
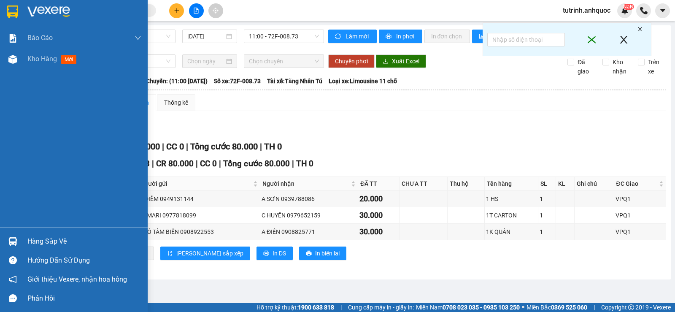
click at [21, 3] on div at bounding box center [74, 13] width 148 height 27
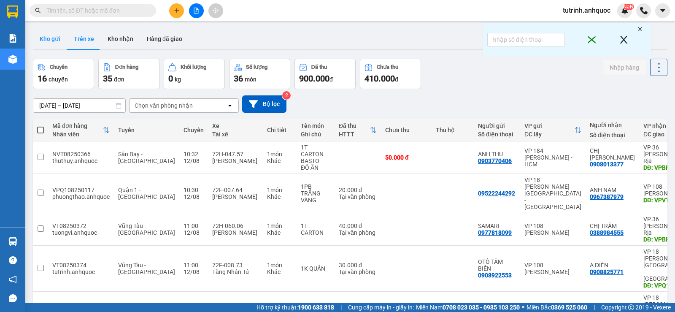
click at [48, 40] on button "Kho gửi" at bounding box center [50, 39] width 34 height 20
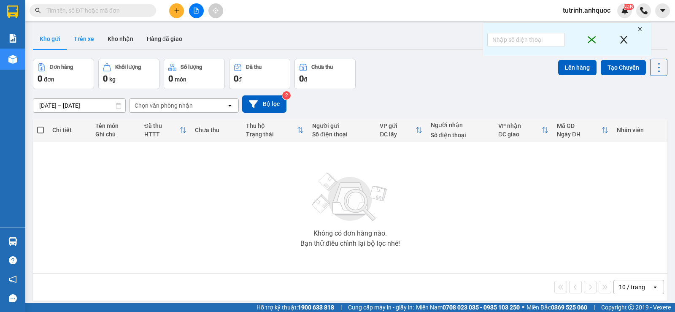
click at [83, 40] on button "Trên xe" at bounding box center [84, 39] width 34 height 20
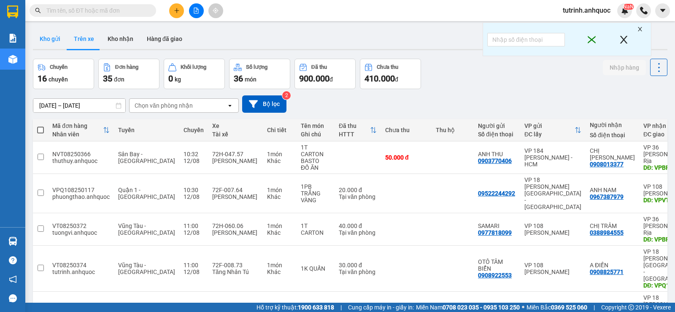
click at [56, 37] on button "Kho gửi" at bounding box center [50, 39] width 34 height 20
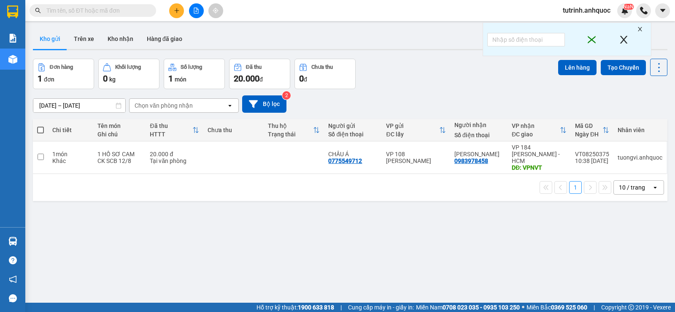
click at [94, 12] on input "text" at bounding box center [96, 10] width 100 height 9
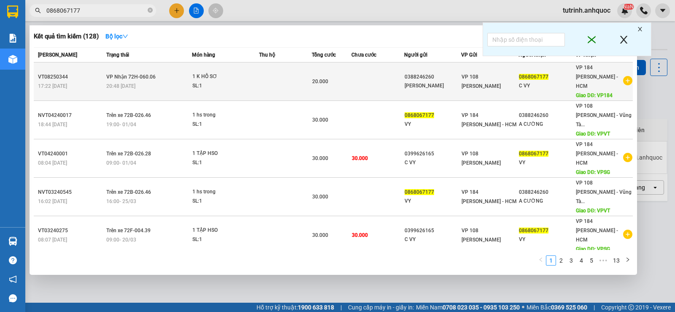
type input "0868067177"
click at [150, 75] on span "VP Nhận 72H-060.06" at bounding box center [130, 77] width 49 height 6
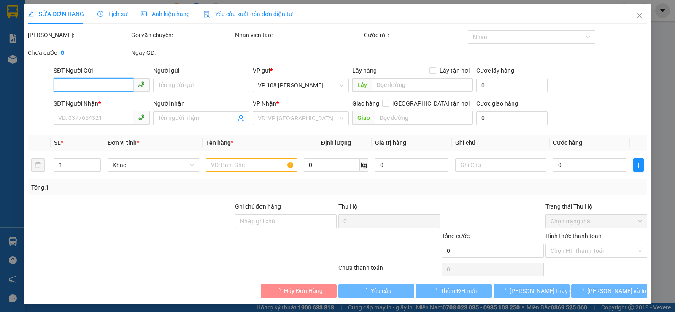
type input "0388246260"
type input "[PERSON_NAME]"
type input "0868067177"
type input "C VY"
type input "VP184"
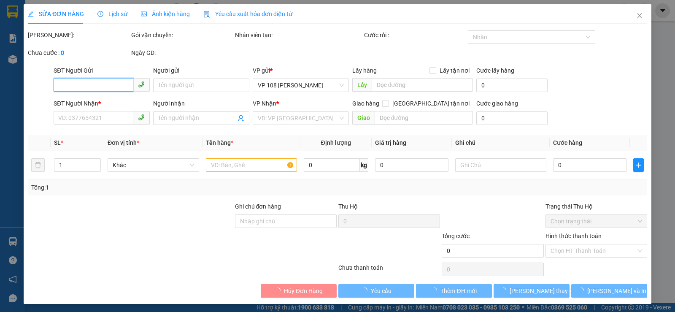
type input "20.000"
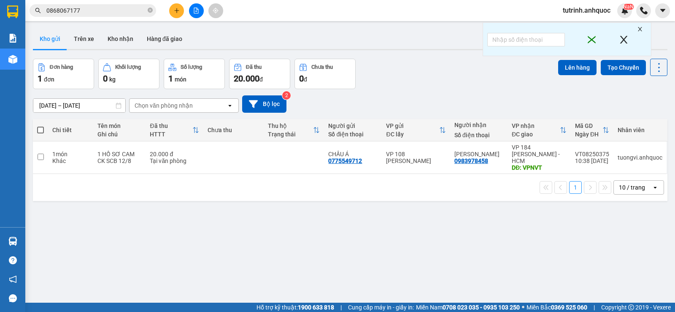
click at [42, 128] on span at bounding box center [40, 130] width 7 height 7
click at [41, 126] on input "checkbox" at bounding box center [41, 126] width 0 height 0
checkbox input "true"
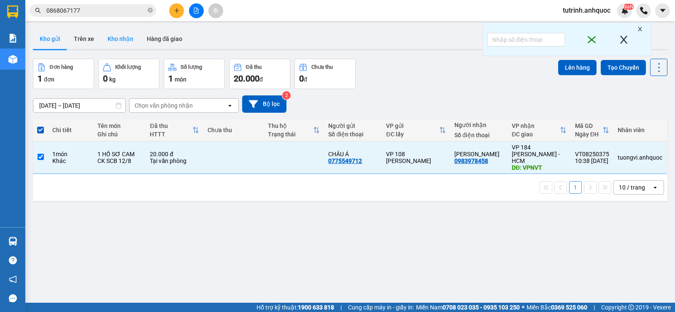
click at [125, 35] on button "Kho nhận" at bounding box center [120, 39] width 39 height 20
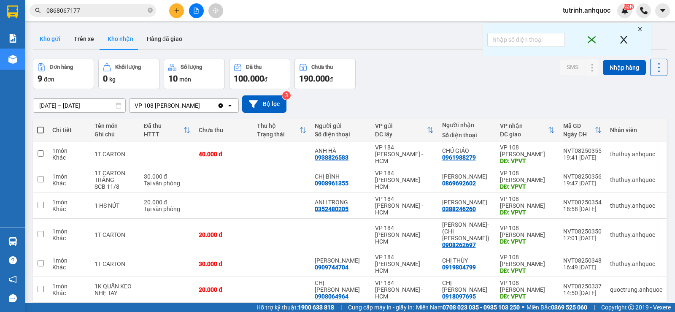
click at [54, 35] on button "Kho gửi" at bounding box center [50, 39] width 34 height 20
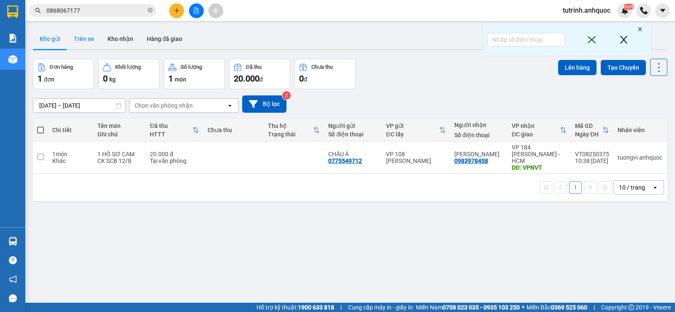
click at [80, 39] on button "Trên xe" at bounding box center [84, 39] width 34 height 20
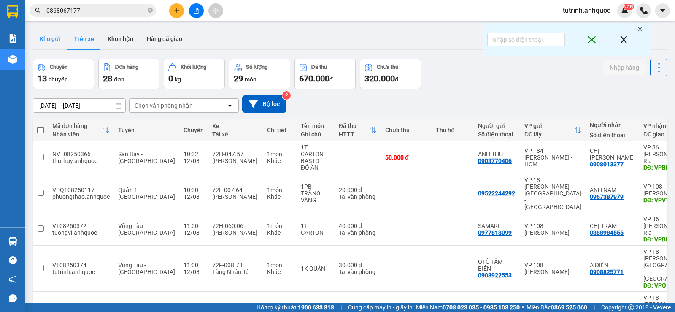
click at [50, 40] on button "Kho gửi" at bounding box center [50, 39] width 34 height 20
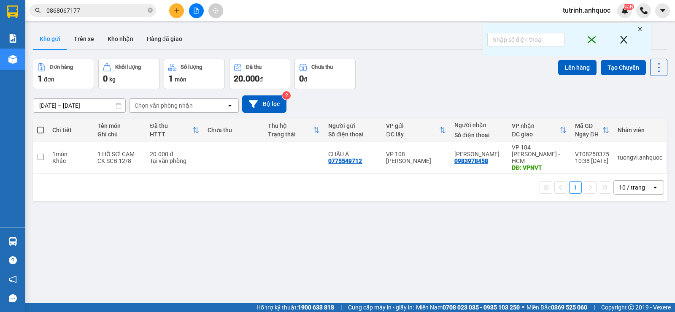
click at [184, 10] on button at bounding box center [176, 10] width 15 height 15
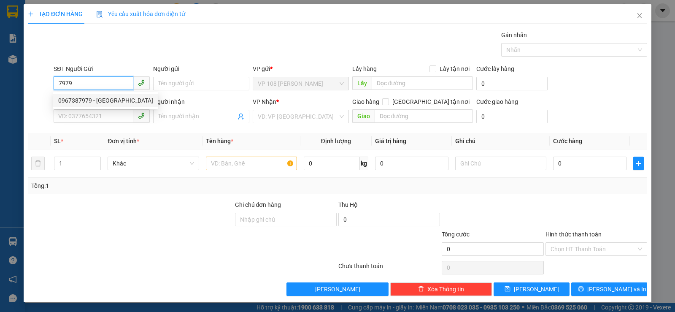
click at [98, 102] on div "0967387979 - ANH NAM" at bounding box center [105, 100] width 95 height 9
type input "0967387979"
type input "ANH NAM"
type input "0935500185"
type input "A TẤN -0978872972"
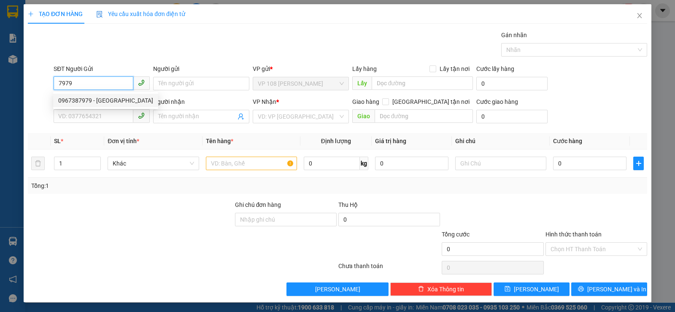
type input "VPBR"
type input "TTTM VP"
type input "30.000"
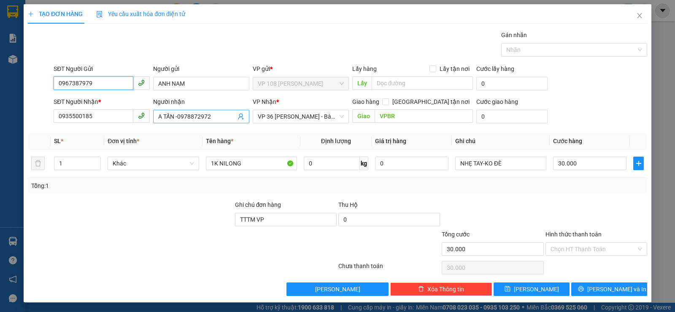
type input "0967387979"
click at [213, 114] on input "A TẤN -0978872972" at bounding box center [197, 116] width 78 height 9
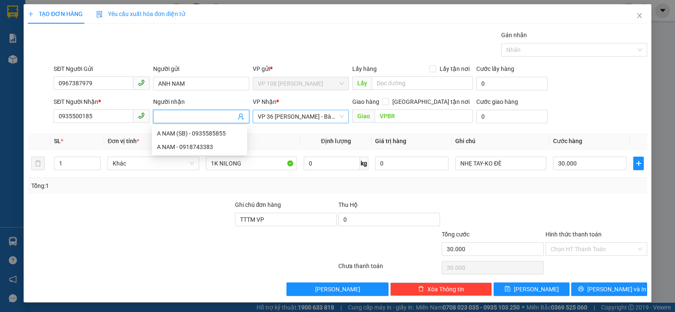
click at [280, 116] on span "VP 36 Lê Thành Duy - Bà Rịa" at bounding box center [301, 116] width 86 height 13
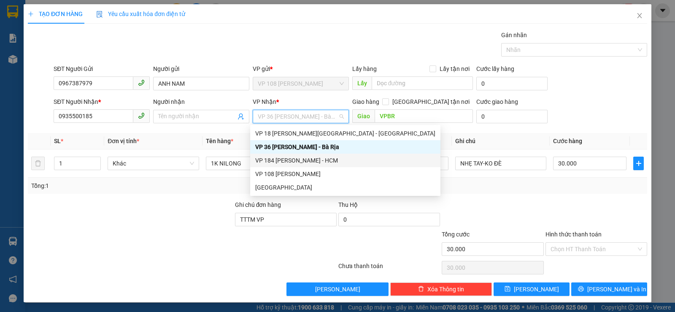
click at [285, 159] on div "VP 184 Nguyễn Văn Trỗi - HCM" at bounding box center [345, 160] width 180 height 9
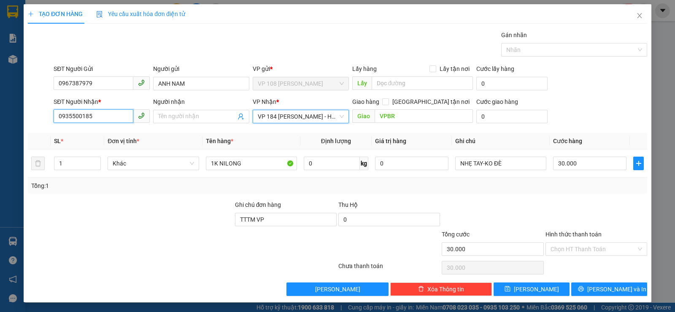
click at [108, 111] on input "0935500185" at bounding box center [94, 116] width 80 height 14
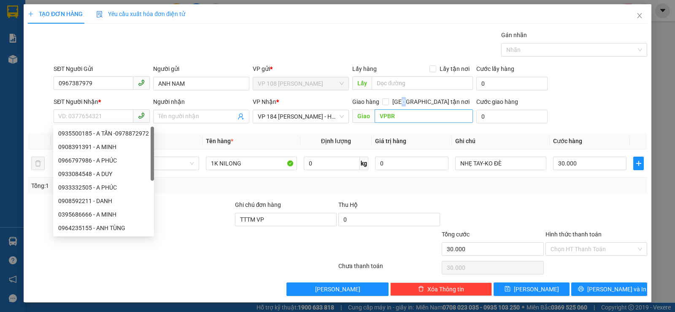
click at [442, 109] on div "Giao hàng Giao tận nơi Giao VPBR" at bounding box center [412, 112] width 121 height 30
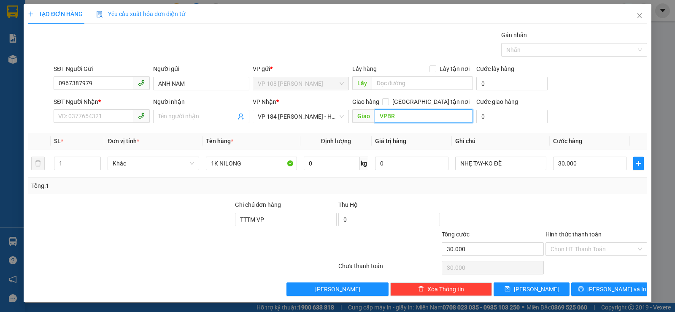
click at [425, 119] on input "VPBR" at bounding box center [424, 116] width 99 height 14
type input "VPNVT"
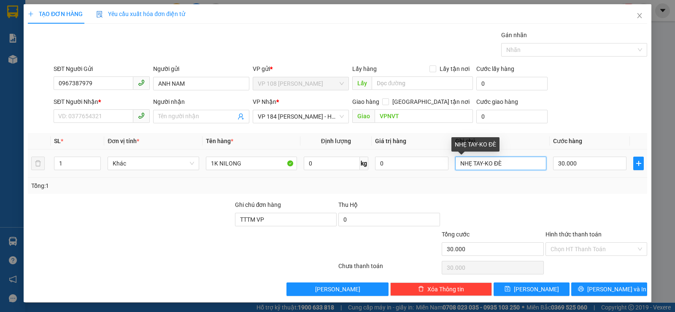
click at [483, 162] on input "NHẸ TAY-KO ĐÈ" at bounding box center [500, 164] width 91 height 14
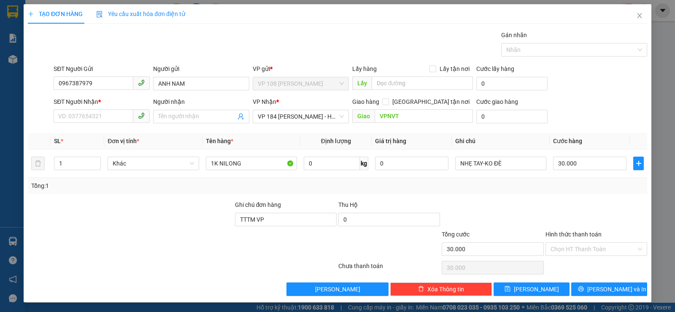
click at [273, 226] on div "Ghi chú đơn hàng TTTM VP" at bounding box center [286, 215] width 102 height 30
click at [273, 222] on input "TTTM VP" at bounding box center [286, 220] width 102 height 14
click at [273, 221] on input "TTTM VP" at bounding box center [286, 220] width 102 height 14
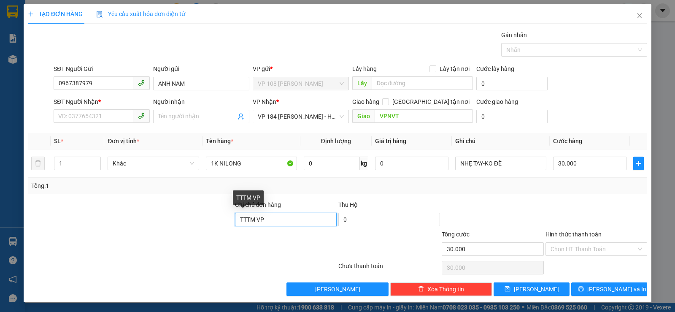
click at [273, 221] on input "TTTM VP" at bounding box center [286, 220] width 102 height 14
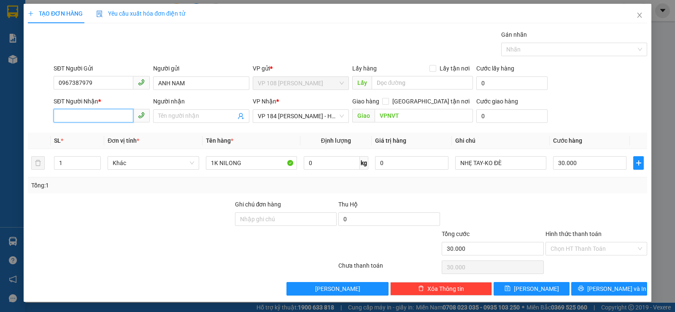
click at [81, 116] on input "SĐT Người Nhận *" at bounding box center [94, 116] width 80 height 14
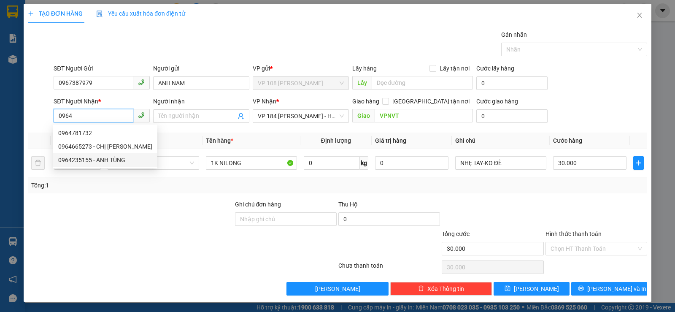
click at [86, 158] on div "0964235155 - ANH TÙNG" at bounding box center [105, 159] width 94 height 9
type input "0964235155"
type input "ANH TÙNG"
type input "VP NVT"
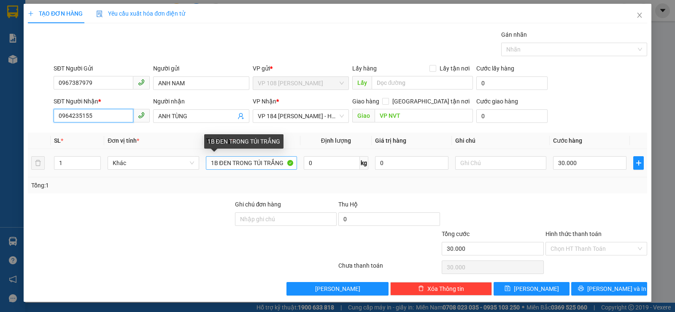
type input "0964235155"
click at [228, 163] on input "1B ĐEN TRONG TÚI TRẮNG" at bounding box center [251, 163] width 91 height 14
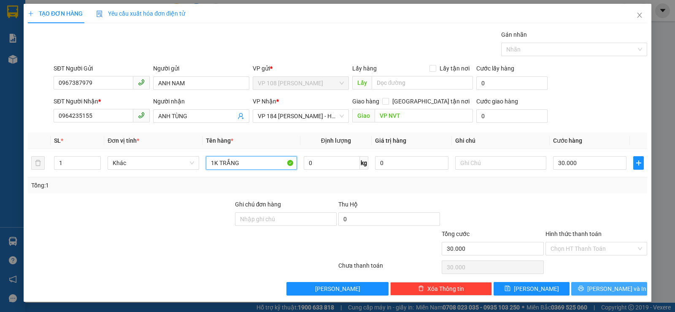
type input "1K TRẮNG"
click at [590, 284] on button "Lưu và In" at bounding box center [609, 289] width 76 height 14
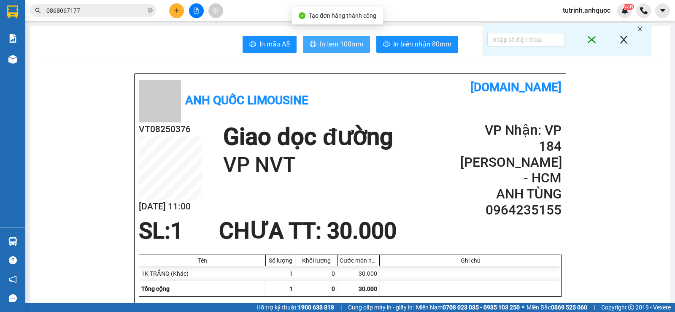
click at [330, 51] on button "In tem 100mm" at bounding box center [336, 44] width 67 height 17
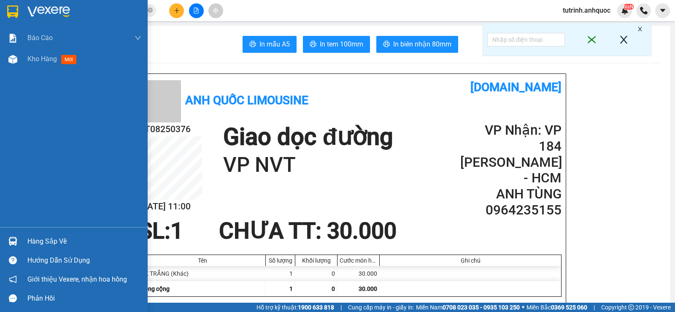
click at [22, 7] on div at bounding box center [74, 13] width 148 height 27
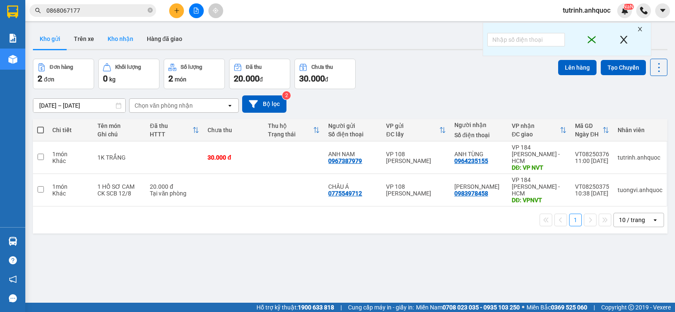
click at [125, 40] on button "Kho nhận" at bounding box center [120, 39] width 39 height 20
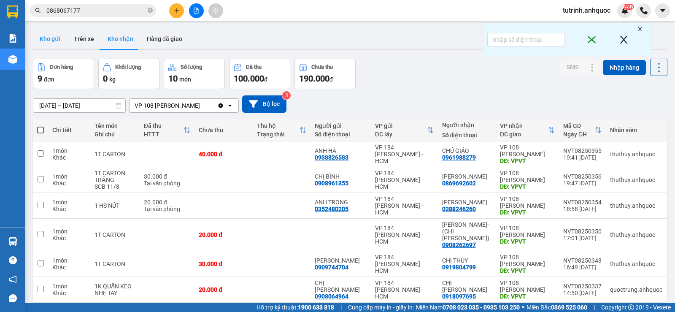
click at [54, 34] on button "Kho gửi" at bounding box center [50, 39] width 34 height 20
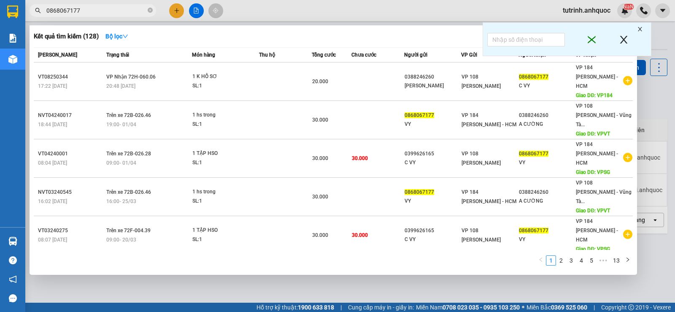
click at [154, 11] on span "0868067177" at bounding box center [93, 10] width 127 height 13
click at [149, 10] on icon "close-circle" at bounding box center [150, 10] width 5 height 5
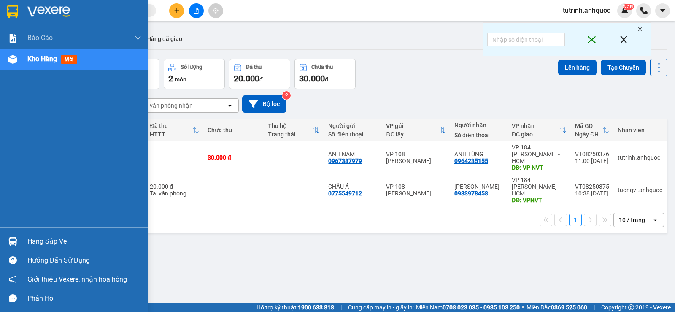
click at [21, 8] on div at bounding box center [74, 13] width 148 height 27
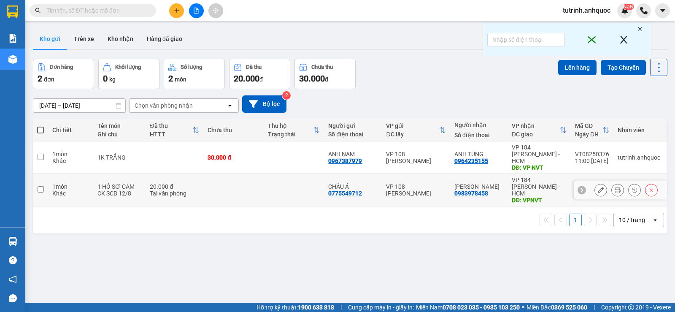
click at [598, 187] on icon at bounding box center [601, 190] width 6 height 6
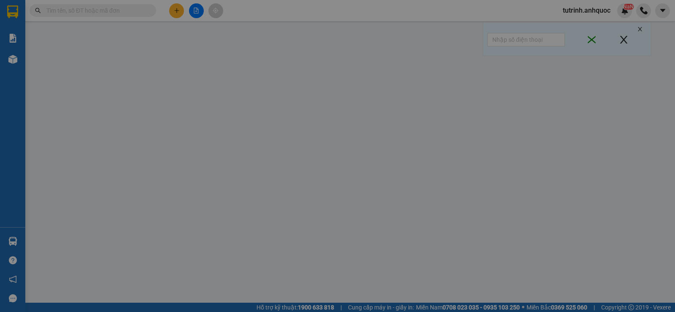
type input "0775549712"
type input "CHÂU Á"
type input "0983978458"
type input "VÂN ANH"
type input "VPNVT"
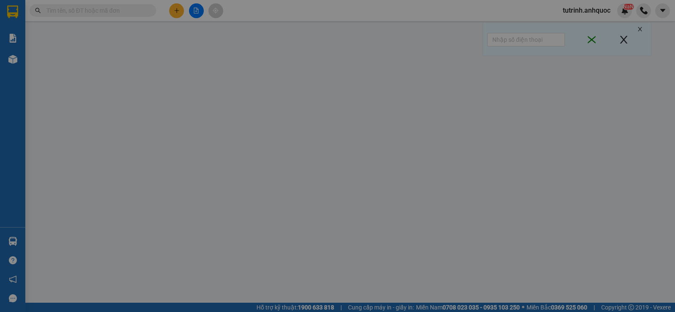
type input "20.000"
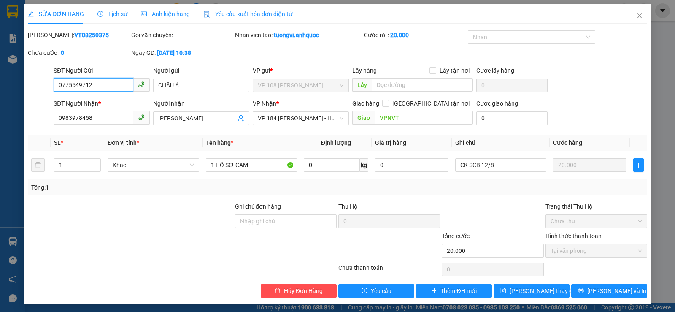
click at [113, 83] on input "0775549712" at bounding box center [94, 85] width 80 height 14
click at [78, 40] on div "Mã ĐH: VT08250375" at bounding box center [78, 39] width 103 height 18
click at [78, 37] on b "VT08250375" at bounding box center [91, 35] width 35 height 7
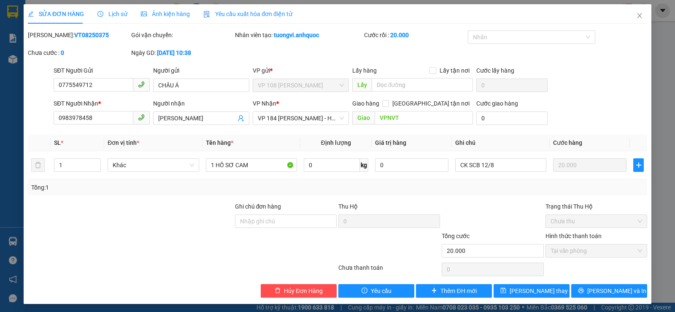
copy b "VT08250375"
click at [636, 19] on icon "close" at bounding box center [639, 15] width 7 height 7
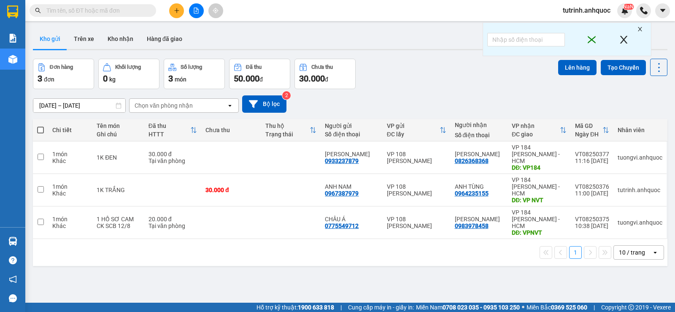
click at [36, 131] on th at bounding box center [40, 130] width 15 height 22
click at [39, 129] on span at bounding box center [40, 130] width 7 height 7
click at [41, 126] on input "checkbox" at bounding box center [41, 126] width 0 height 0
checkbox input "true"
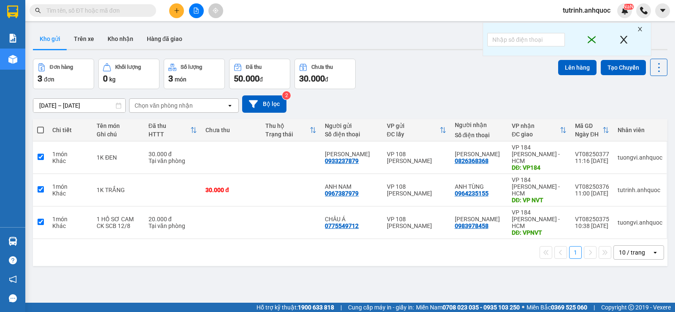
checkbox input "true"
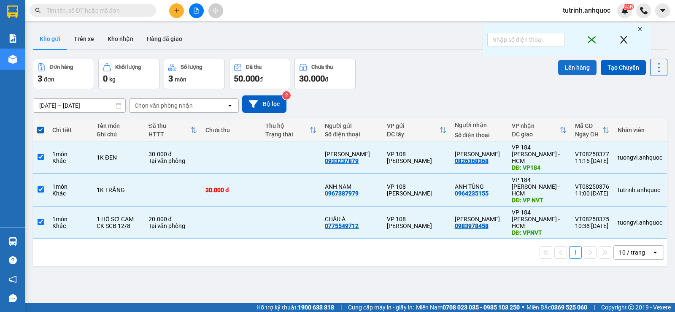
click at [565, 64] on button "Lên hàng" at bounding box center [577, 67] width 38 height 15
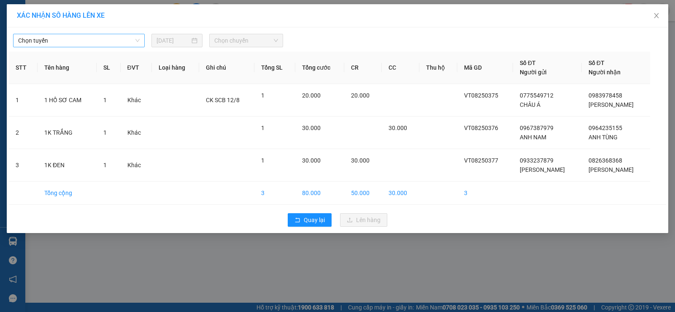
click at [90, 39] on span "Chọn tuyến" at bounding box center [79, 40] width 122 height 13
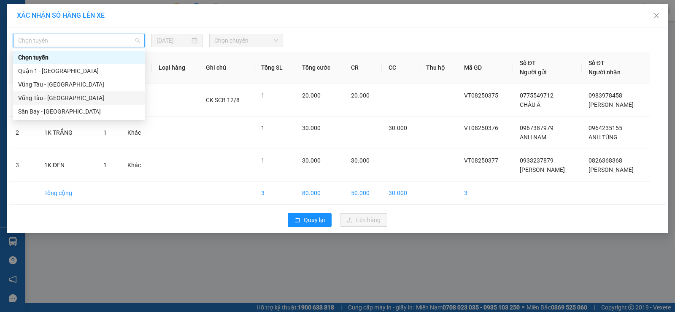
click at [60, 95] on div "Vũng Tàu - Sân Bay" at bounding box center [79, 97] width 122 height 9
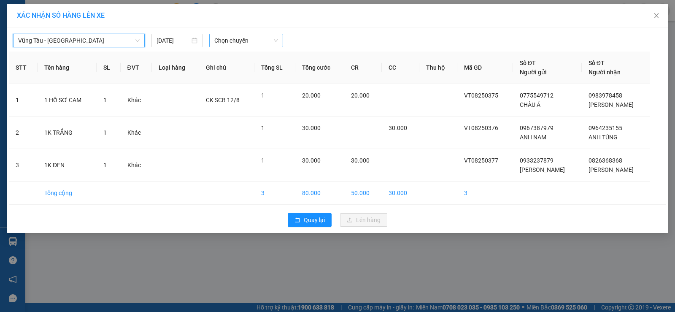
click at [238, 44] on span "Chọn chuyến" at bounding box center [246, 40] width 64 height 13
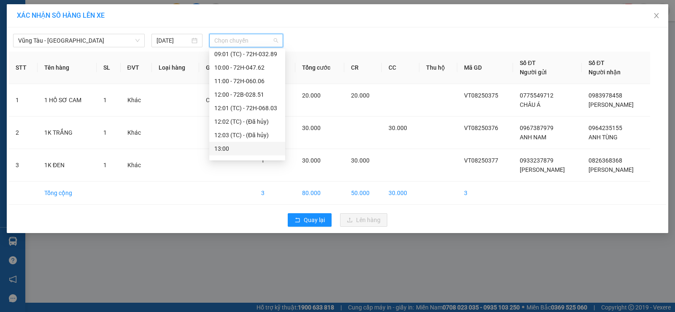
scroll to position [211, 0]
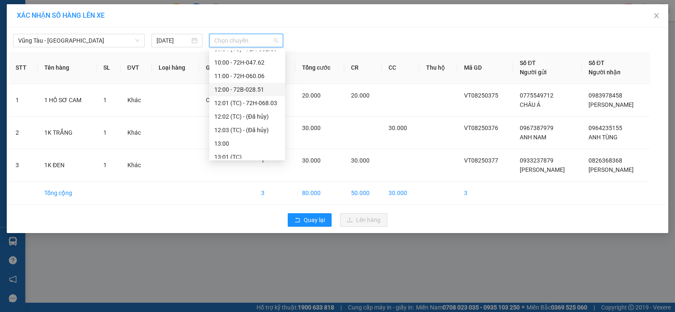
click at [247, 90] on div "12:00 - 72B-028.51" at bounding box center [247, 89] width 66 height 9
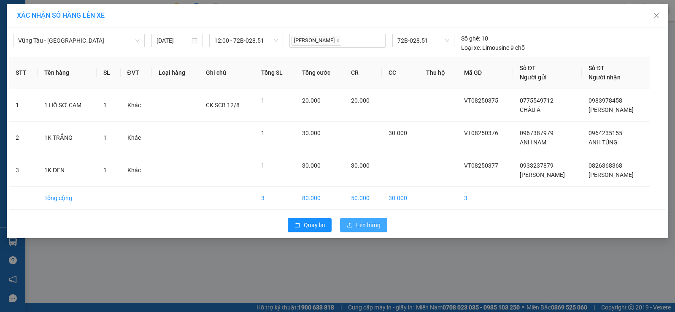
click at [358, 224] on span "Lên hàng" at bounding box center [368, 224] width 24 height 9
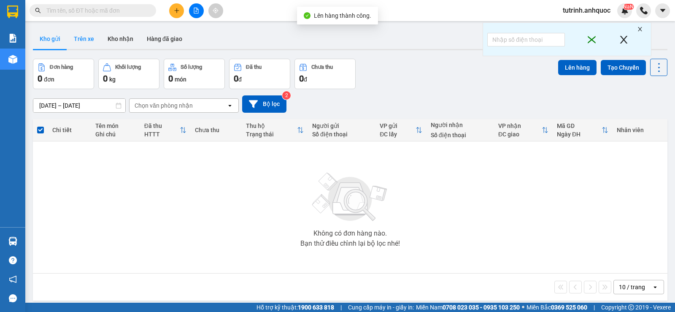
click at [87, 39] on button "Trên xe" at bounding box center [84, 39] width 34 height 20
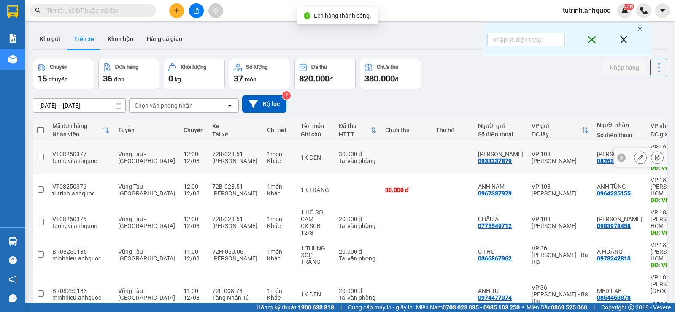
click at [651, 156] on button at bounding box center [657, 157] width 12 height 15
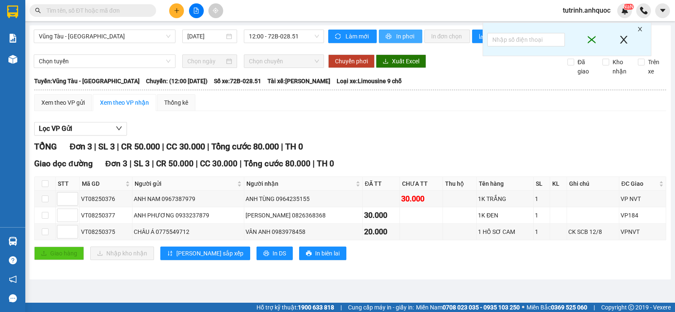
click at [404, 39] on span "In phơi" at bounding box center [405, 36] width 19 height 9
click at [20, 6] on div at bounding box center [12, 11] width 15 height 15
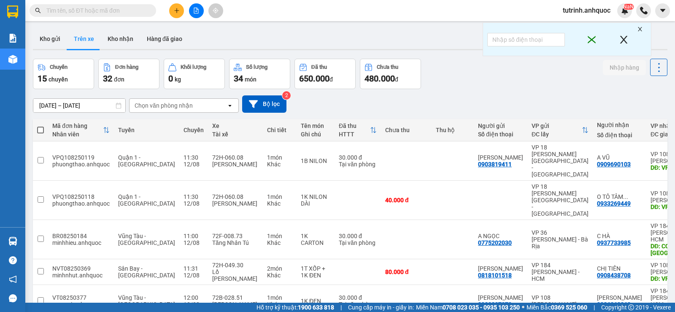
click at [212, 190] on tbody "VPQ108250119 phuongthao.anhquoc Quận 1 - Vũng Tàu 11:30 12/08 72H-060.08 TRỊNH …" at bounding box center [388, 313] width 710 height 345
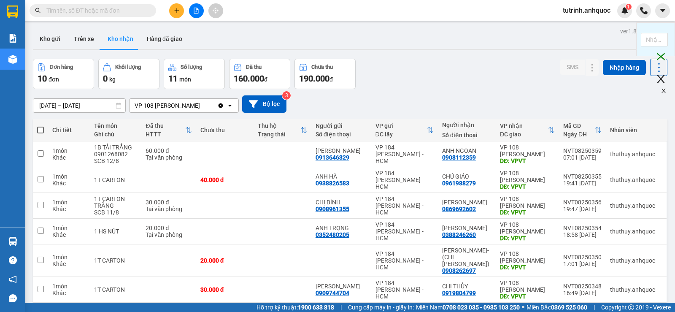
click at [174, 13] on icon "plus" at bounding box center [177, 11] width 6 height 6
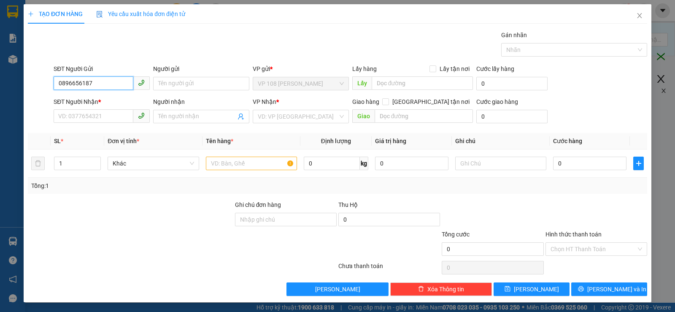
click at [98, 84] on input "0896656187" at bounding box center [94, 83] width 80 height 14
type input "0896656187"
click at [173, 87] on input "Người gửi" at bounding box center [201, 84] width 96 height 14
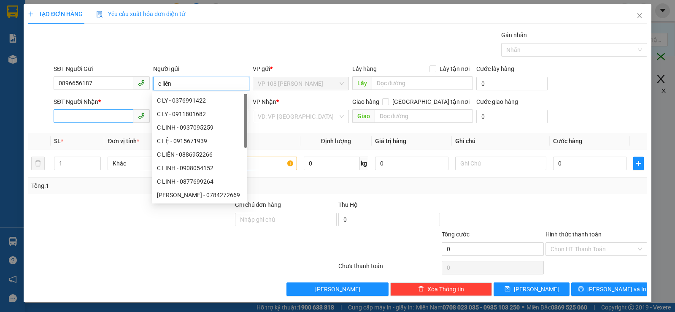
type input "c liên"
click at [79, 121] on input "SĐT Người Nhận *" at bounding box center [94, 116] width 80 height 14
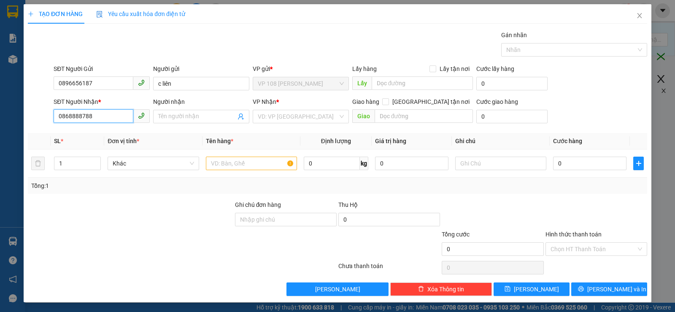
click at [79, 119] on input "0868888788" at bounding box center [94, 116] width 80 height 14
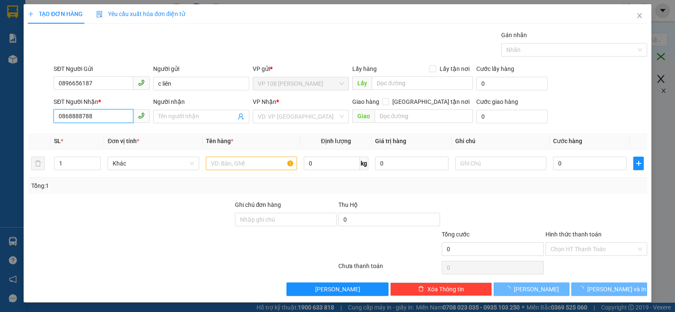
click at [79, 119] on input "0868888788" at bounding box center [94, 116] width 80 height 14
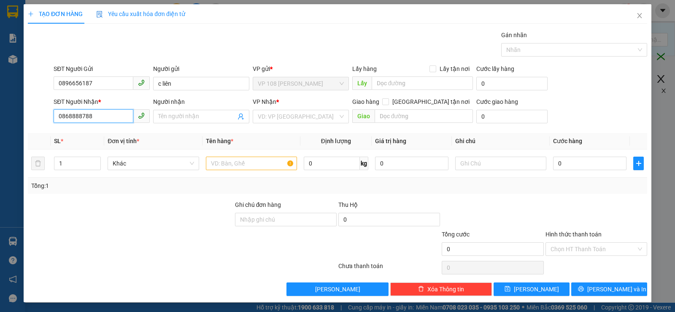
type input "0868888788"
click at [207, 117] on input "Người nhận" at bounding box center [197, 116] width 78 height 9
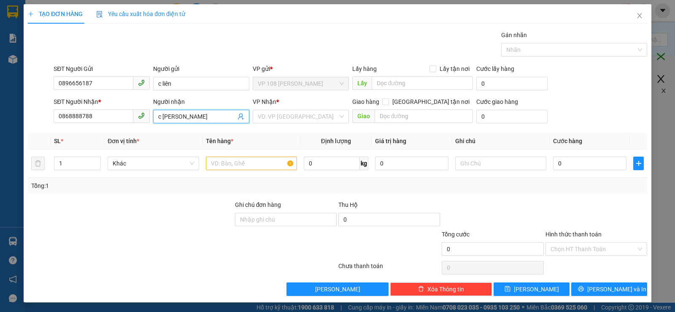
type input "c kim anh"
click at [278, 121] on input "search" at bounding box center [298, 116] width 80 height 13
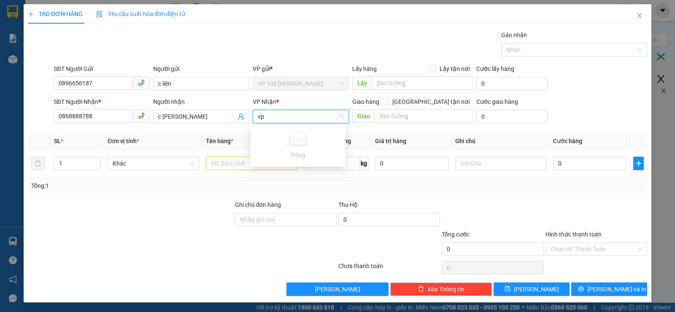
type input "v"
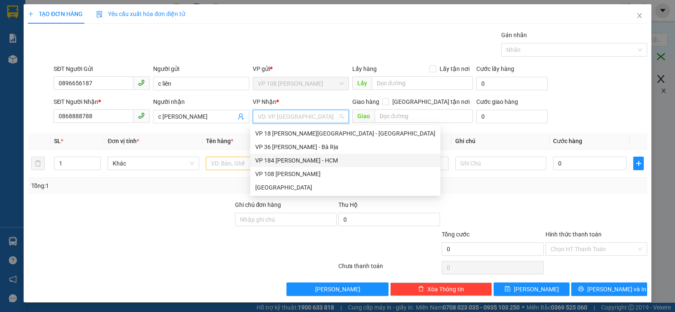
drag, startPoint x: 292, startPoint y: 162, endPoint x: 267, endPoint y: 166, distance: 25.7
click at [292, 162] on div "VP 184 Nguyễn Văn Trỗi - HCM" at bounding box center [345, 160] width 180 height 9
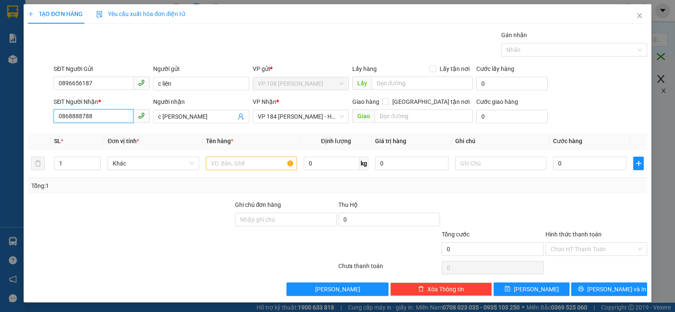
click at [105, 118] on input "0868888788" at bounding box center [94, 116] width 80 height 14
drag, startPoint x: 105, startPoint y: 118, endPoint x: 98, endPoint y: 115, distance: 7.4
click at [98, 115] on input "0868888788" at bounding box center [94, 116] width 80 height 14
type input "0868888788"
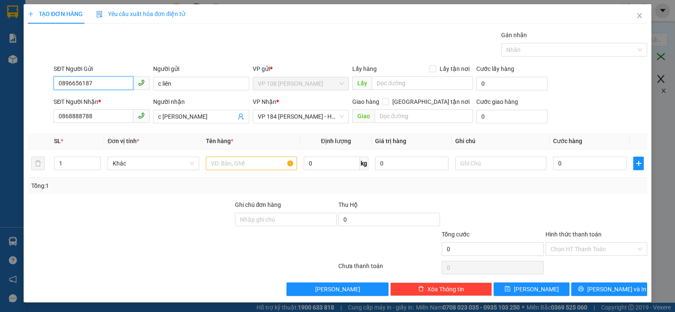
click at [88, 81] on input "0896656187" at bounding box center [94, 83] width 80 height 14
type input "0896656187"
click at [97, 118] on input "0868888788" at bounding box center [94, 116] width 80 height 14
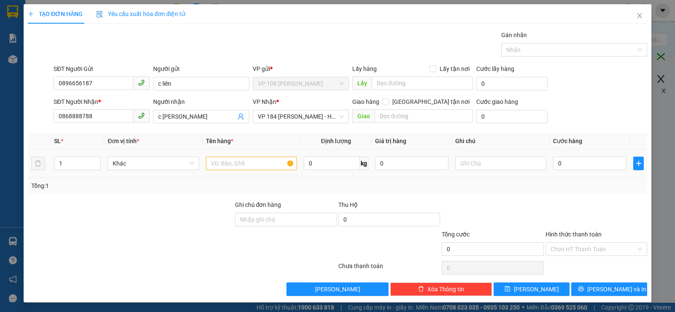
click at [231, 172] on td at bounding box center [252, 163] width 98 height 28
click at [224, 165] on input "text" at bounding box center [251, 164] width 91 height 14
type input "1 túi xanh"
click at [384, 113] on input "text" at bounding box center [424, 116] width 99 height 14
type input "vpnvt"
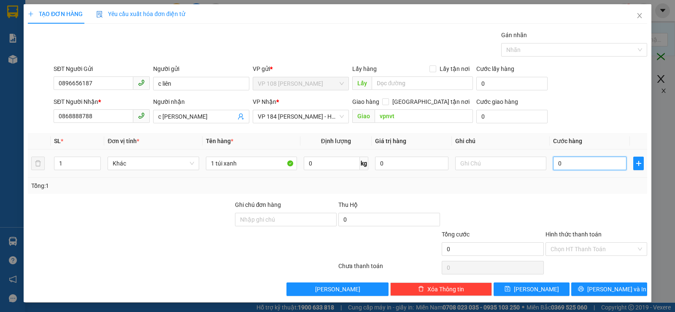
click at [574, 161] on input "0" at bounding box center [589, 164] width 73 height 14
type input "3"
type input "30"
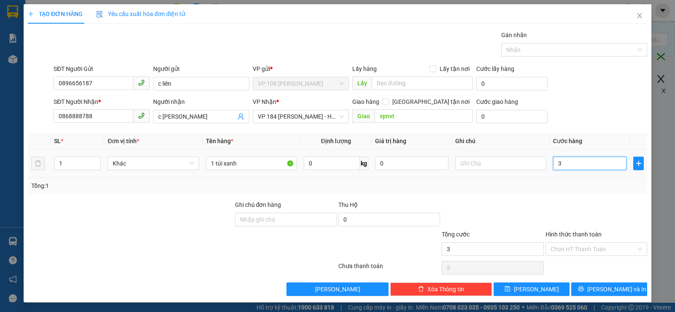
type input "30"
type input "300"
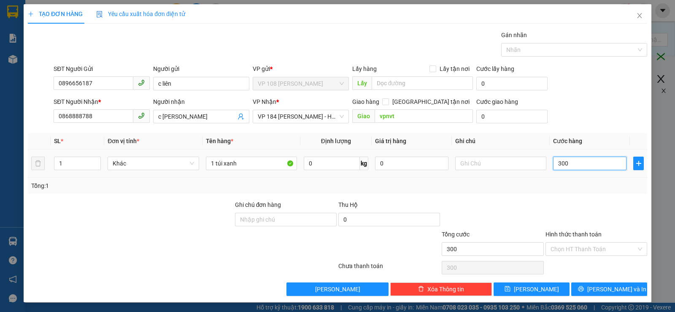
type input "3.000"
type input "30.000"
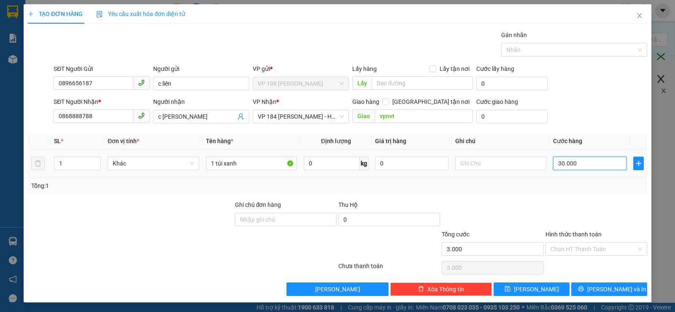
type input "30.000"
type input "300.000"
type input "30.000"
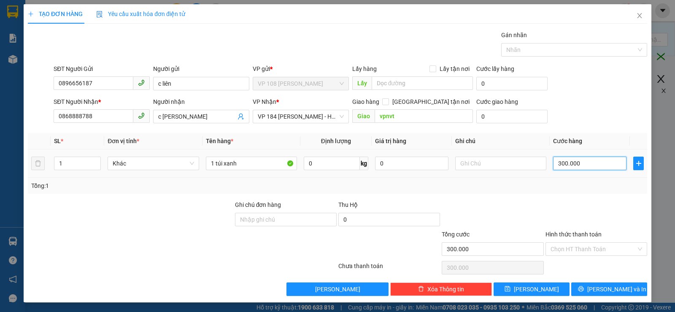
type input "30.000"
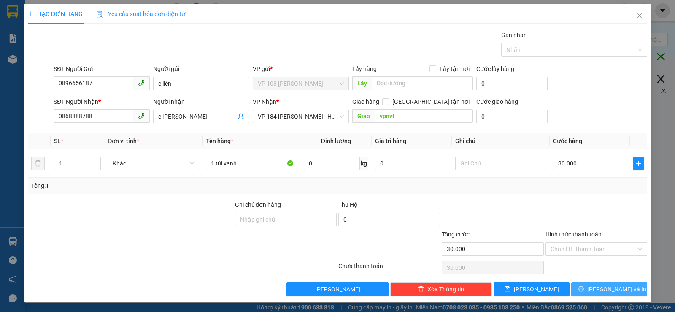
click at [603, 287] on span "Lưu và In" at bounding box center [616, 288] width 59 height 9
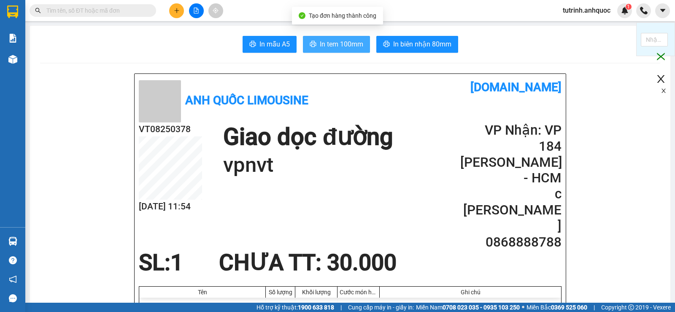
click at [340, 41] on span "In tem 100mm" at bounding box center [341, 44] width 43 height 11
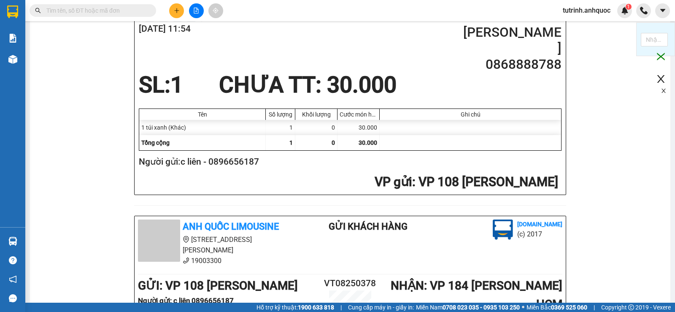
scroll to position [295, 0]
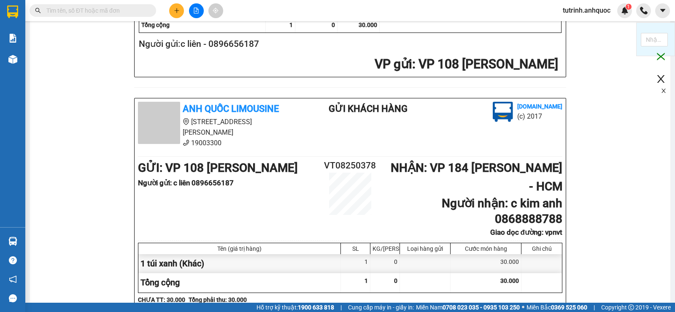
click at [213, 178] on b "Người gửi : c liên 0896656187" at bounding box center [186, 182] width 96 height 8
copy b "0896656187"
click at [85, 8] on input "text" at bounding box center [96, 10] width 100 height 9
paste input "0896656187"
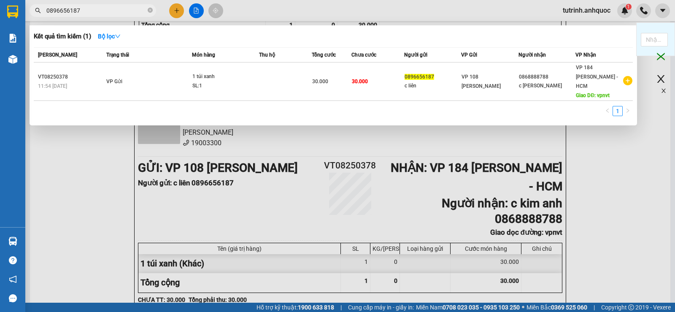
type input "0896656187"
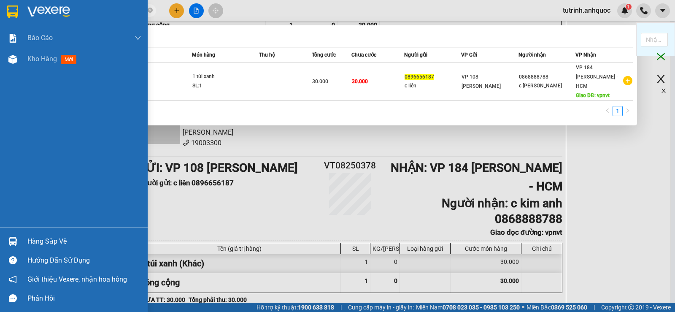
click at [8, 12] on img at bounding box center [12, 11] width 11 height 13
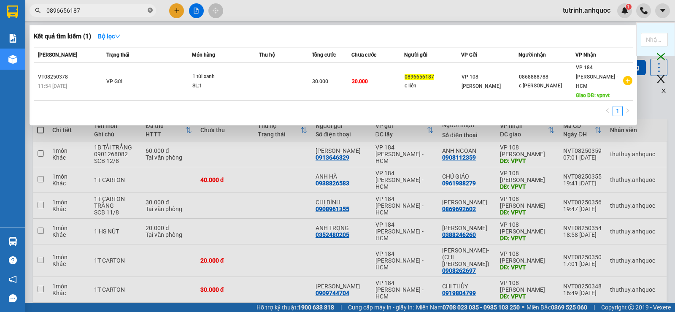
click at [151, 12] on icon "close-circle" at bounding box center [150, 10] width 5 height 5
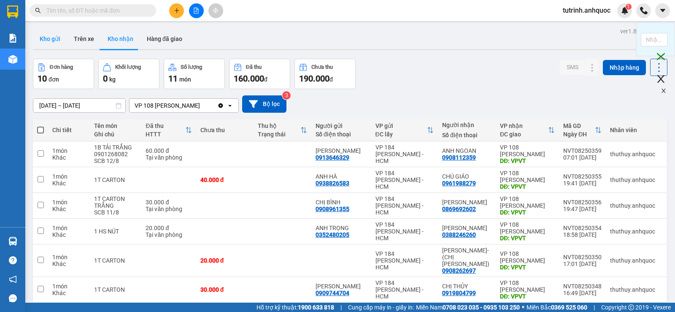
click at [49, 47] on button "Kho gửi" at bounding box center [50, 39] width 34 height 20
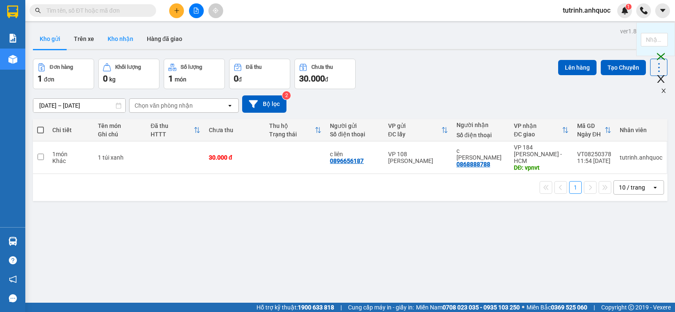
click at [118, 38] on button "Kho nhận" at bounding box center [120, 39] width 39 height 20
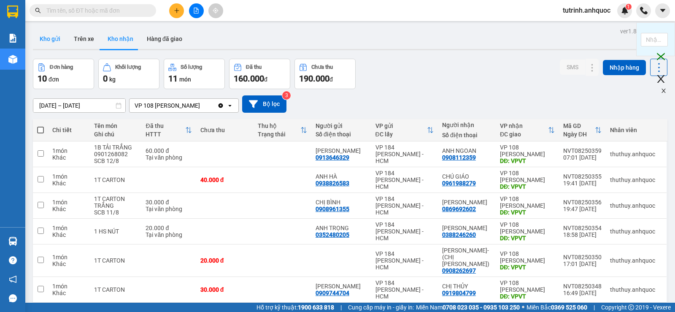
click at [47, 45] on button "Kho gửi" at bounding box center [50, 39] width 34 height 20
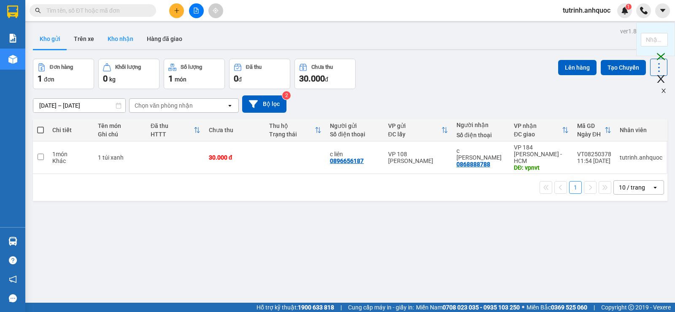
click at [130, 36] on button "Kho nhận" at bounding box center [120, 39] width 39 height 20
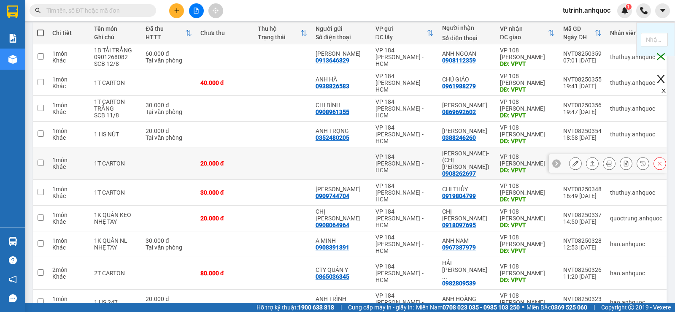
scroll to position [84, 0]
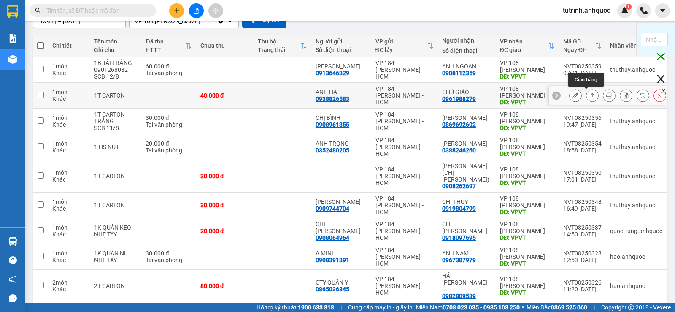
click at [573, 95] on icon at bounding box center [576, 95] width 6 height 6
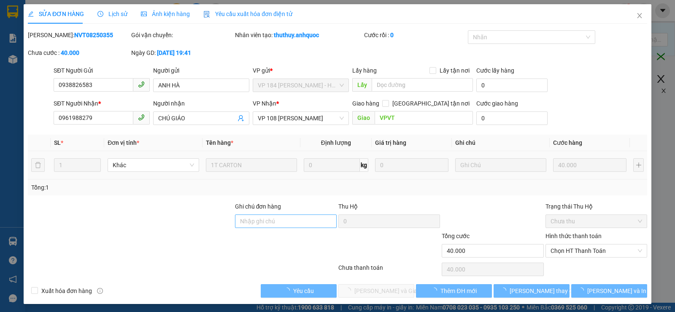
type input "0938826583"
type input "ANH HÀ"
type input "0961988279"
type input "CHÚ GIÁO"
type input "VPVT"
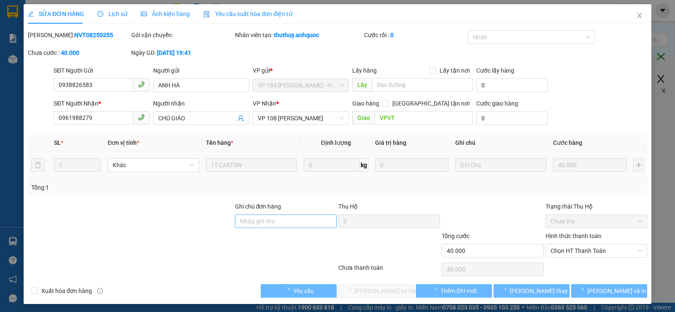
type input "40.000"
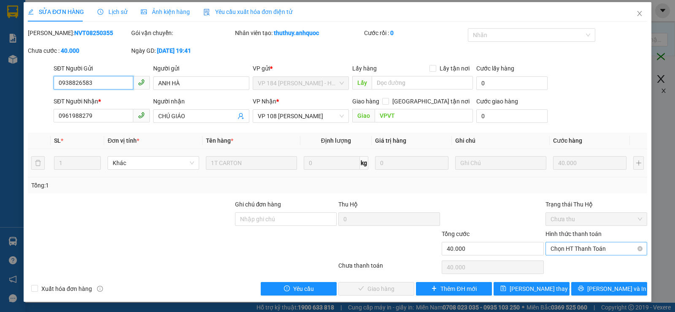
click at [572, 254] on span "Chọn HT Thanh Toán" at bounding box center [597, 248] width 92 height 13
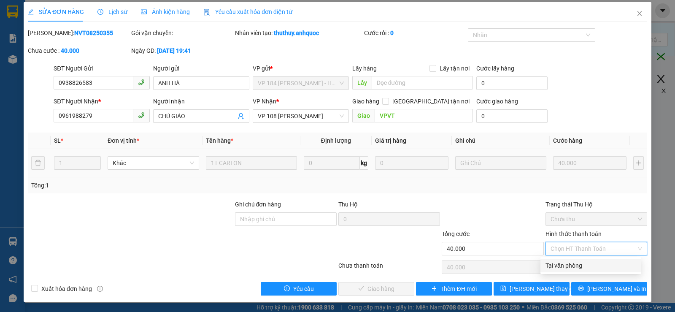
click at [568, 264] on div "Tại văn phòng" at bounding box center [591, 265] width 91 height 9
type input "0"
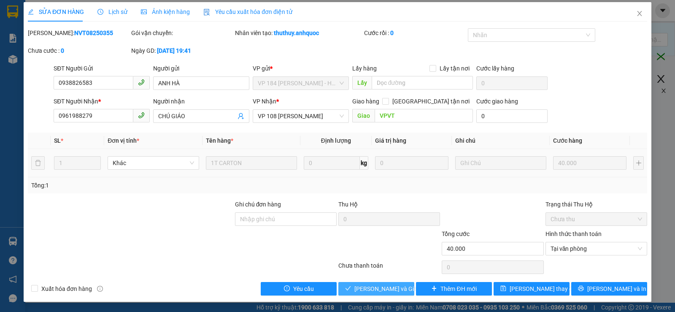
click at [370, 290] on span "Lưu và Giao hàng" at bounding box center [394, 288] width 81 height 9
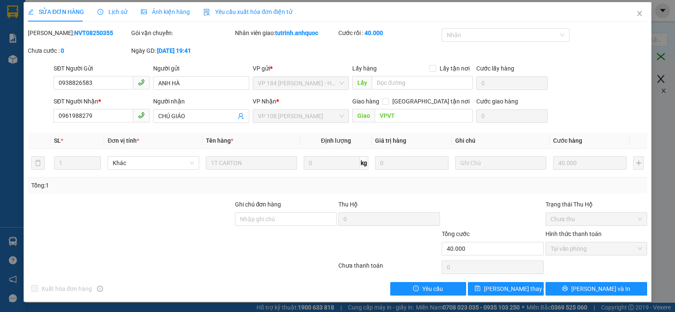
scroll to position [0, 0]
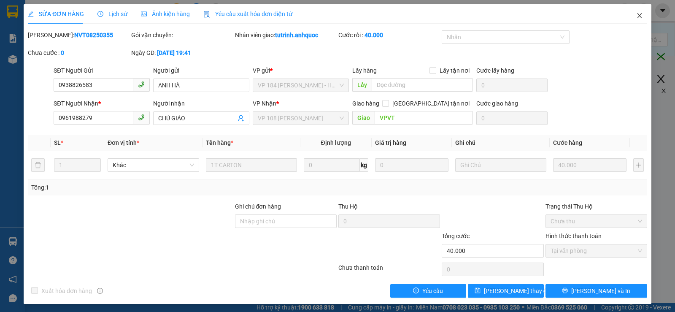
click at [636, 18] on icon "close" at bounding box center [639, 15] width 7 height 7
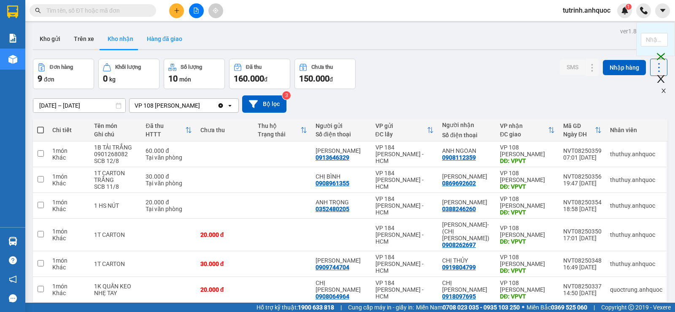
click at [161, 41] on button "Hàng đã giao" at bounding box center [164, 39] width 49 height 20
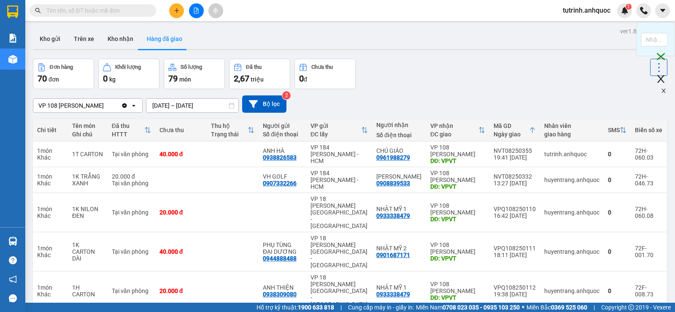
click at [193, 16] on button at bounding box center [196, 10] width 15 height 15
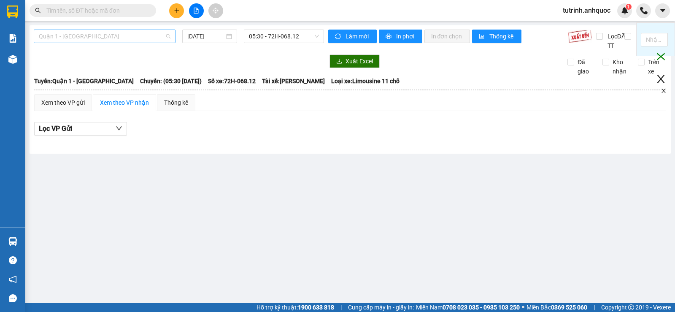
click at [113, 33] on span "Quận 1 - Vũng Tàu" at bounding box center [105, 36] width 132 height 13
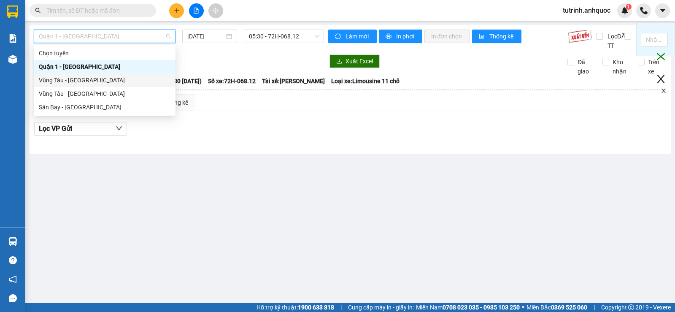
click at [84, 81] on div "Vũng Tàu - Quận 1" at bounding box center [105, 80] width 132 height 9
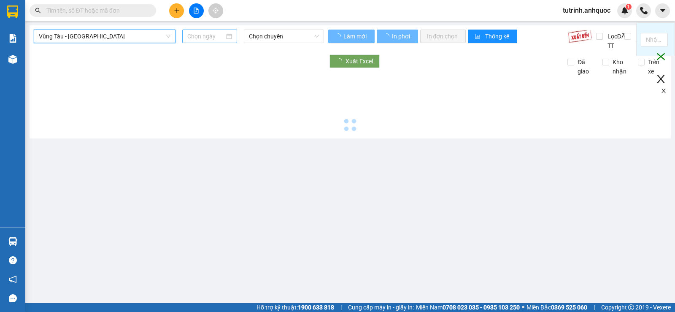
type input "12/08/2025"
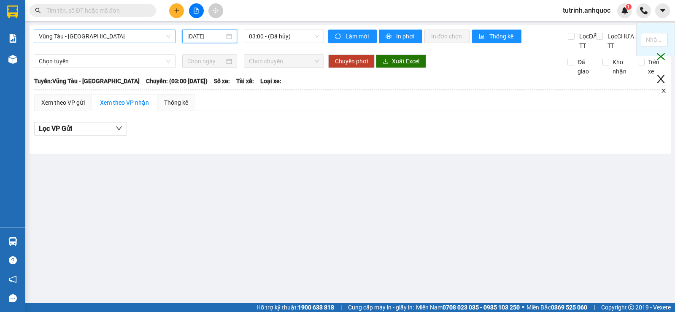
drag, startPoint x: 212, startPoint y: 41, endPoint x: 164, endPoint y: 41, distance: 48.1
click at [212, 41] on div "12/08/2025" at bounding box center [209, 37] width 55 height 14
click at [74, 39] on span "Vũng Tàu - Quận 1" at bounding box center [105, 36] width 132 height 13
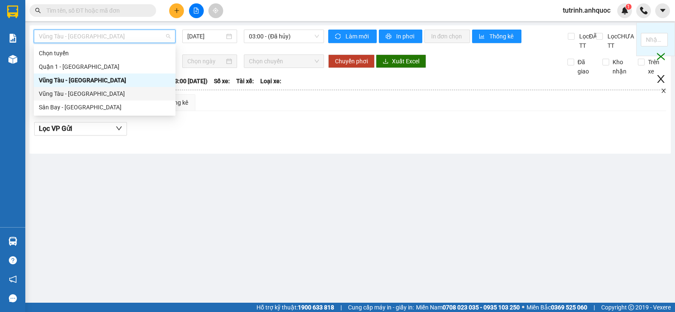
click at [81, 89] on div "Vũng Tàu - Sân Bay" at bounding box center [105, 93] width 132 height 9
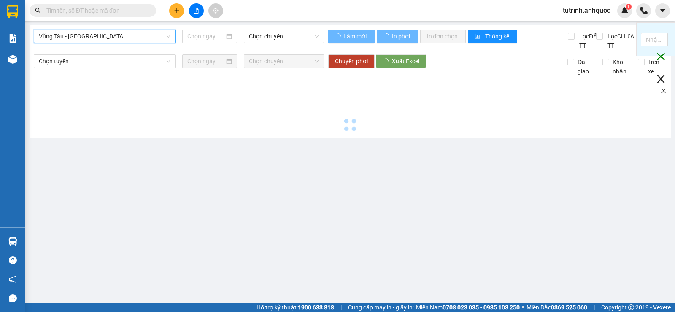
type input "12/08/2025"
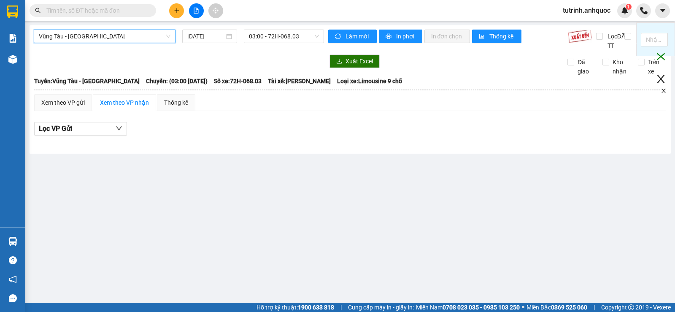
click at [292, 43] on div "Vũng Tàu - Sân Bay Vũng Tàu - Sân Bay 12/08/2025 03:00 - 72H-068.03" at bounding box center [179, 40] width 290 height 21
click at [289, 38] on span "03:00 - 72H-068.03" at bounding box center [284, 36] width 70 height 13
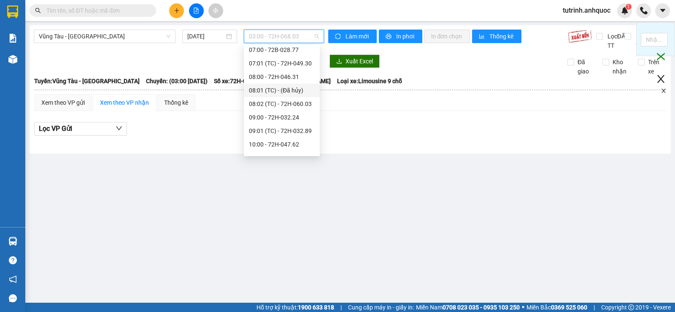
scroll to position [211, 0]
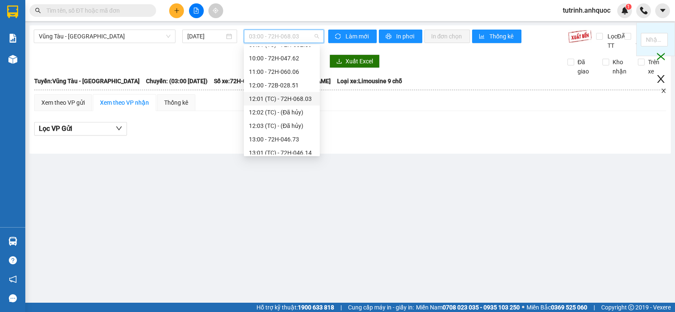
click at [278, 101] on div "12:01 (TC) - 72H-068.03" at bounding box center [282, 98] width 66 height 9
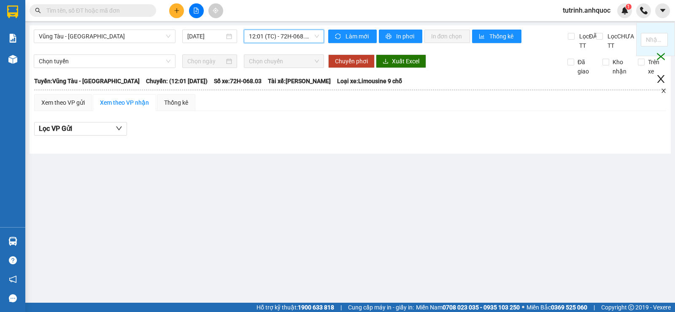
click at [289, 35] on span "12:01 (TC) - 72H-068.03" at bounding box center [284, 36] width 70 height 13
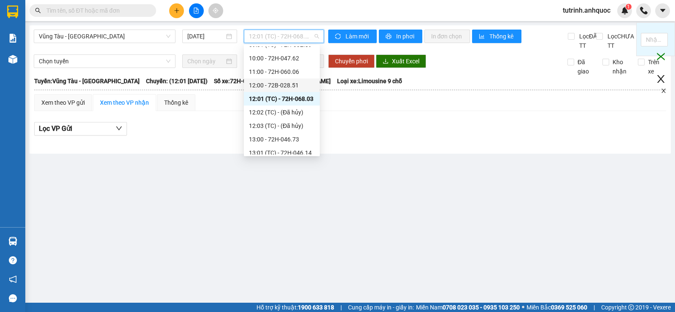
click at [288, 84] on div "12:00 - 72B-028.51" at bounding box center [282, 85] width 66 height 9
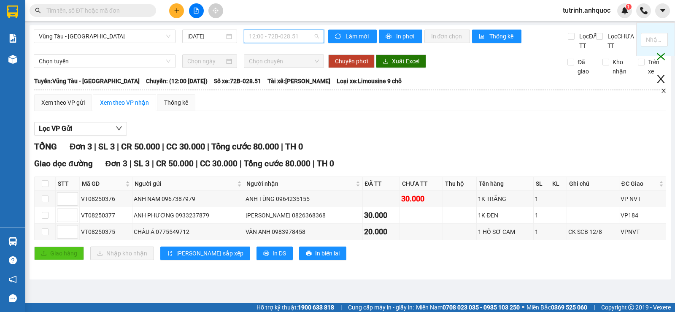
click at [269, 32] on span "12:00 - 72B-028.51" at bounding box center [284, 36] width 70 height 13
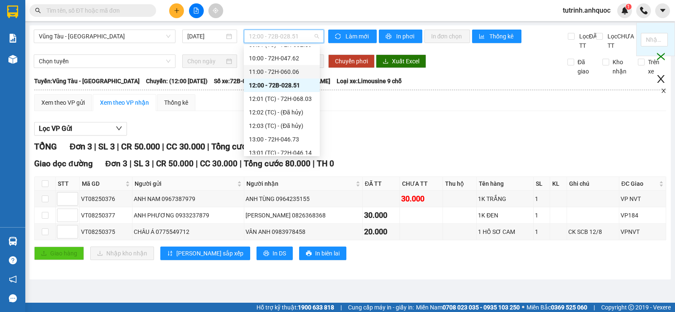
click at [274, 68] on div "11:00 - 72H-060.06" at bounding box center [282, 71] width 66 height 9
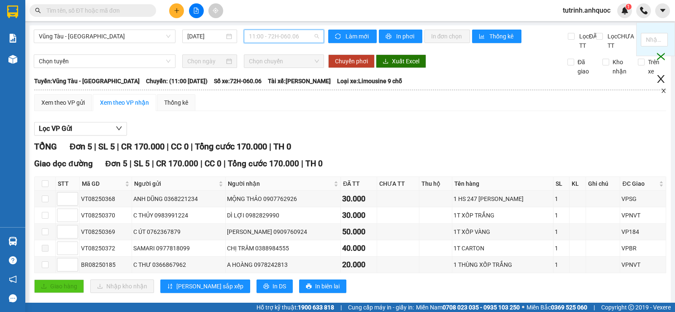
click at [283, 38] on span "11:00 - 72H-060.06" at bounding box center [284, 36] width 70 height 13
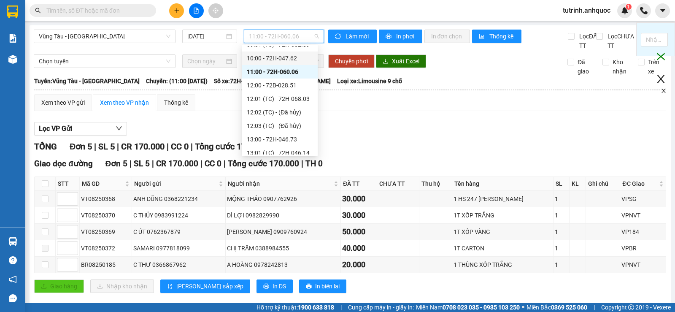
click at [275, 62] on div "10:00 - 72H-047.62" at bounding box center [280, 58] width 66 height 9
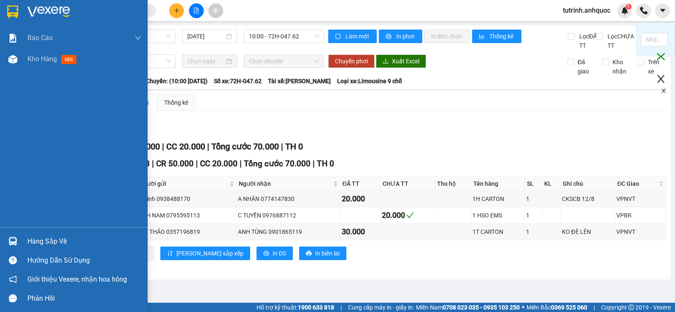
click at [11, 14] on img at bounding box center [12, 11] width 11 height 13
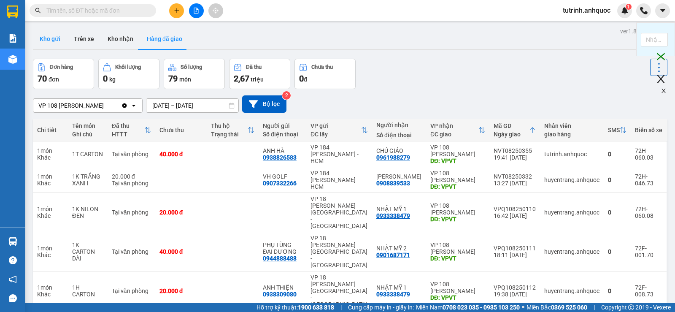
click at [55, 42] on button "Kho gửi" at bounding box center [50, 39] width 34 height 20
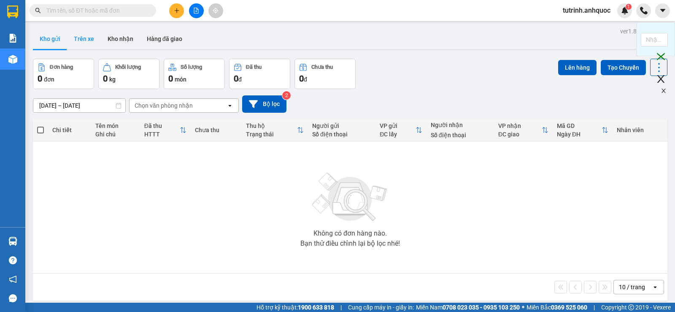
click at [89, 45] on button "Trên xe" at bounding box center [84, 39] width 34 height 20
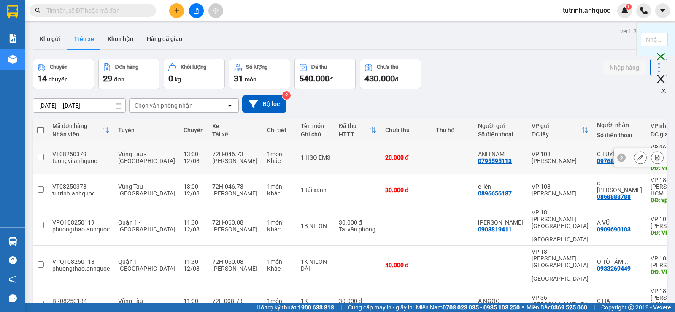
click at [655, 154] on icon at bounding box center [657, 157] width 5 height 6
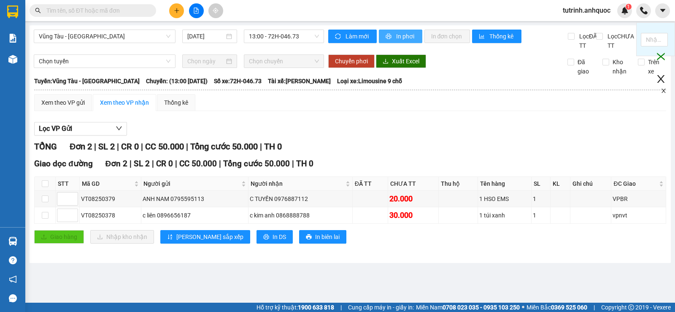
click at [403, 40] on span "In phơi" at bounding box center [405, 36] width 19 height 9
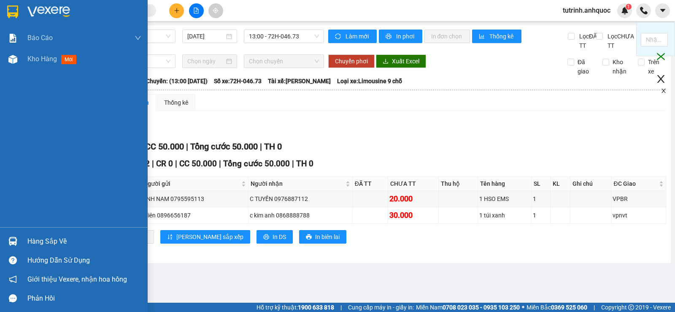
drag, startPoint x: 9, startPoint y: 12, endPoint x: 10, endPoint y: 1, distance: 11.0
click at [9, 11] on img at bounding box center [12, 11] width 11 height 13
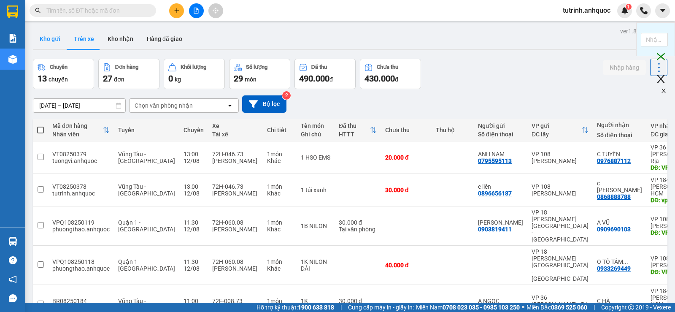
click at [45, 42] on button "Kho gửi" at bounding box center [50, 39] width 34 height 20
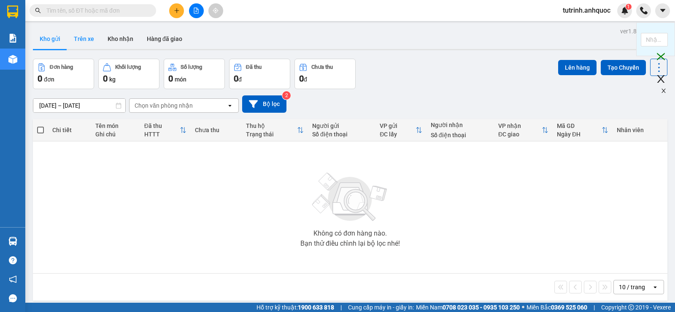
click at [90, 43] on button "Trên xe" at bounding box center [84, 39] width 34 height 20
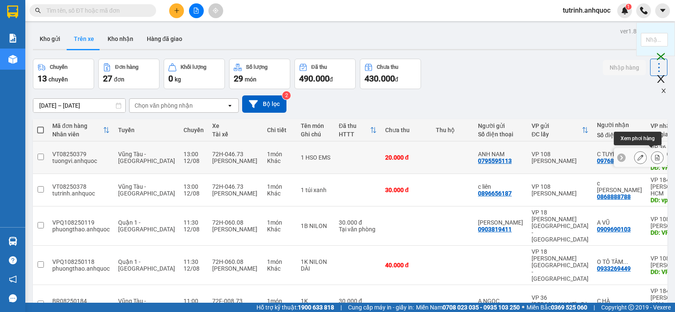
click at [655, 155] on icon at bounding box center [657, 157] width 5 height 6
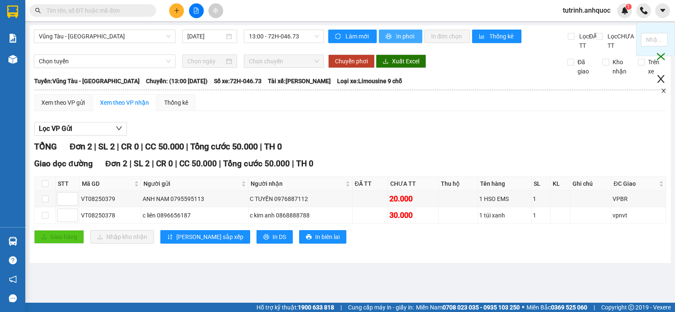
click at [408, 41] on span "In phơi" at bounding box center [405, 36] width 19 height 9
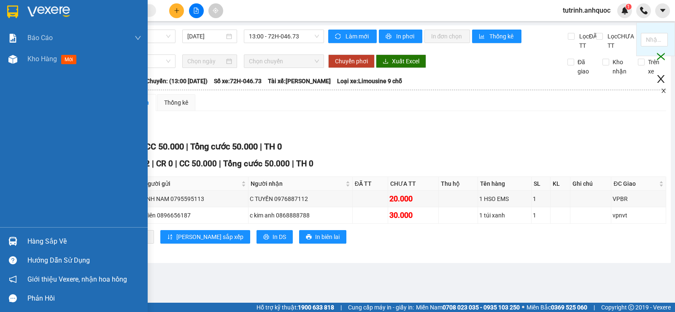
click at [10, 10] on img at bounding box center [12, 11] width 11 height 13
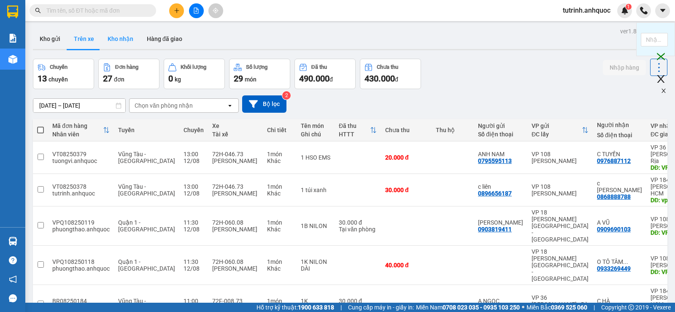
click at [123, 36] on button "Kho nhận" at bounding box center [120, 39] width 39 height 20
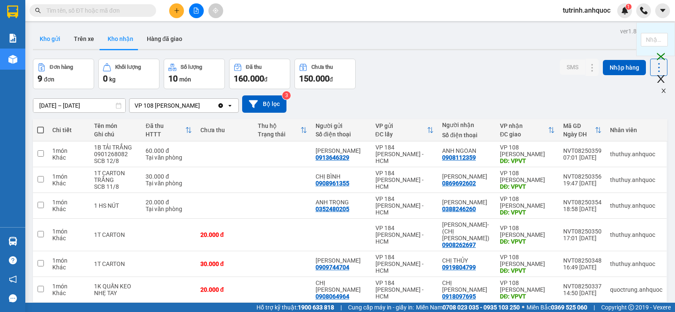
click at [59, 38] on button "Kho gửi" at bounding box center [50, 39] width 34 height 20
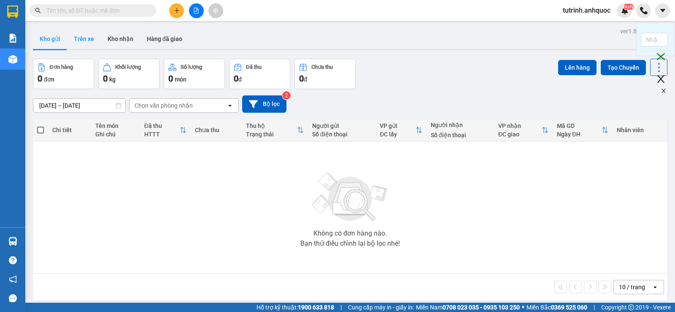
click at [84, 41] on button "Trên xe" at bounding box center [84, 39] width 34 height 20
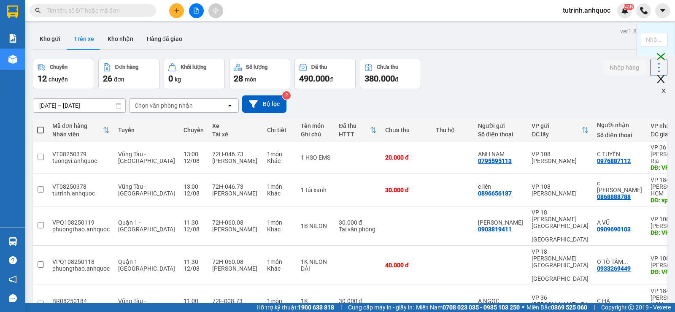
click at [175, 11] on icon "plus" at bounding box center [177, 11] width 6 height 6
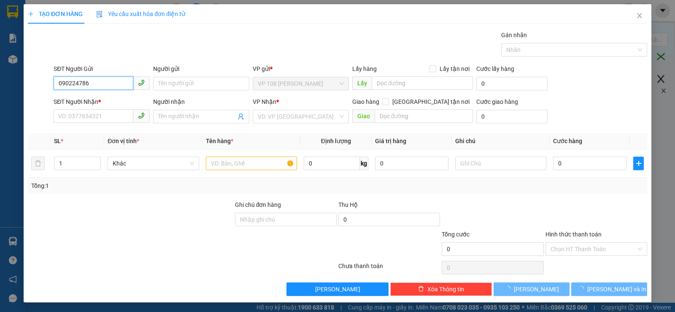
type input "0902247868"
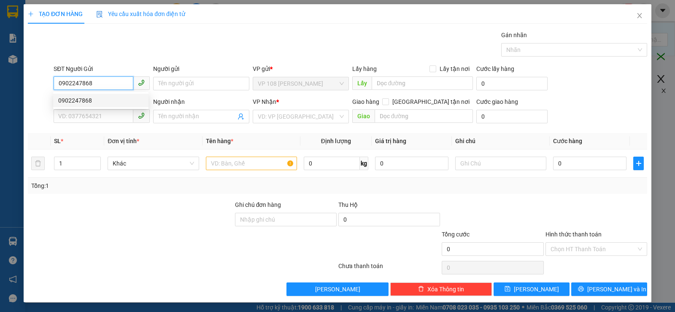
click at [96, 102] on div "0902247868" at bounding box center [100, 100] width 85 height 9
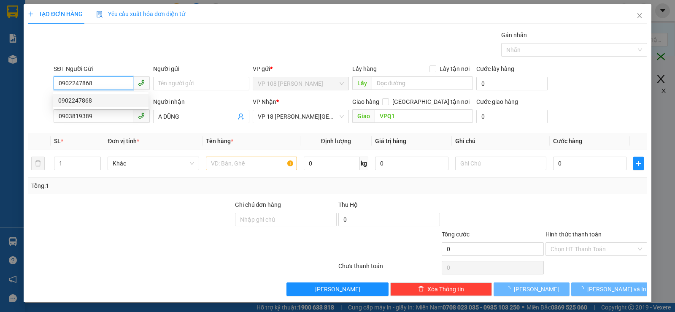
type input "0903819389"
type input "A DŨNG"
type input "VPQ1"
type input "30.000"
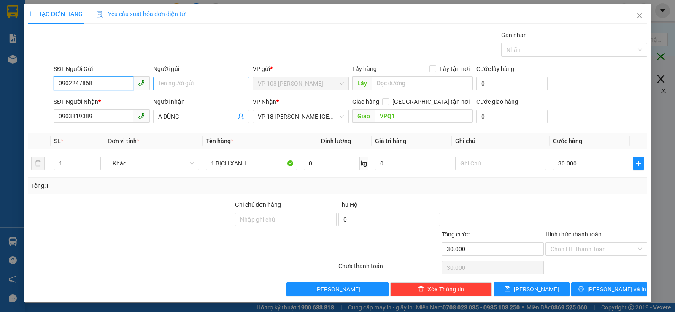
type input "0902247868"
click at [210, 86] on input "Người gửi" at bounding box center [201, 84] width 96 height 14
type input "A ĐẶNG"
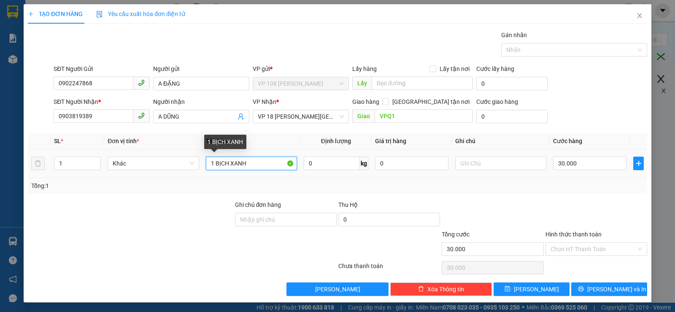
click at [271, 162] on input "1 BỊCH XANH" at bounding box center [251, 164] width 91 height 14
drag, startPoint x: 268, startPoint y: 162, endPoint x: 212, endPoint y: 164, distance: 56.2
click at [212, 164] on input "1 BỊCH XANH" at bounding box center [251, 164] width 91 height 14
type input "1 PB PVSB"
click at [565, 166] on input "30.000" at bounding box center [589, 164] width 73 height 14
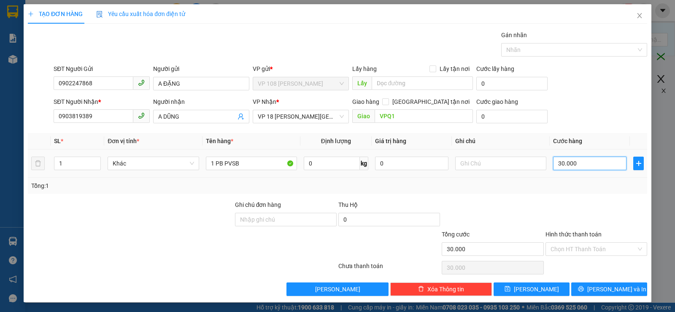
type input "2"
type input "20"
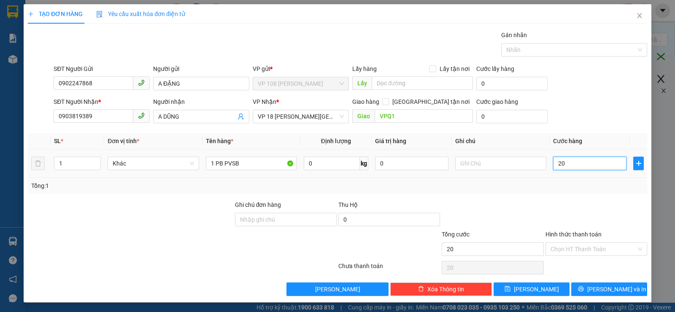
type input "200"
type input "2.000"
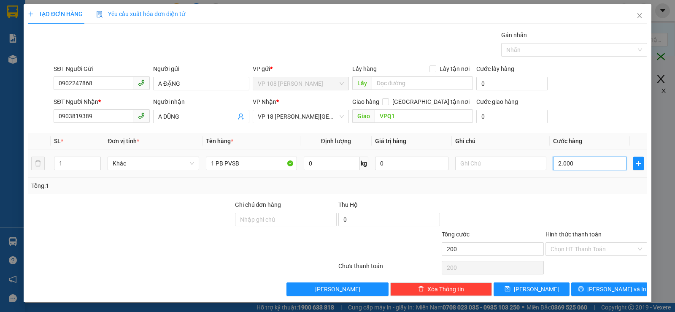
type input "2.000"
type input "20.000"
click at [559, 250] on input "Hình thức thanh toán" at bounding box center [594, 249] width 86 height 13
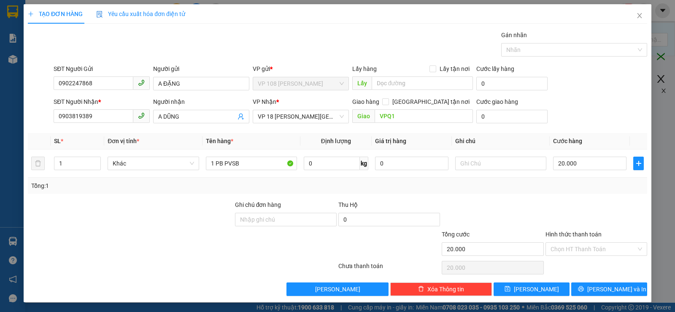
click at [558, 257] on div "Hình thức thanh toán Chọn HT Thanh Toán" at bounding box center [597, 245] width 102 height 30
click at [568, 256] on div "Hình thức thanh toán Chọn HT Thanh Toán" at bounding box center [597, 245] width 102 height 30
drag, startPoint x: 567, startPoint y: 250, endPoint x: 566, endPoint y: 259, distance: 8.5
click at [567, 253] on input "Hình thức thanh toán" at bounding box center [594, 249] width 86 height 13
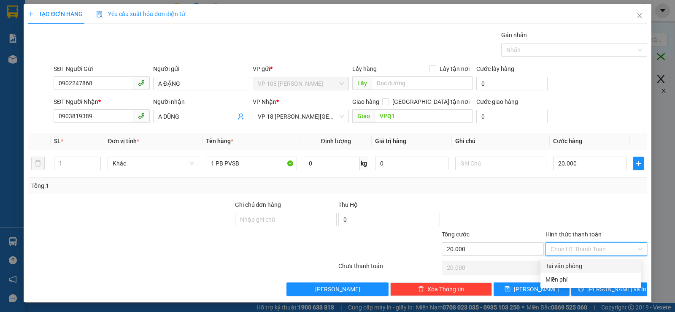
click at [567, 259] on div "Tại văn phòng" at bounding box center [590, 266] width 101 height 14
type input "0"
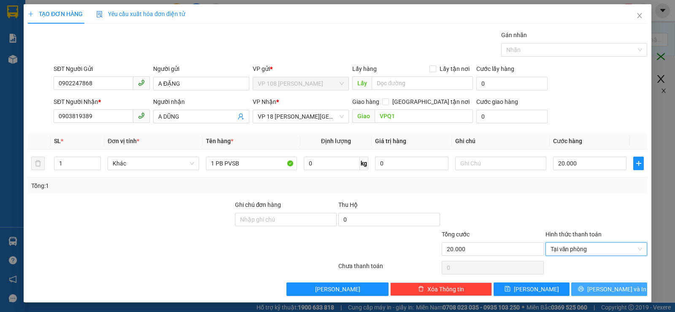
click at [594, 289] on button "Lưu và In" at bounding box center [609, 289] width 76 height 14
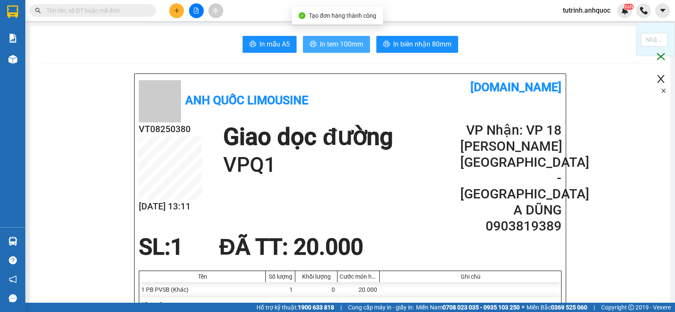
click at [339, 43] on span "In tem 100mm" at bounding box center [341, 44] width 43 height 11
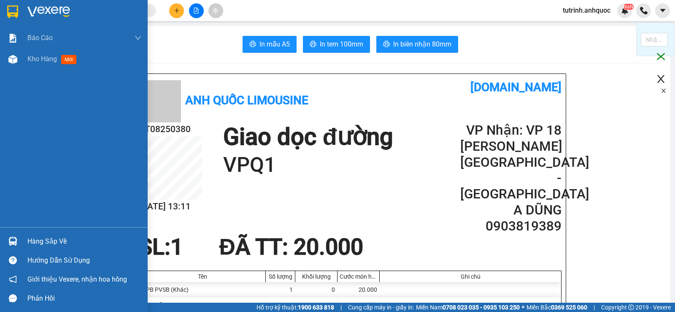
click at [14, 13] on img at bounding box center [12, 11] width 11 height 13
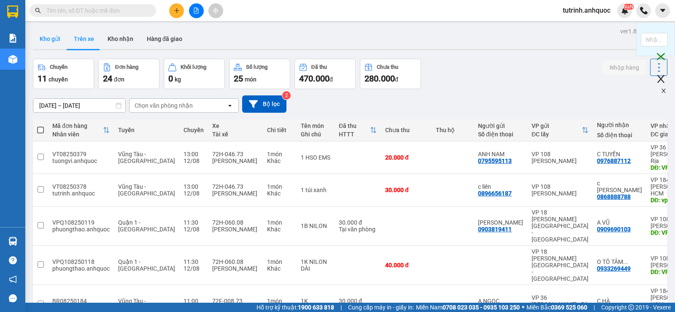
click at [41, 32] on button "Kho gửi" at bounding box center [50, 39] width 34 height 20
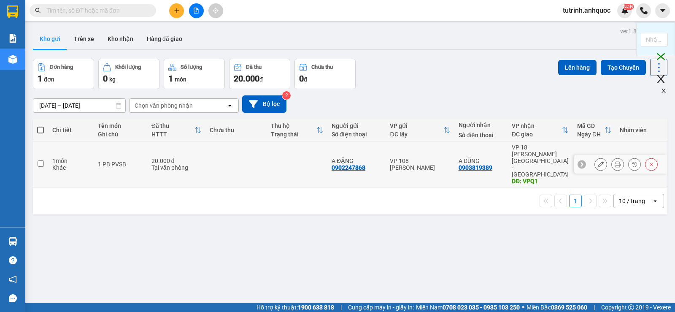
click at [41, 160] on input "checkbox" at bounding box center [41, 163] width 6 height 6
checkbox input "true"
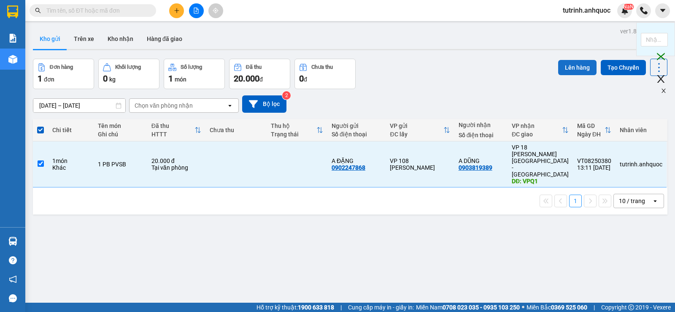
click at [574, 62] on button "Lên hàng" at bounding box center [577, 67] width 38 height 15
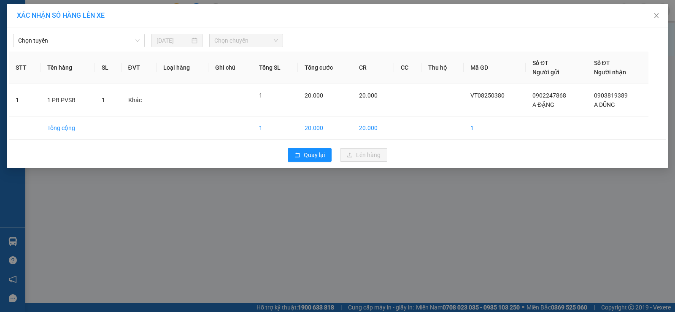
click at [86, 48] on div "Chọn tuyến 12/08/2025 Chọn chuyến STT Tên hàng SL ĐVT Loại hàng Ghi chú Tổng SL…" at bounding box center [338, 97] width 662 height 140
click at [84, 46] on span "Chọn tuyến" at bounding box center [79, 40] width 122 height 13
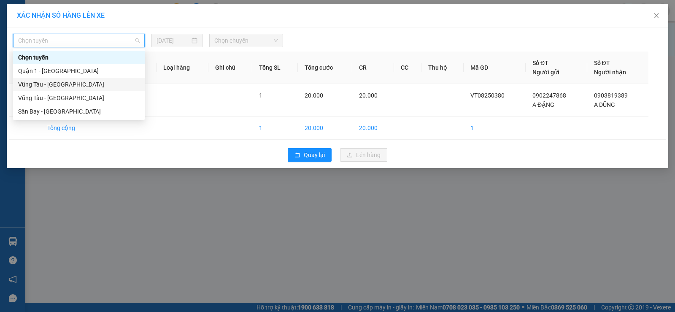
click at [64, 81] on div "Vũng Tàu - Quận 1" at bounding box center [79, 84] width 122 height 9
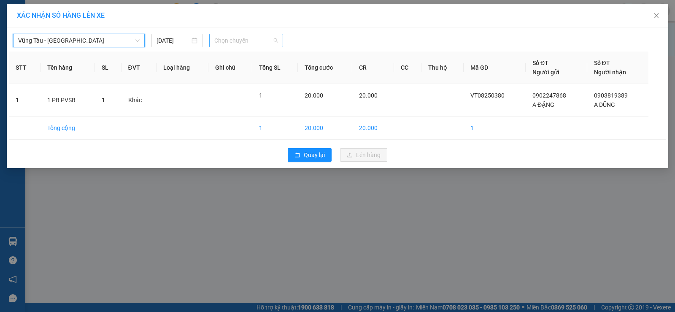
click at [237, 46] on span "Chọn chuyến" at bounding box center [246, 40] width 64 height 13
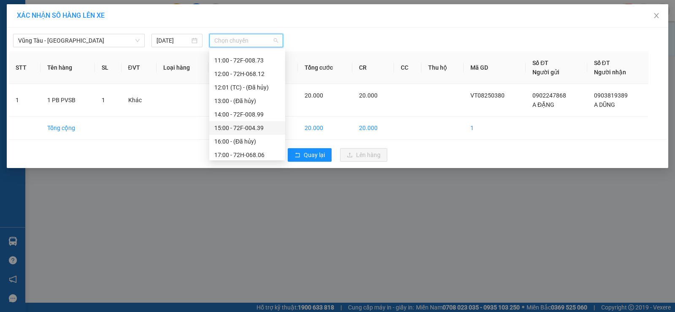
scroll to position [169, 0]
click at [257, 91] on div "14:00 - 72F-008.99" at bounding box center [247, 90] width 66 height 9
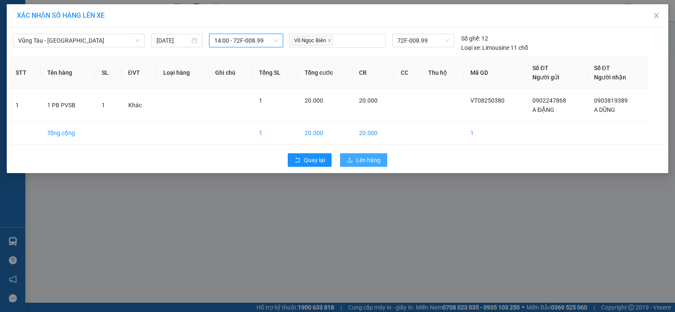
click at [373, 159] on span "Lên hàng" at bounding box center [368, 159] width 24 height 9
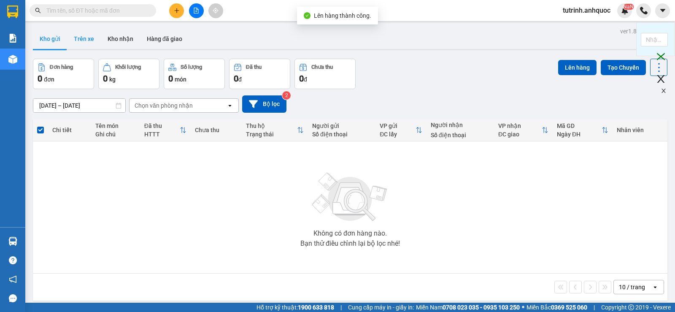
click at [86, 41] on button "Trên xe" at bounding box center [84, 39] width 34 height 20
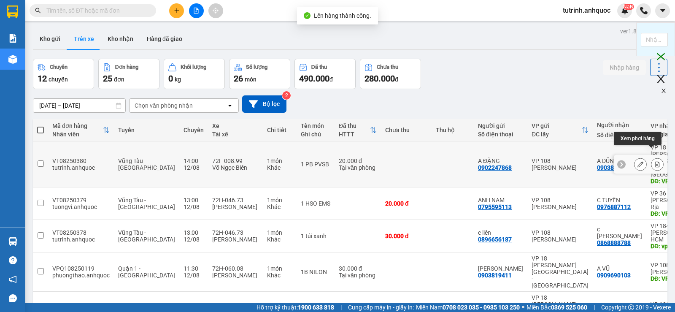
click at [654, 161] on icon at bounding box center [657, 164] width 6 height 6
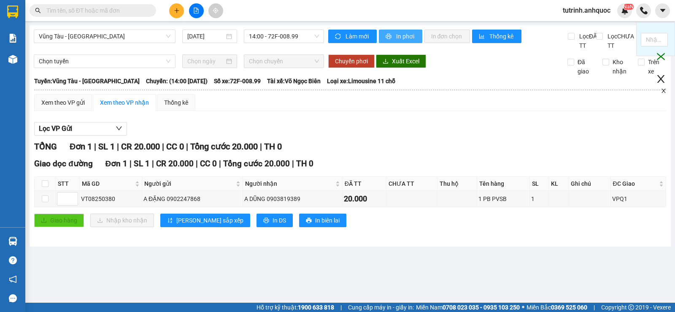
click at [396, 38] on span "In phơi" at bounding box center [405, 36] width 19 height 9
click at [384, 36] on button "In phơi" at bounding box center [400, 37] width 43 height 14
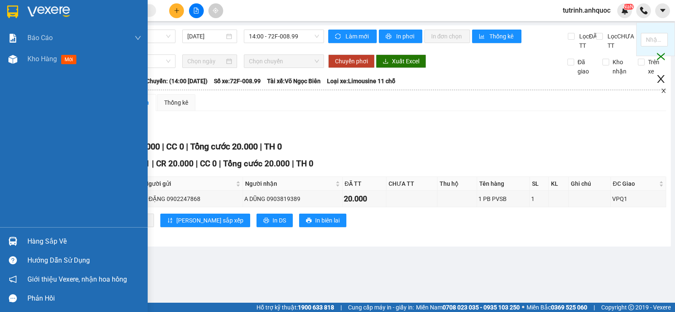
click at [16, 15] on img at bounding box center [12, 11] width 11 height 13
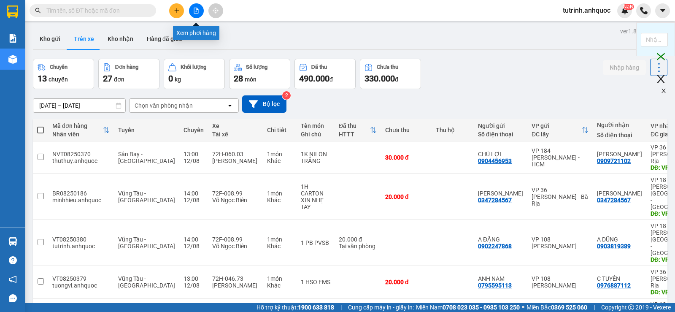
click at [197, 12] on icon "file-add" at bounding box center [196, 11] width 6 height 6
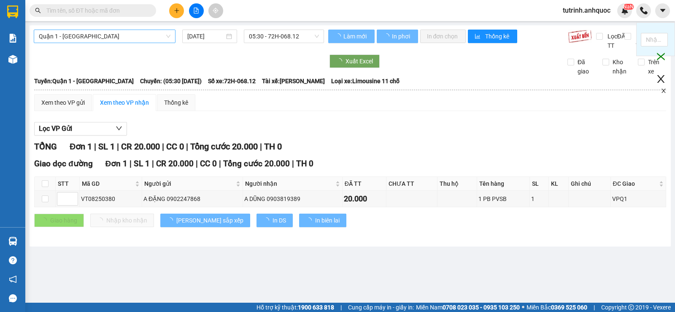
click at [121, 38] on span "Quận 1 - Vũng Tàu" at bounding box center [105, 36] width 132 height 13
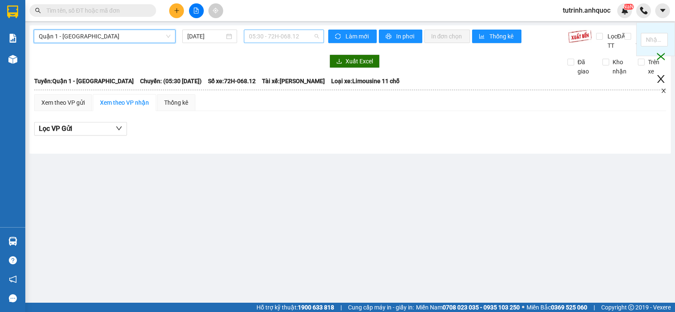
drag, startPoint x: 252, startPoint y: 34, endPoint x: 297, endPoint y: 58, distance: 50.2
click at [253, 34] on span "05:30 - 72H-068.12" at bounding box center [284, 36] width 70 height 13
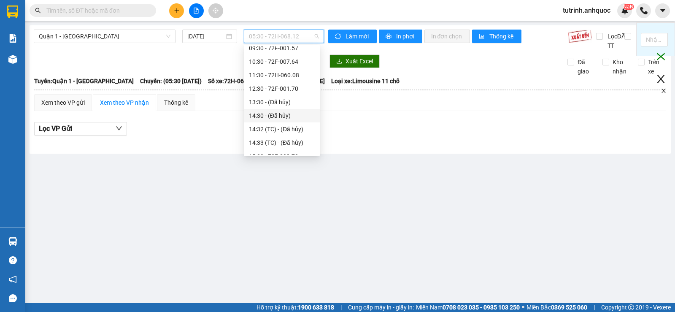
scroll to position [42, 0]
click at [296, 122] on div "10:30 - 72F-007.64" at bounding box center [282, 118] width 66 height 9
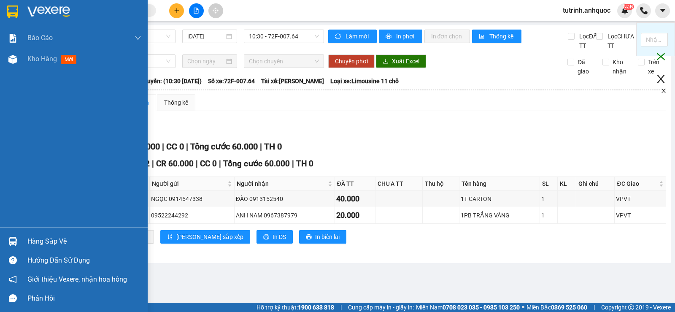
click at [21, 12] on div at bounding box center [74, 13] width 148 height 27
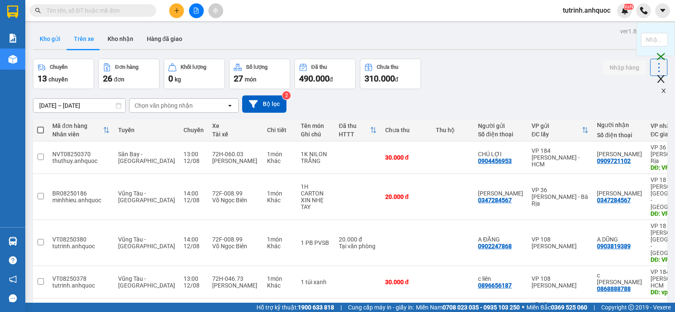
click at [62, 41] on button "Kho gửi" at bounding box center [50, 39] width 34 height 20
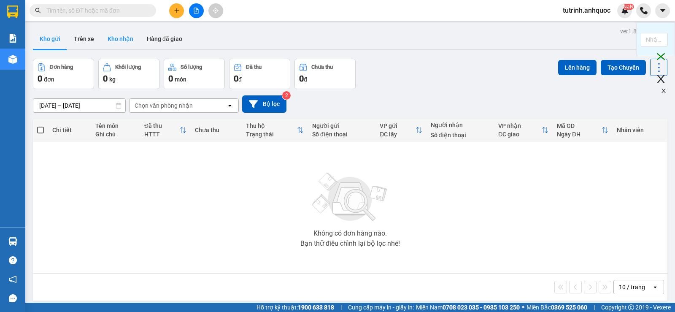
click at [111, 44] on button "Kho nhận" at bounding box center [120, 39] width 39 height 20
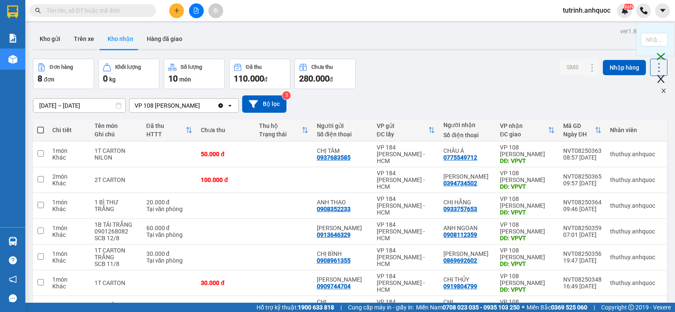
click at [586, 12] on span "tutrinh.anhquoc" at bounding box center [586, 10] width 61 height 11
click at [588, 28] on span "Đăng xuất" at bounding box center [590, 26] width 44 height 9
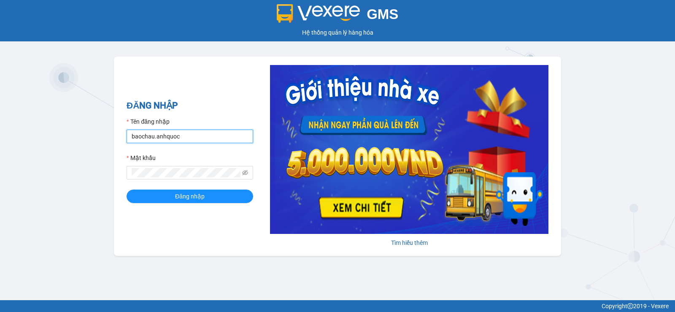
click at [142, 140] on input "baochau.anhquoc" at bounding box center [190, 137] width 127 height 14
type input "nhuquynh.anhquoc"
click at [127, 189] on button "Đăng nhập" at bounding box center [190, 196] width 127 height 14
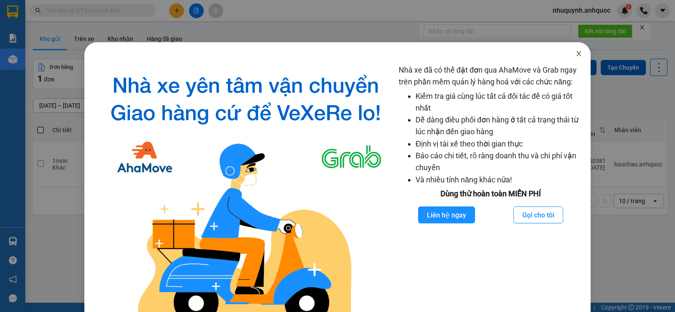
click at [575, 55] on icon "close" at bounding box center [578, 53] width 7 height 7
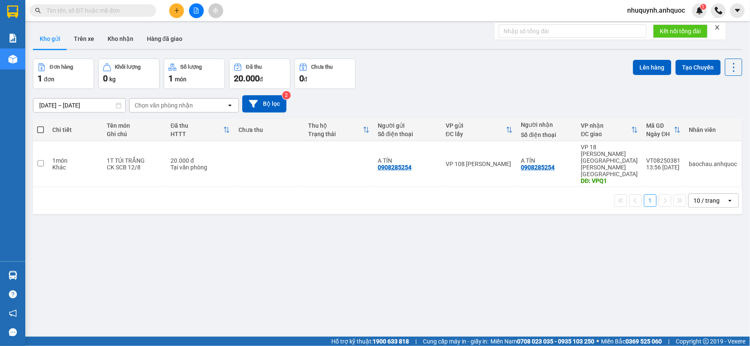
drag, startPoint x: 477, startPoint y: 5, endPoint x: 512, endPoint y: 98, distance: 99.4
click at [512, 98] on div "[DATE] – [DATE] Press the down arrow key to interact with the calendar and sele…" at bounding box center [387, 103] width 709 height 17
click at [675, 28] on icon "close" at bounding box center [717, 27] width 6 height 6
